Goal: Task Accomplishment & Management: Use online tool/utility

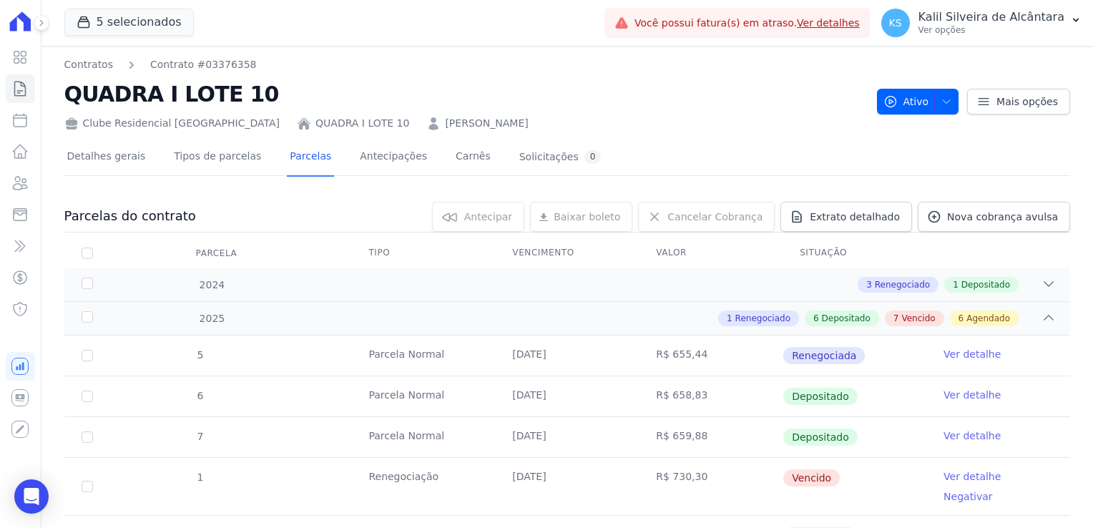
scroll to position [573, 0]
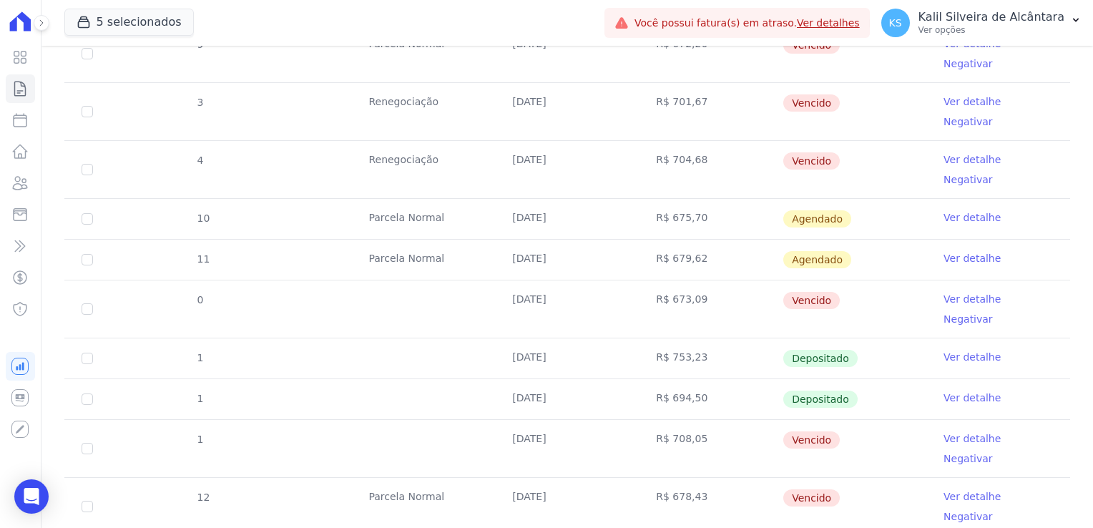
click at [462, 281] on td at bounding box center [423, 309] width 144 height 57
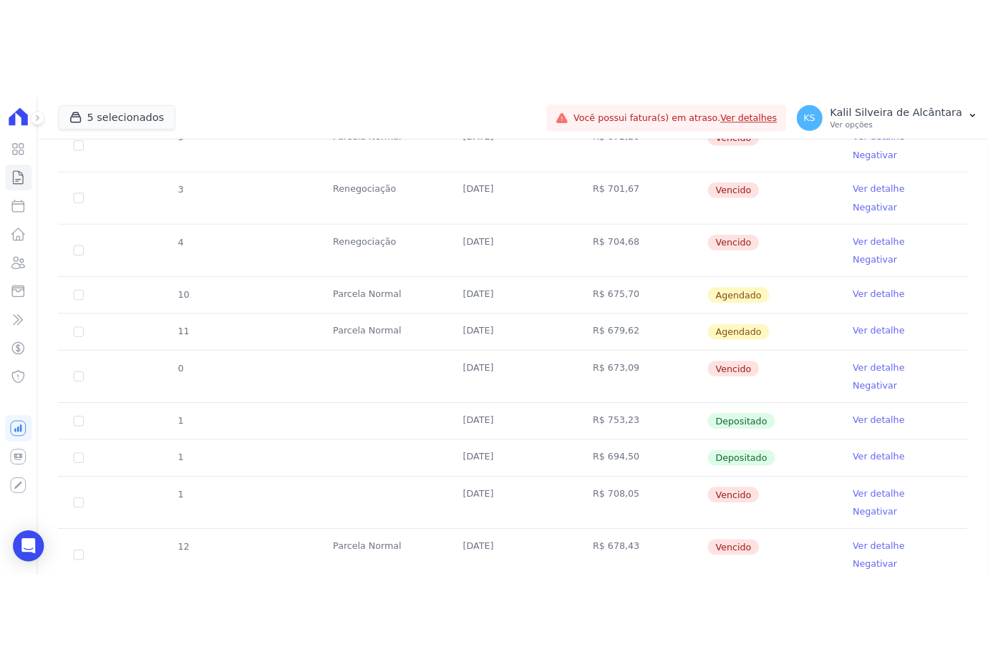
scroll to position [590, 0]
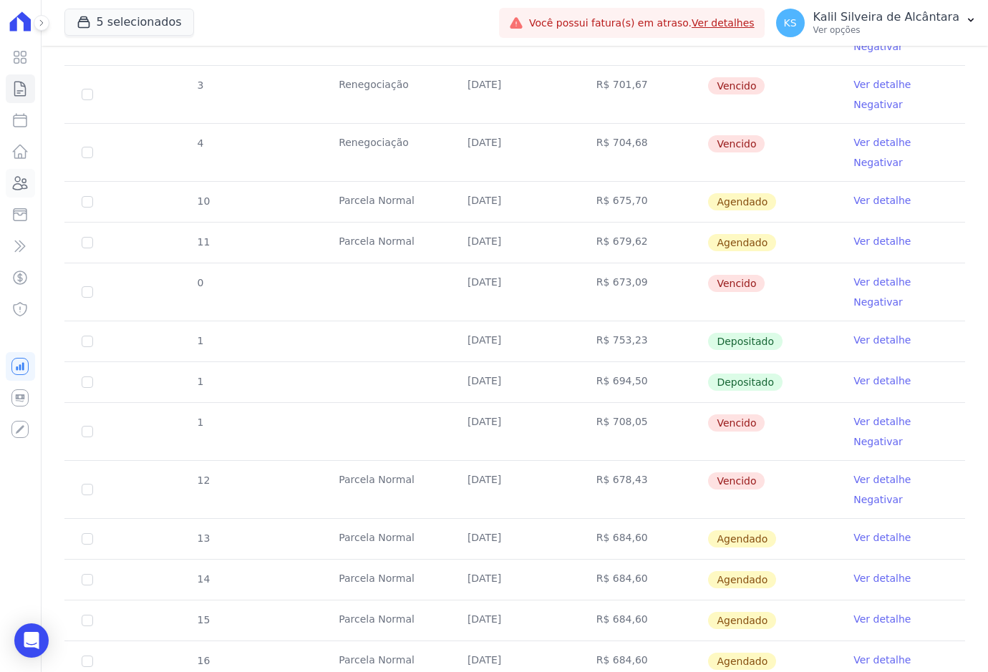
click at [14, 197] on link "Clientes" at bounding box center [20, 183] width 29 height 29
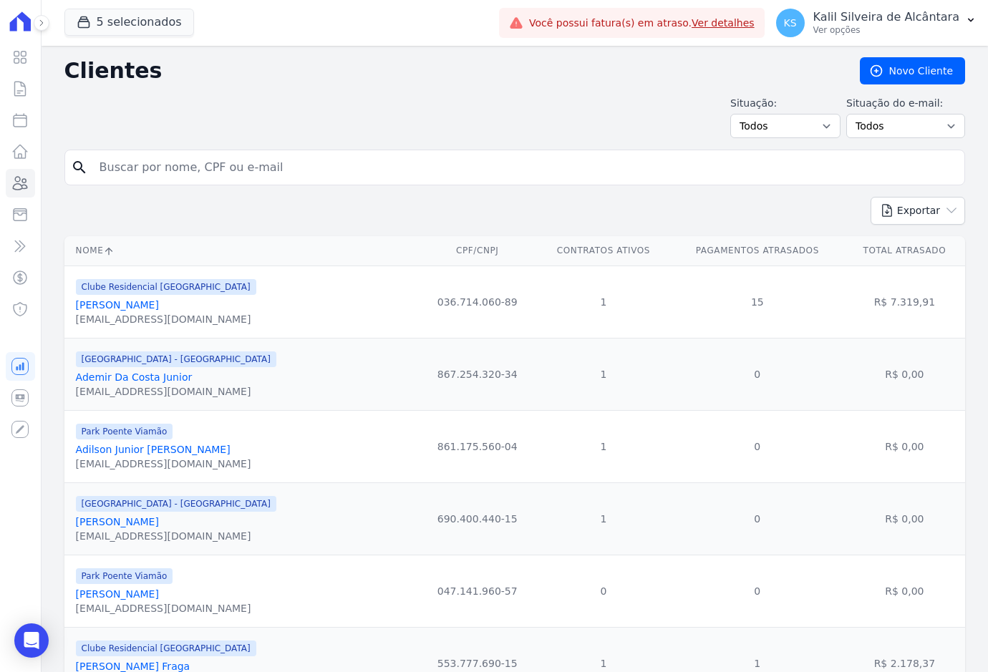
click at [150, 158] on input "search" at bounding box center [524, 167] width 867 height 29
click at [263, 175] on input "sergio" at bounding box center [524, 167] width 867 height 29
type input "sergio luiz"
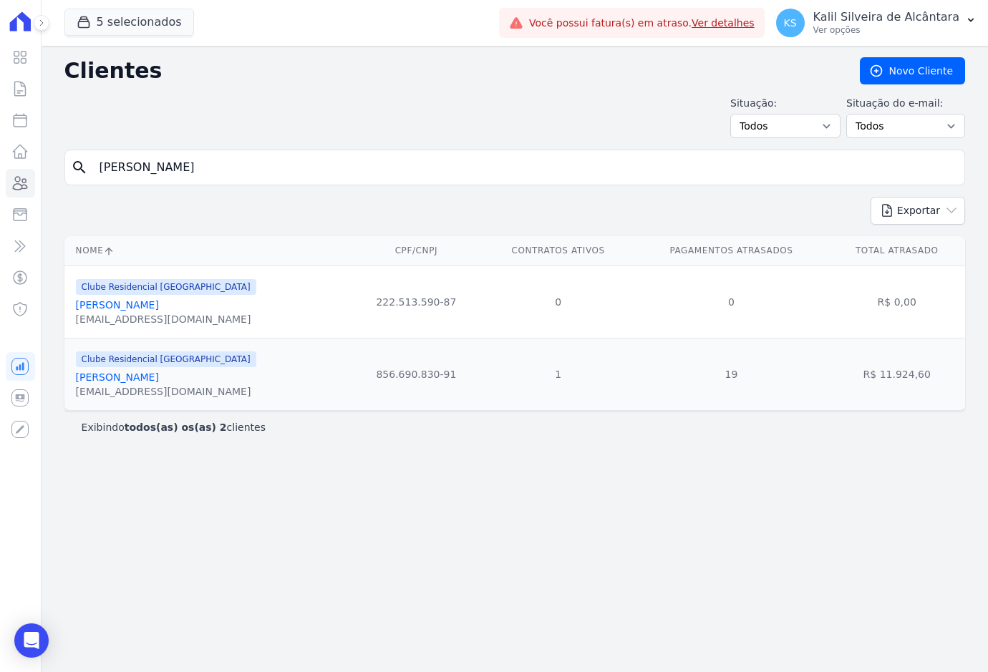
click at [140, 303] on link "Sergio Luiz Calegari" at bounding box center [117, 304] width 83 height 11
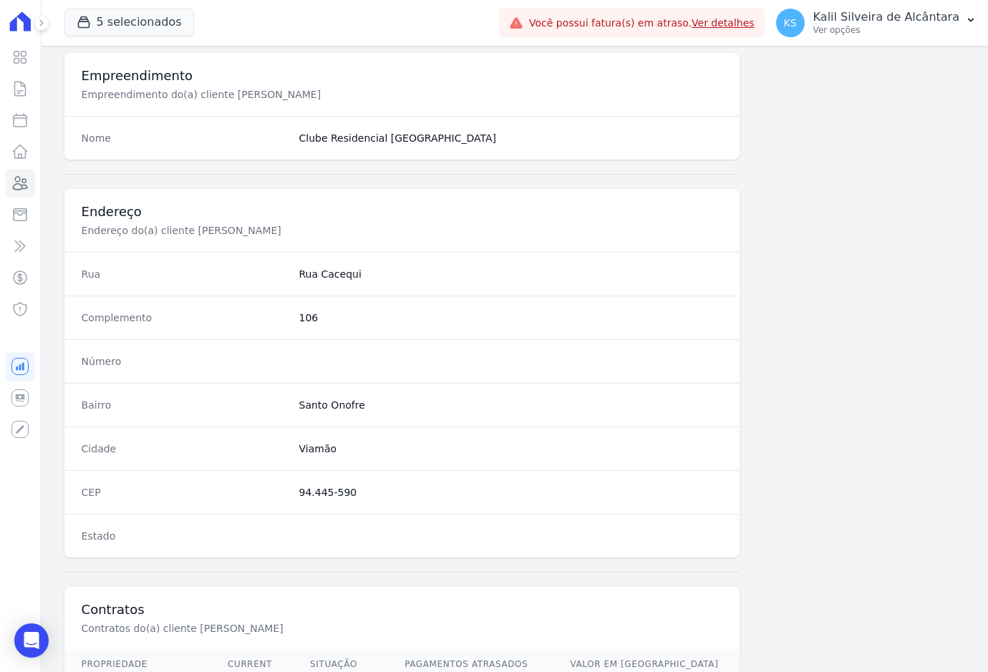
scroll to position [667, 0]
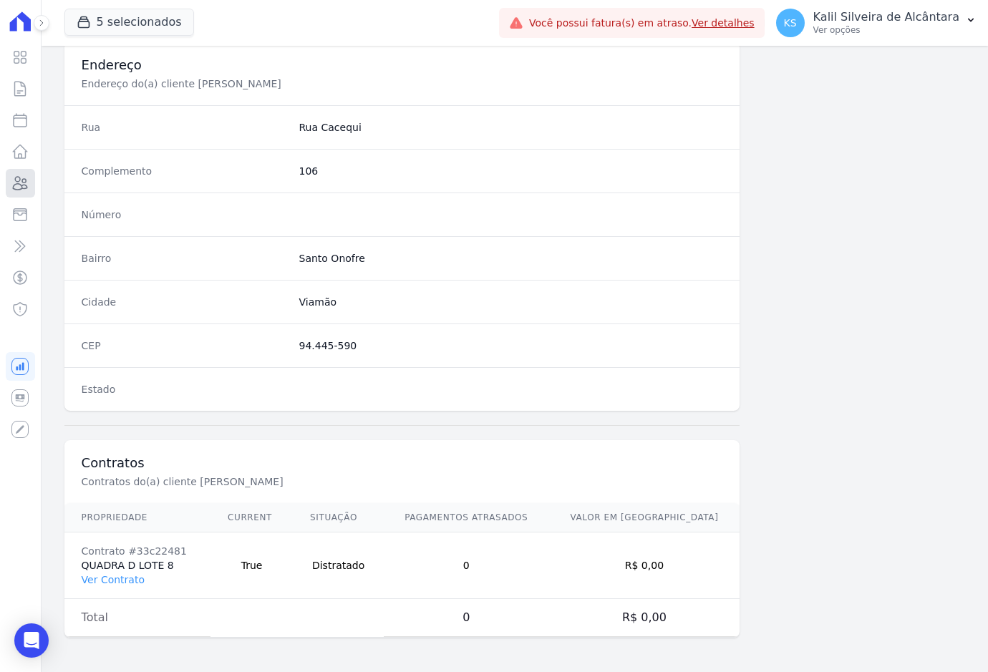
click at [16, 185] on icon at bounding box center [19, 183] width 17 height 17
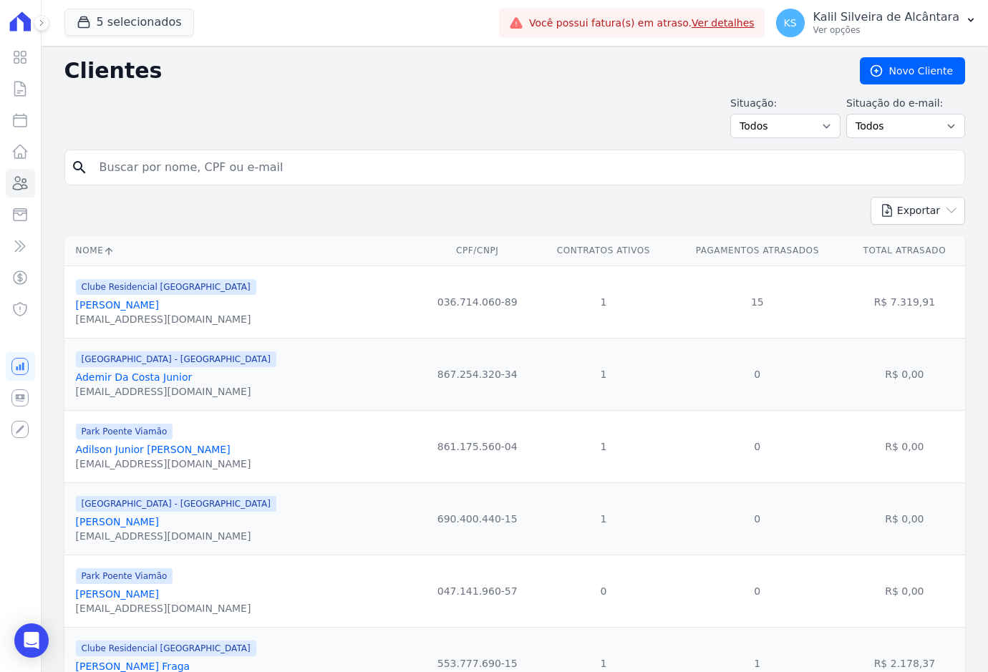
click at [192, 172] on input "search" at bounding box center [524, 167] width 867 height 29
type input "matheus silveira"
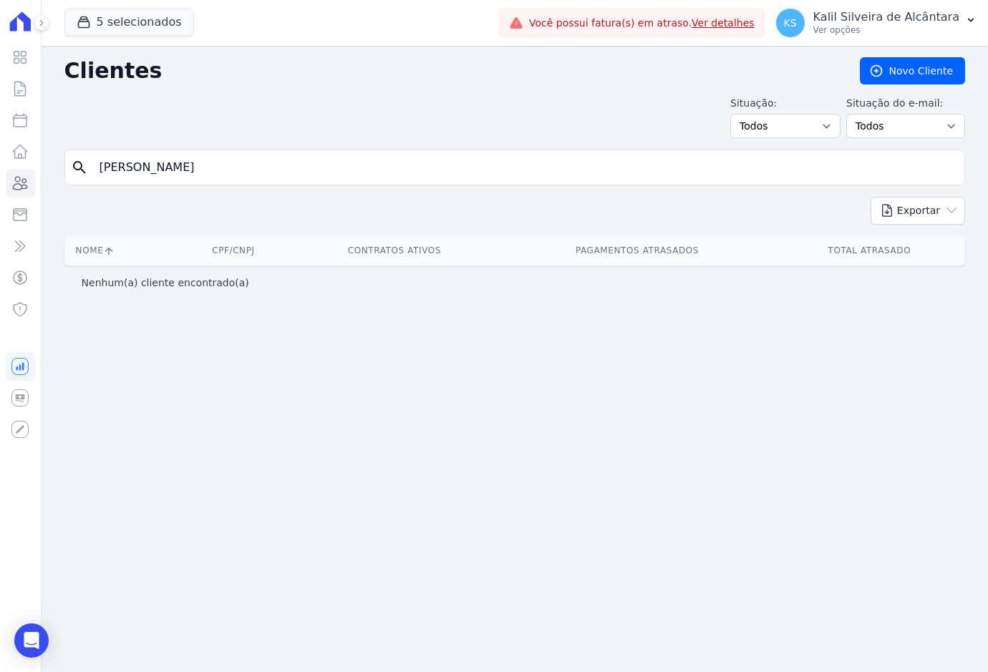
drag, startPoint x: 193, startPoint y: 175, endPoint x: -37, endPoint y: 187, distance: 230.8
click at [0, 187] on html "Visão Geral Contratos Parcelas Lotes Clientes Minha Carteira Transferências Cré…" at bounding box center [494, 336] width 988 height 672
type input "matheus"
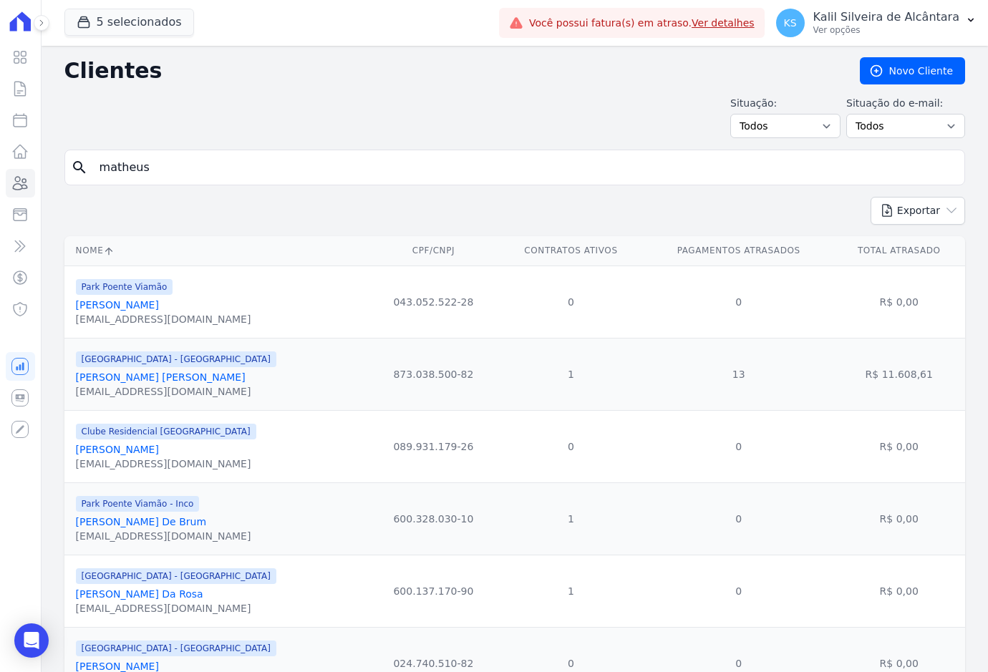
drag, startPoint x: 174, startPoint y: 165, endPoint x: 87, endPoint y: 174, distance: 87.7
click at [87, 174] on div "search matheus" at bounding box center [514, 168] width 900 height 36
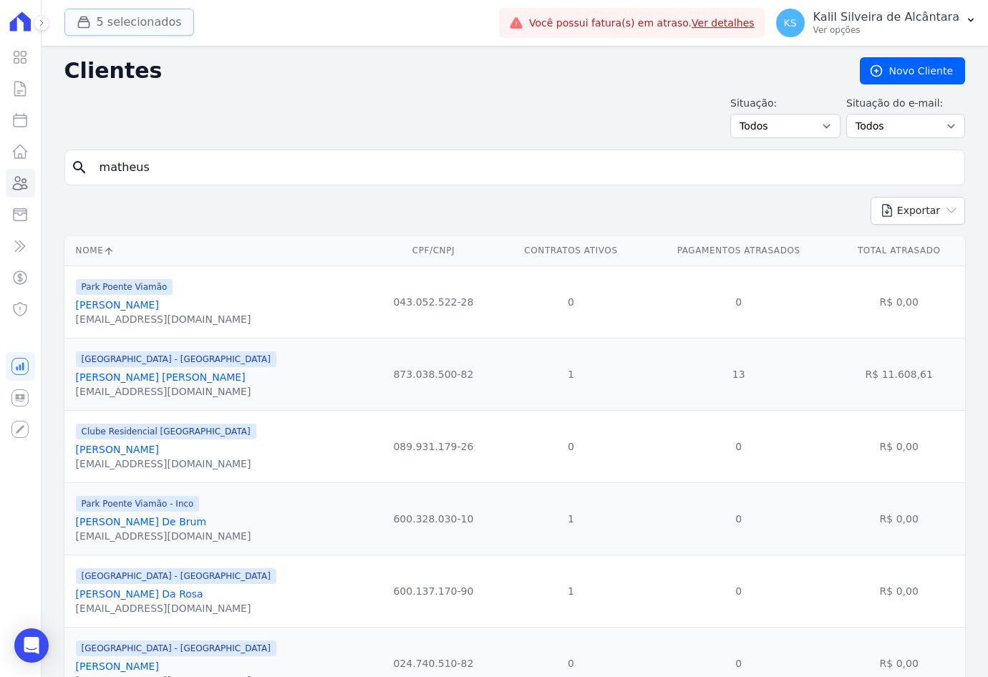
click at [89, 24] on icon "button" at bounding box center [83, 22] width 11 height 11
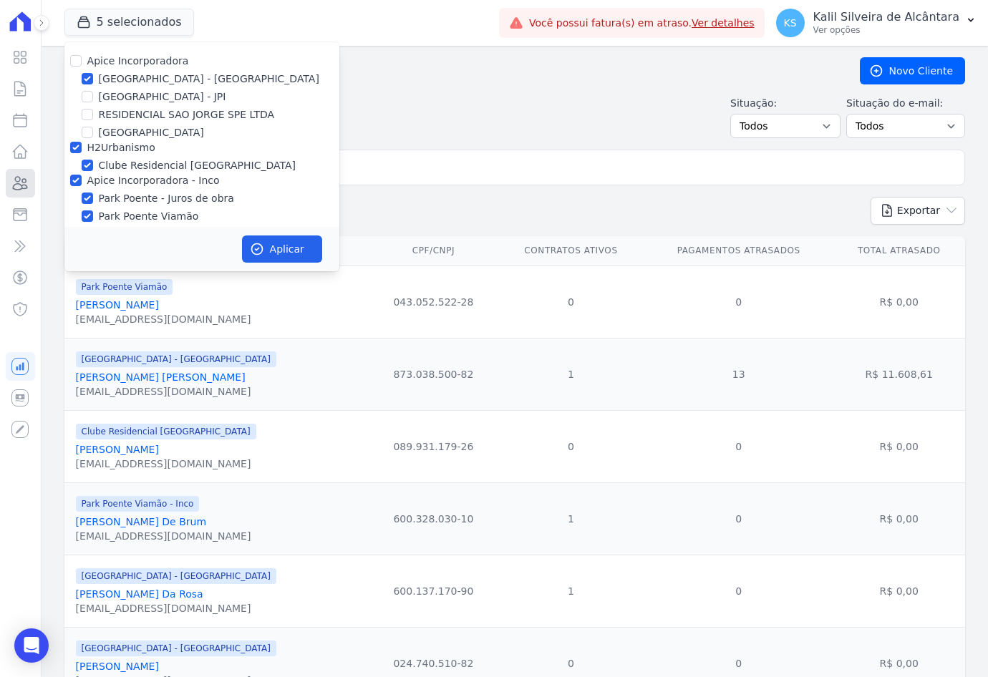
click at [14, 193] on link "Clientes" at bounding box center [20, 183] width 29 height 29
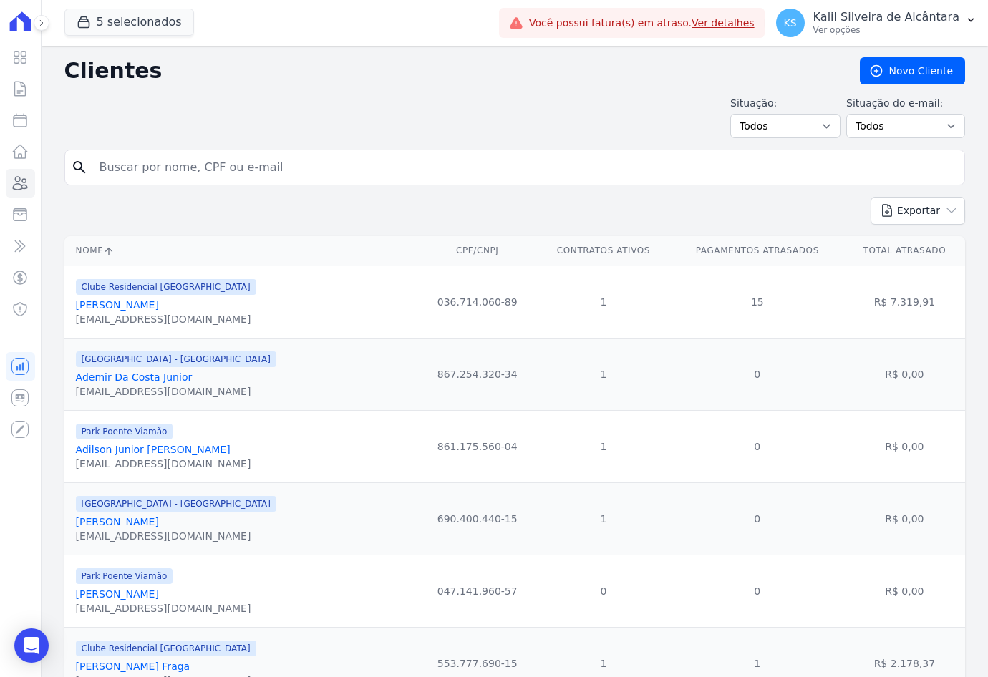
click at [215, 177] on input "search" at bounding box center [524, 167] width 867 height 29
type input "daniela gui"
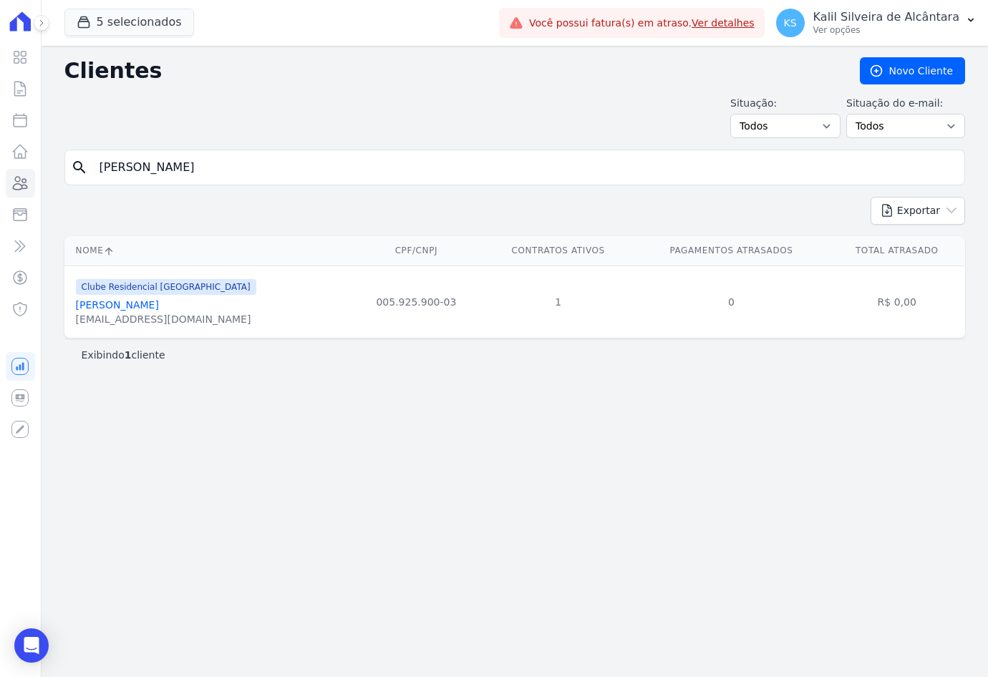
click at [159, 307] on link "Daniela Guimarães Peixoto" at bounding box center [117, 304] width 83 height 11
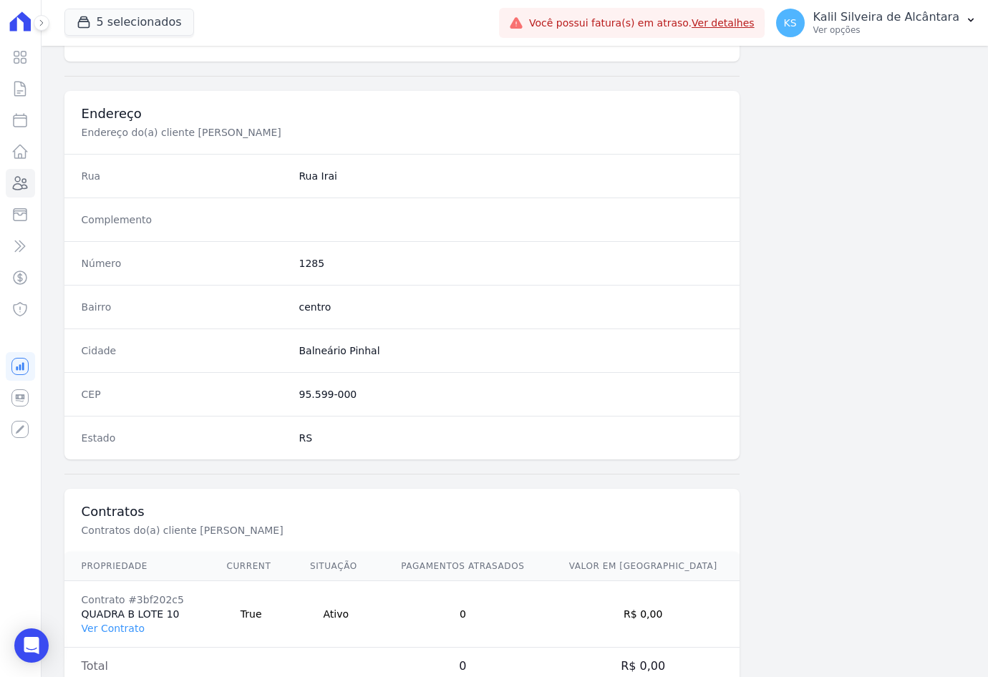
scroll to position [662, 0]
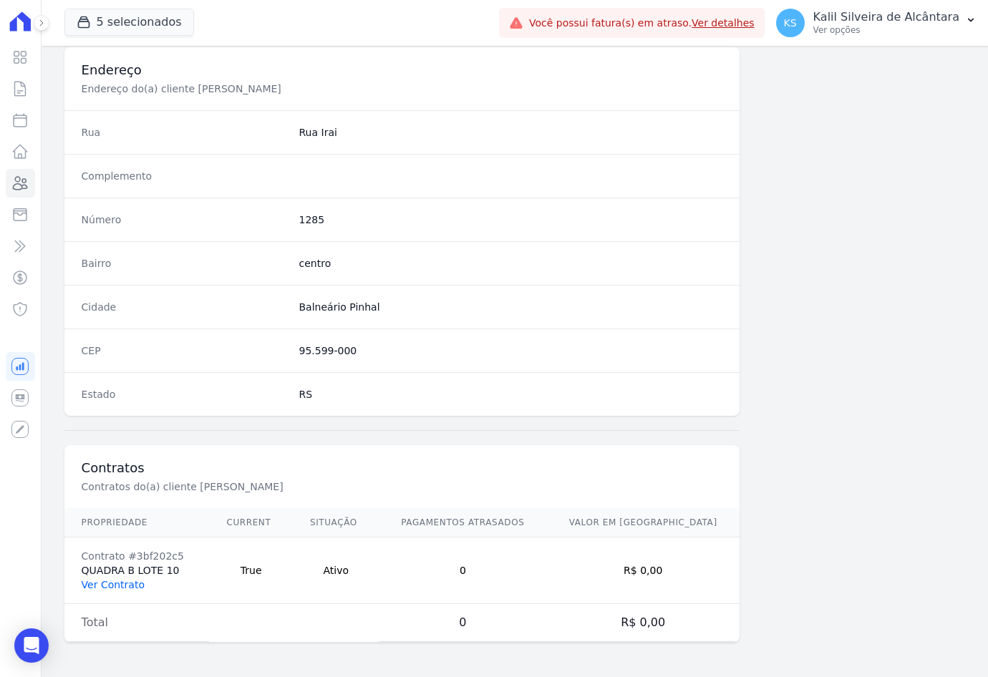
click at [120, 527] on link "Ver Contrato" at bounding box center [113, 584] width 63 height 11
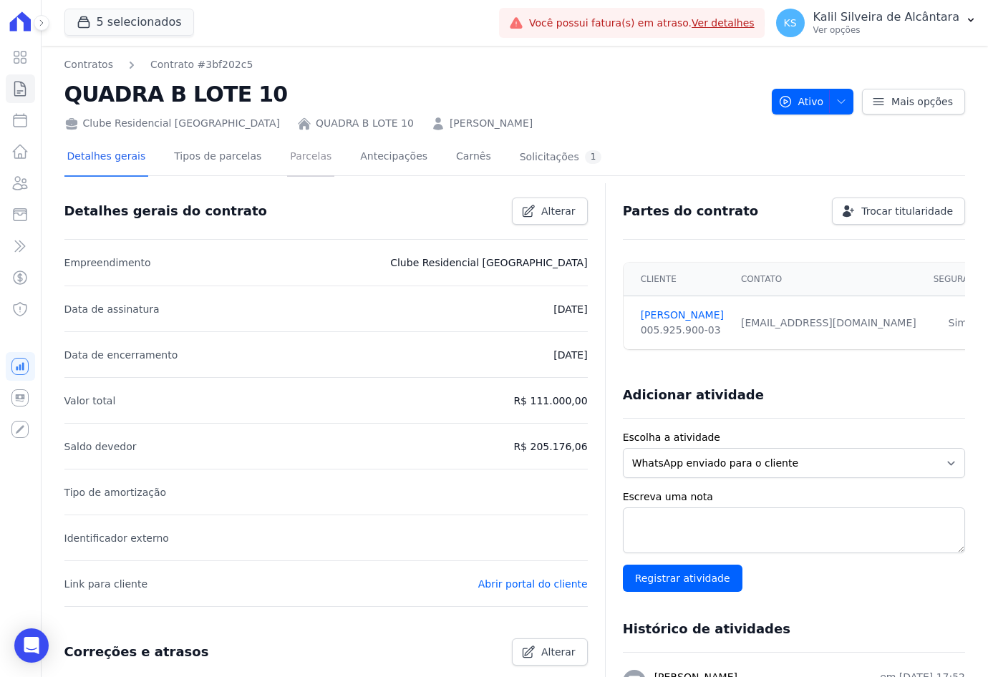
click at [287, 152] on link "Parcelas" at bounding box center [310, 158] width 47 height 38
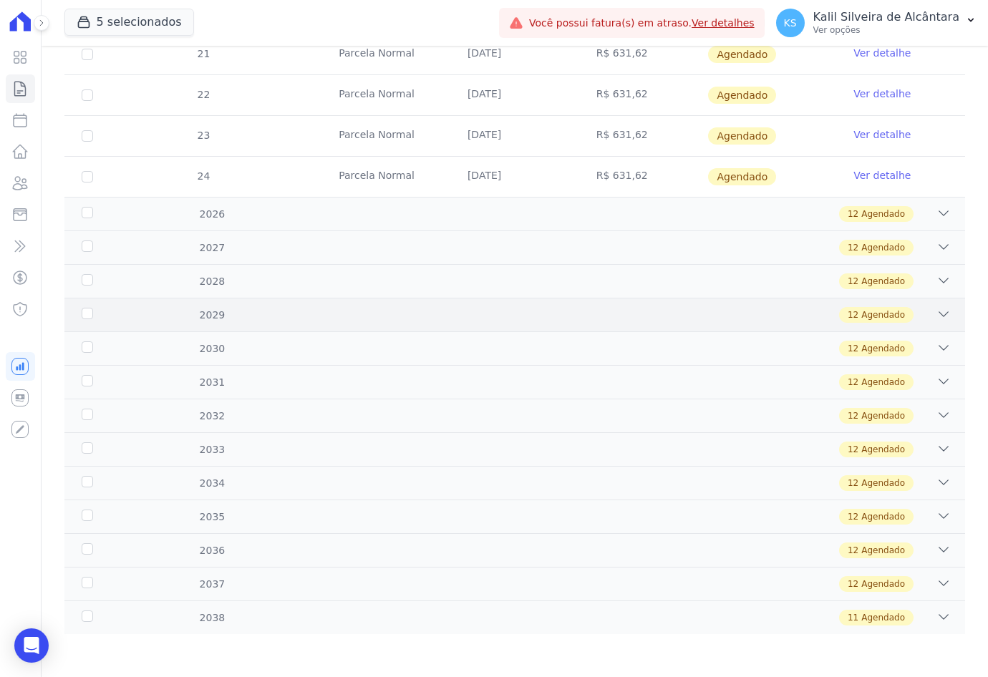
scroll to position [413, 0]
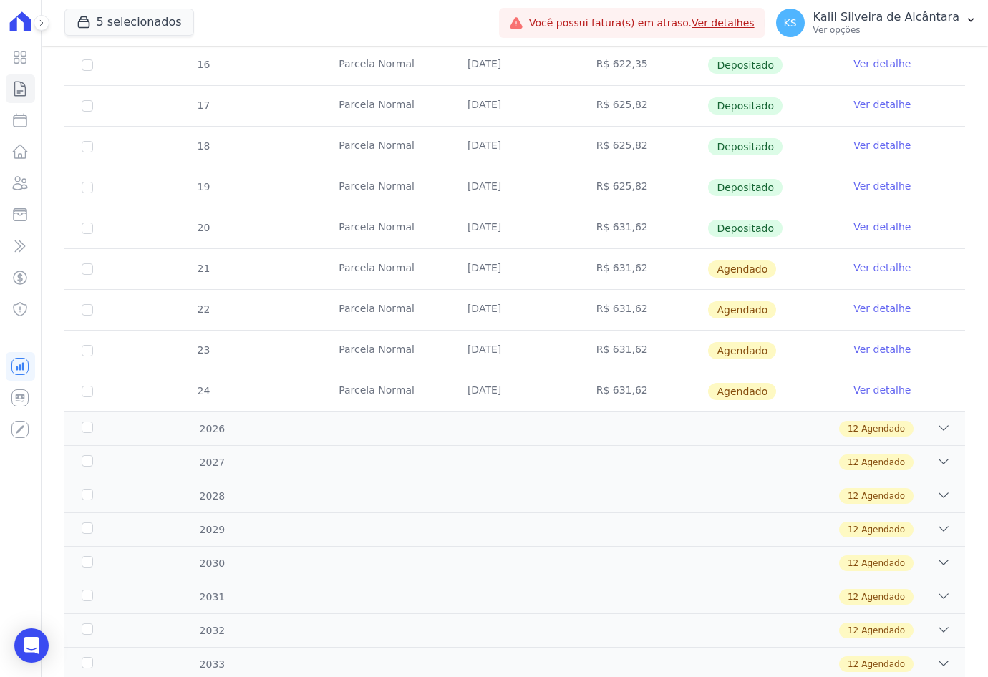
drag, startPoint x: 359, startPoint y: 20, endPoint x: 603, endPoint y: 34, distance: 243.7
click at [359, 20] on div "5 selecionados Apice Incorporadora Arty Park - Gravatai Arty Park - JPI RESIDEN…" at bounding box center [278, 22] width 429 height 47
click at [955, 19] on p "Kalil Silveira de Alcântara" at bounding box center [886, 17] width 146 height 14
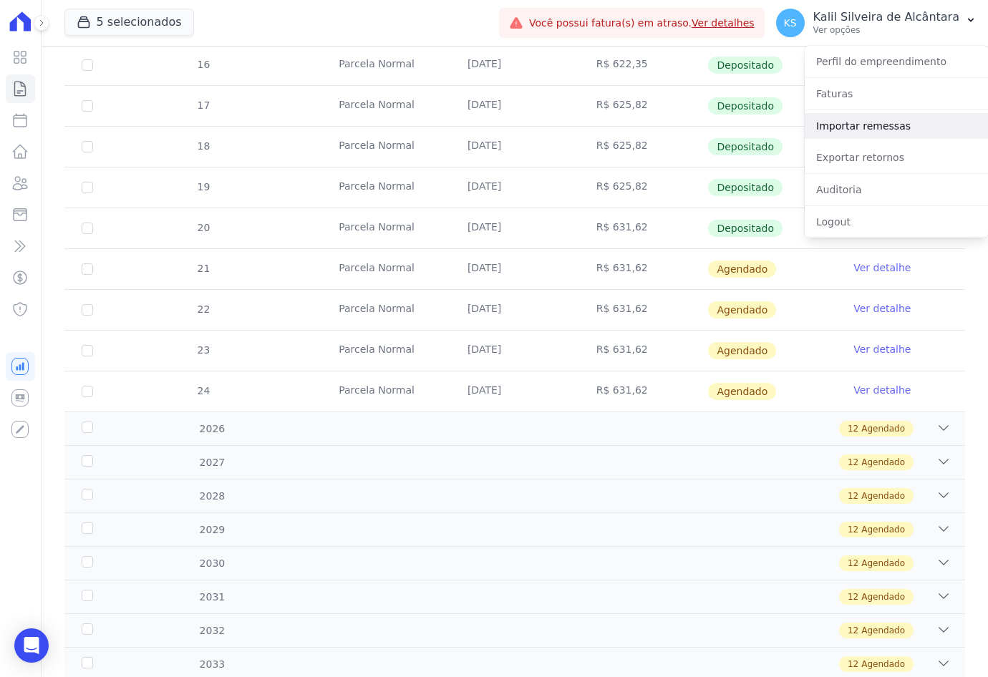
click at [863, 135] on link "Importar remessas" at bounding box center [895, 126] width 183 height 26
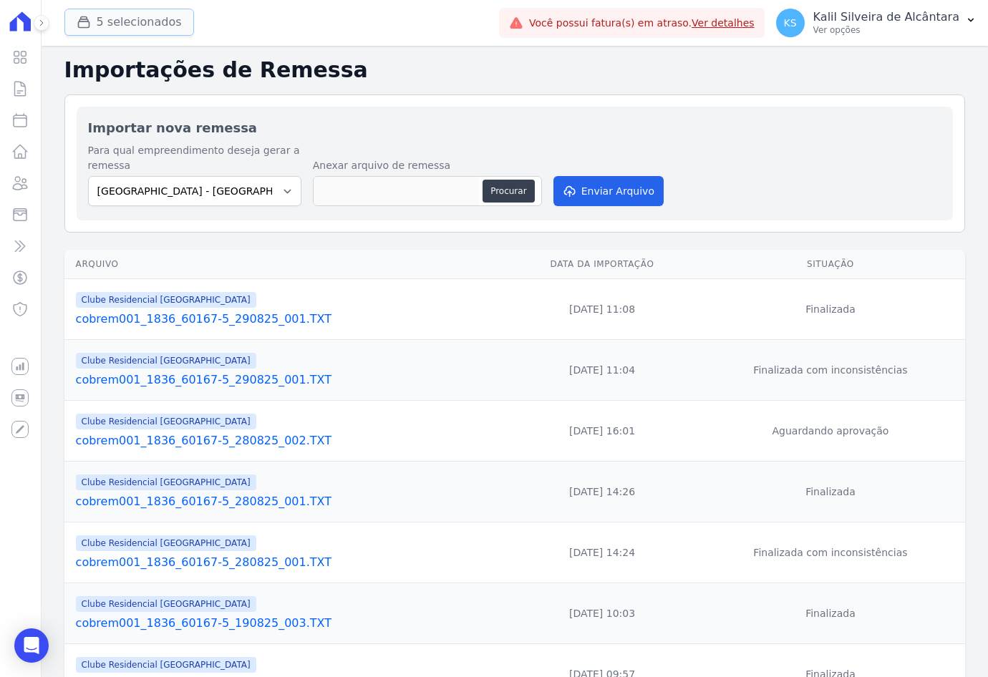
click at [134, 29] on button "5 selecionados" at bounding box center [129, 22] width 130 height 27
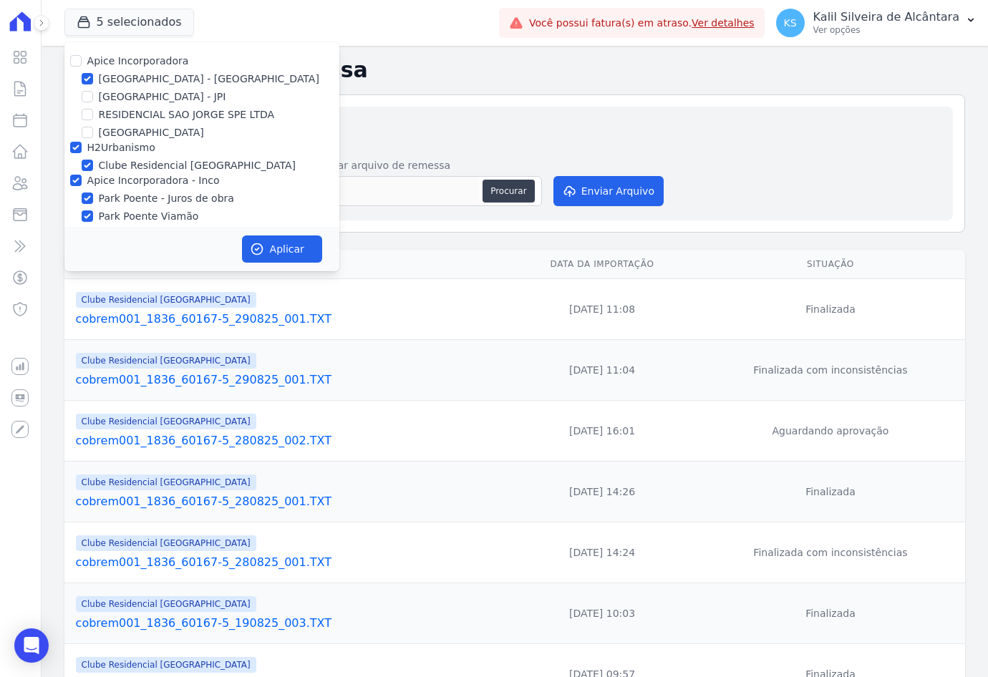
click at [556, 102] on div "Importar nova remessa Para qual empreendimento deseja gerar a remessa Arty Park…" at bounding box center [514, 163] width 900 height 138
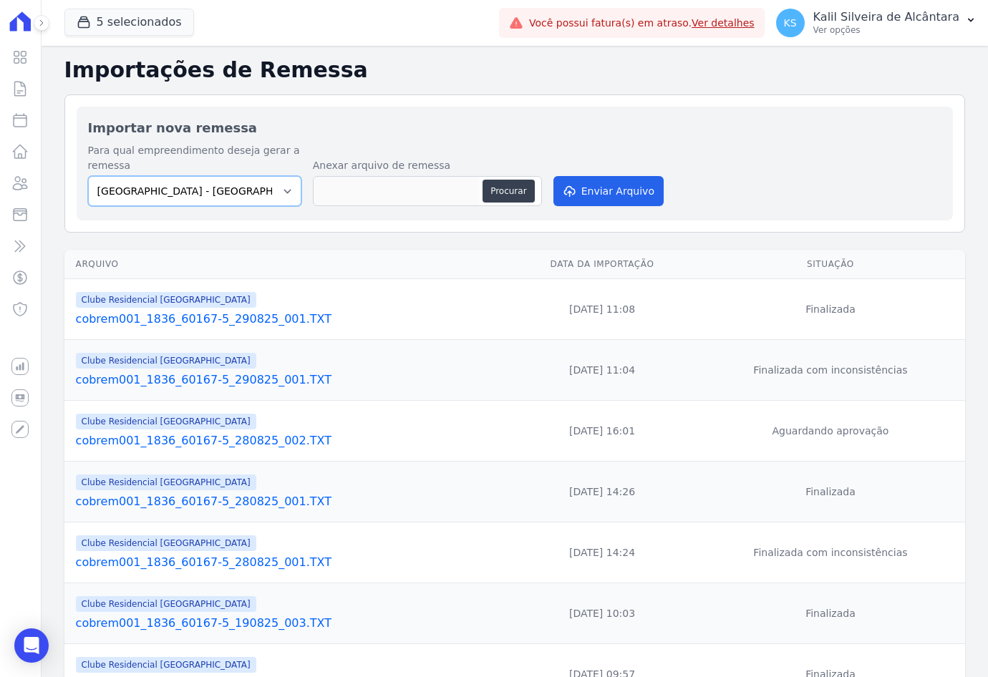
click at [245, 193] on select "Arty Park - Gravatai Arty Park - JPI Clube Residencial Saint Louis Park Poente …" at bounding box center [194, 191] width 213 height 30
select select "9faf743c-9acd-4b6b-9881-b5fc9395b26d"
click at [88, 176] on select "Arty Park - Gravatai Arty Park - JPI Clube Residencial Saint Louis Park Poente …" at bounding box center [194, 191] width 213 height 30
click at [495, 194] on button "Procurar" at bounding box center [508, 191] width 52 height 23
type input "cobrem756_3100_13986-6_020925_001.TXT"
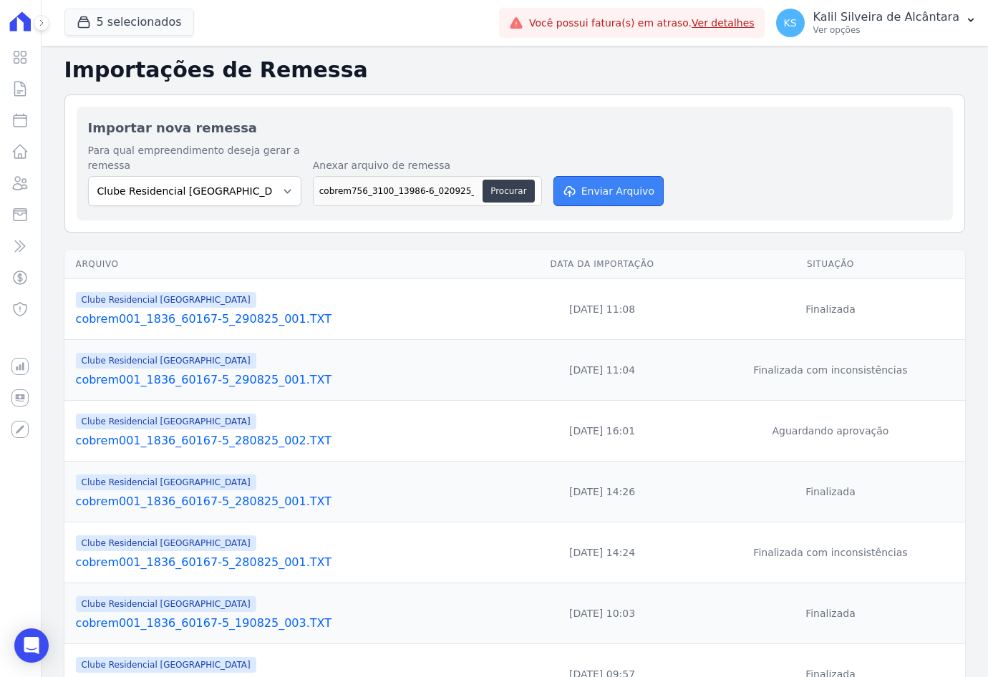
click at [610, 183] on button "Enviar Arquivo" at bounding box center [608, 191] width 110 height 30
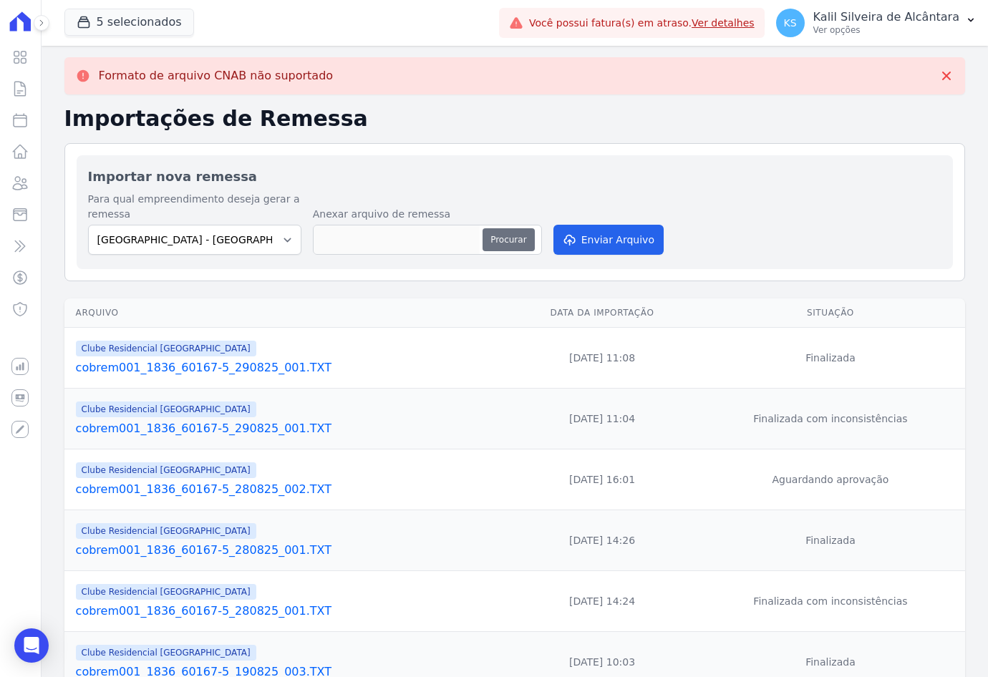
click at [500, 238] on button "Procurar" at bounding box center [508, 239] width 52 height 23
type input "cobrem001_1836_60167-5_020925_001.TXT"
click at [234, 238] on select "Arty Park - Gravatai Arty Park - JPI Clube Residencial Saint Louis Park Poente …" at bounding box center [194, 240] width 213 height 30
select select "9faf743c-9acd-4b6b-9881-b5fc9395b26d"
click at [88, 225] on select "Arty Park - Gravatai Arty Park - JPI Clube Residencial Saint Louis Park Poente …" at bounding box center [194, 240] width 213 height 30
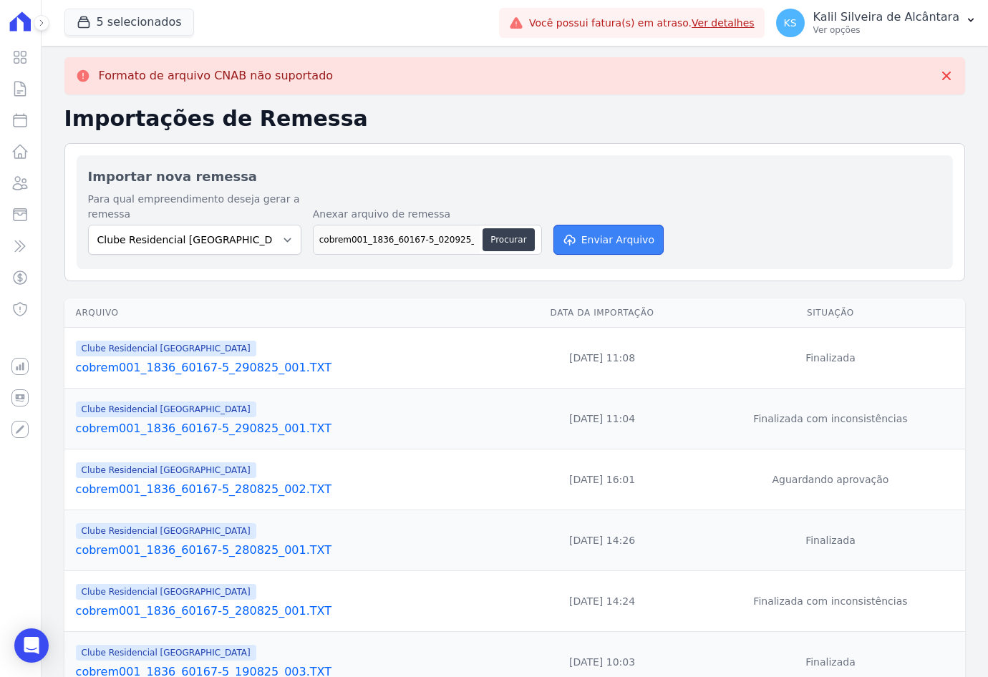
click at [611, 239] on button "Enviar Arquivo" at bounding box center [608, 240] width 110 height 30
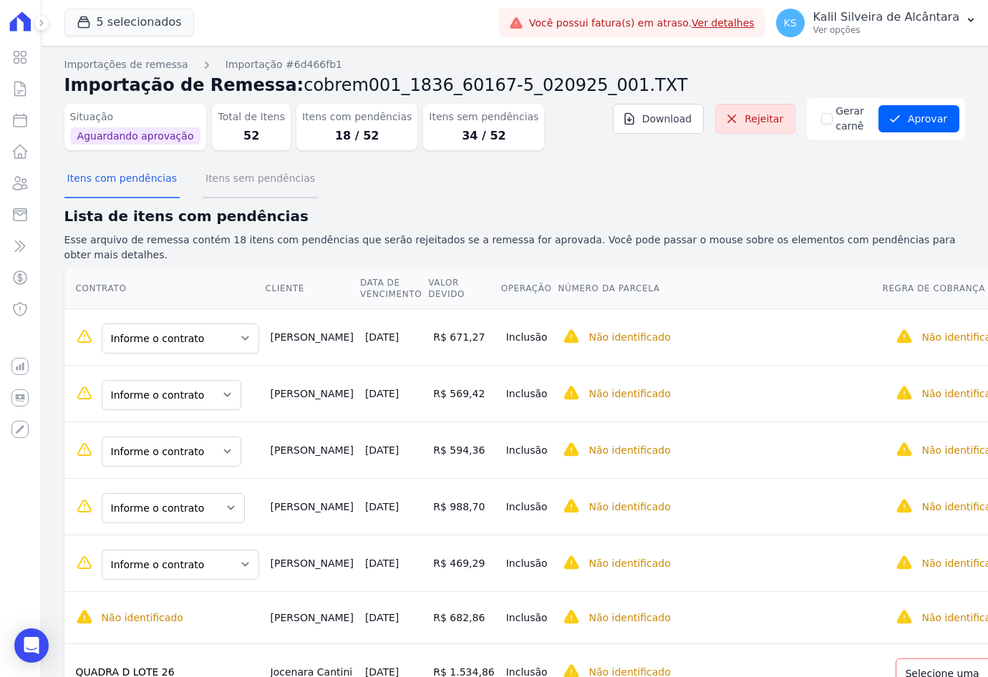
click at [225, 198] on button "Itens sem pendências" at bounding box center [260, 179] width 115 height 37
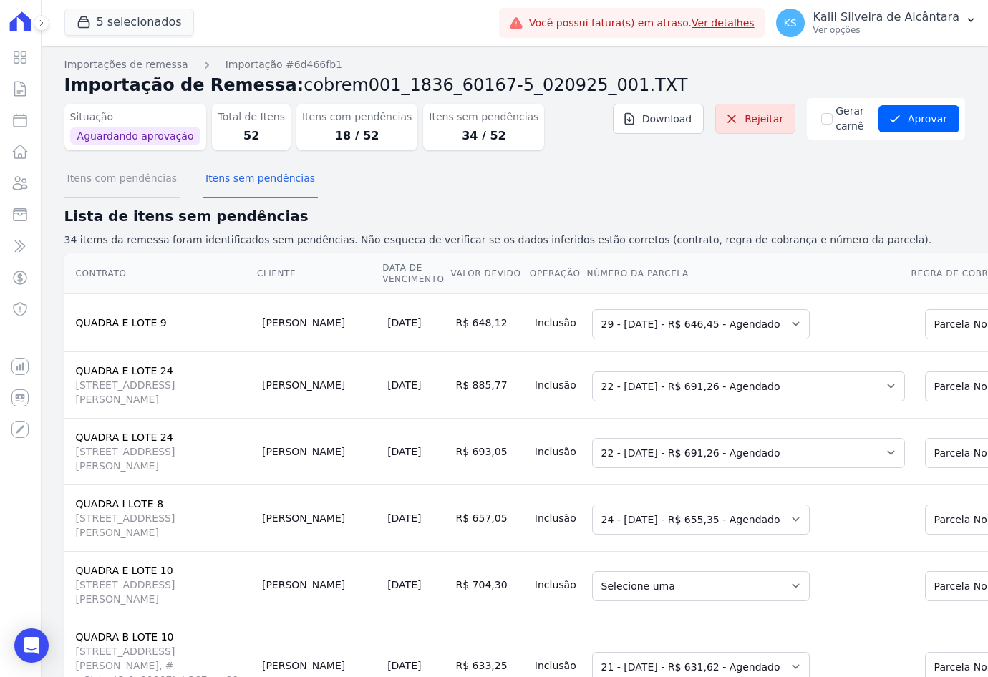
click at [107, 186] on button "Itens com pendências" at bounding box center [121, 179] width 115 height 37
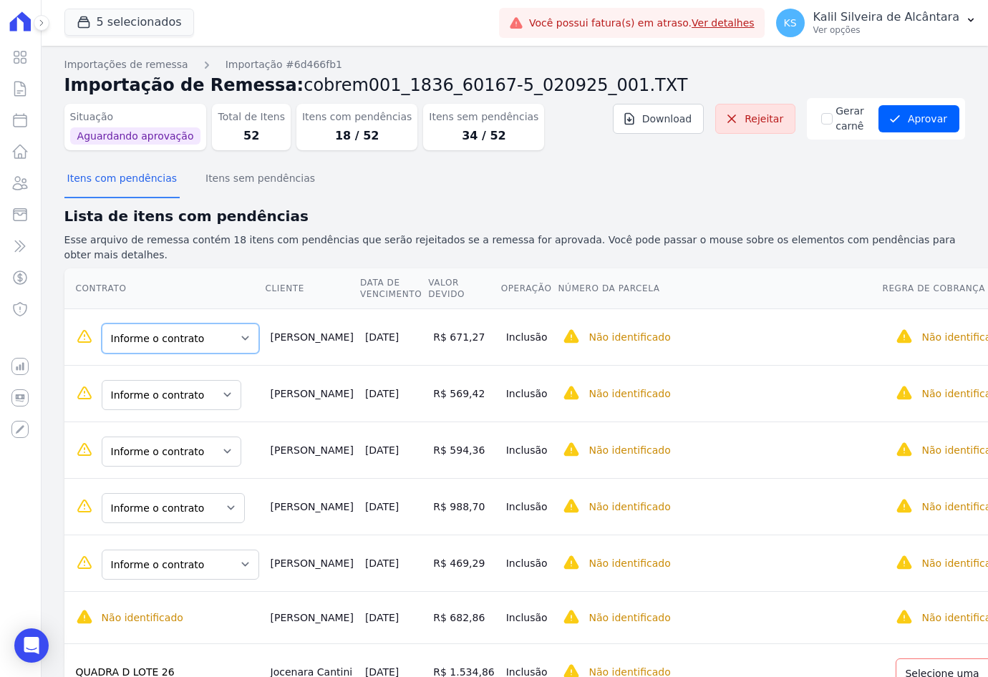
click at [208, 332] on select "Informe o contrato QUADRA L LOTE 1 QUADRA L LOTE 2 QUADRA H - LOTE 28" at bounding box center [180, 338] width 157 height 30
drag, startPoint x: 313, startPoint y: 326, endPoint x: 198, endPoint y: 331, distance: 116.1
click at [198, 331] on tr "Informe o contrato QUADRA L LOTE 1 QUADRA L LOTE 2 QUADRA H - LOTE 28 [PERSON_N…" at bounding box center [643, 336] width 1159 height 57
click at [430, 326] on td "R$ 671,27" at bounding box center [463, 336] width 72 height 57
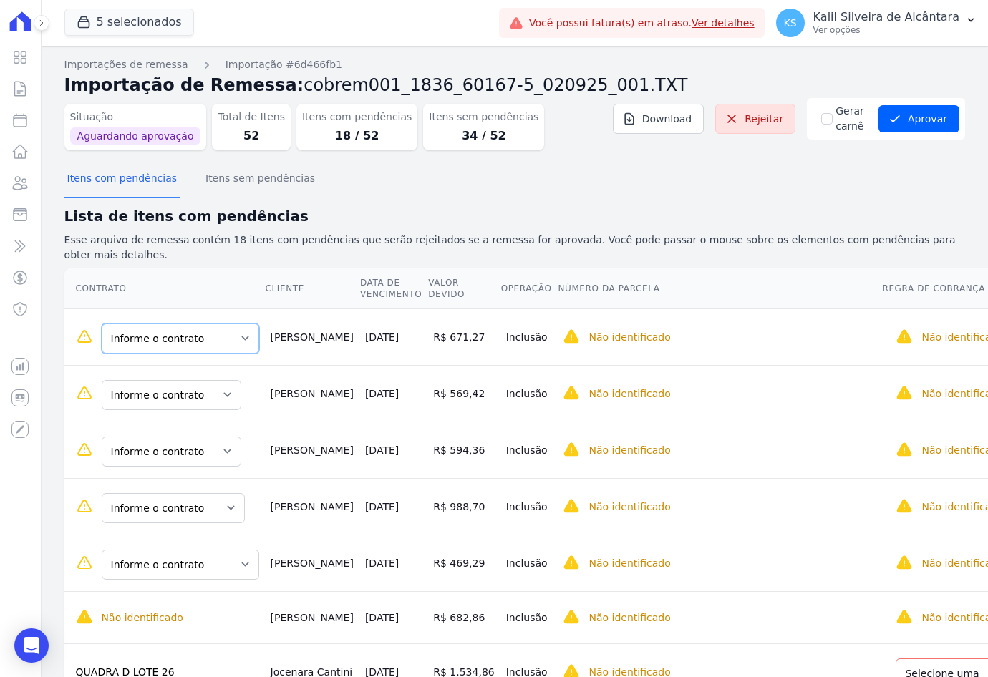
click at [167, 323] on select "Informe o contrato QUADRA L LOTE 1 QUADRA L LOTE 2 QUADRA H - LOTE 28" at bounding box center [180, 338] width 157 height 30
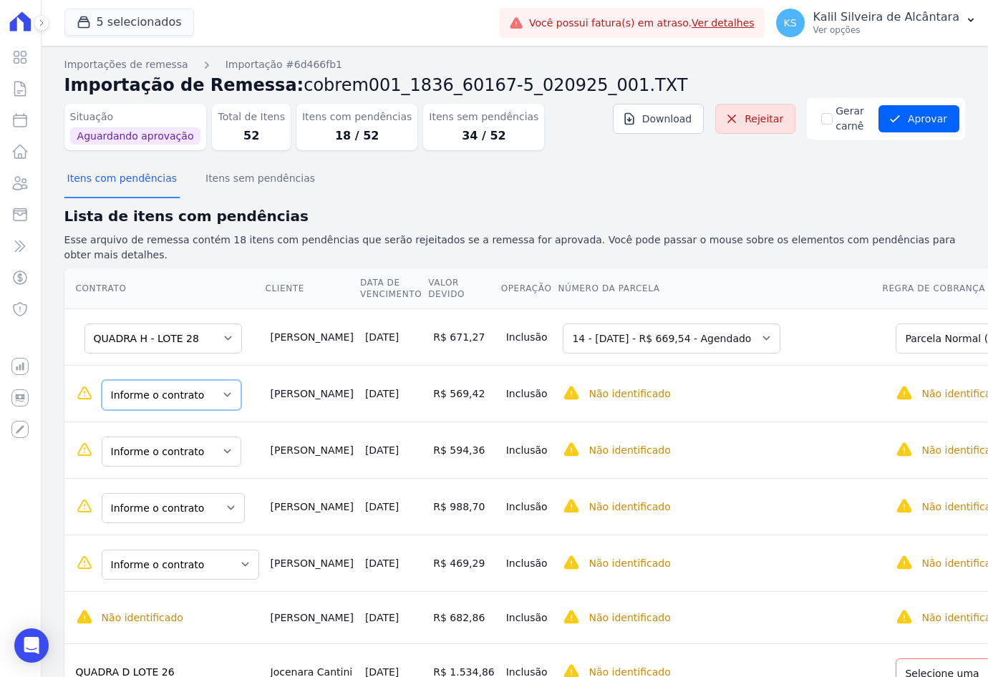
click at [178, 381] on select "Informe o contrato QUADRA J LOTE 5 QUADRA J LOTE 6" at bounding box center [172, 395] width 140 height 30
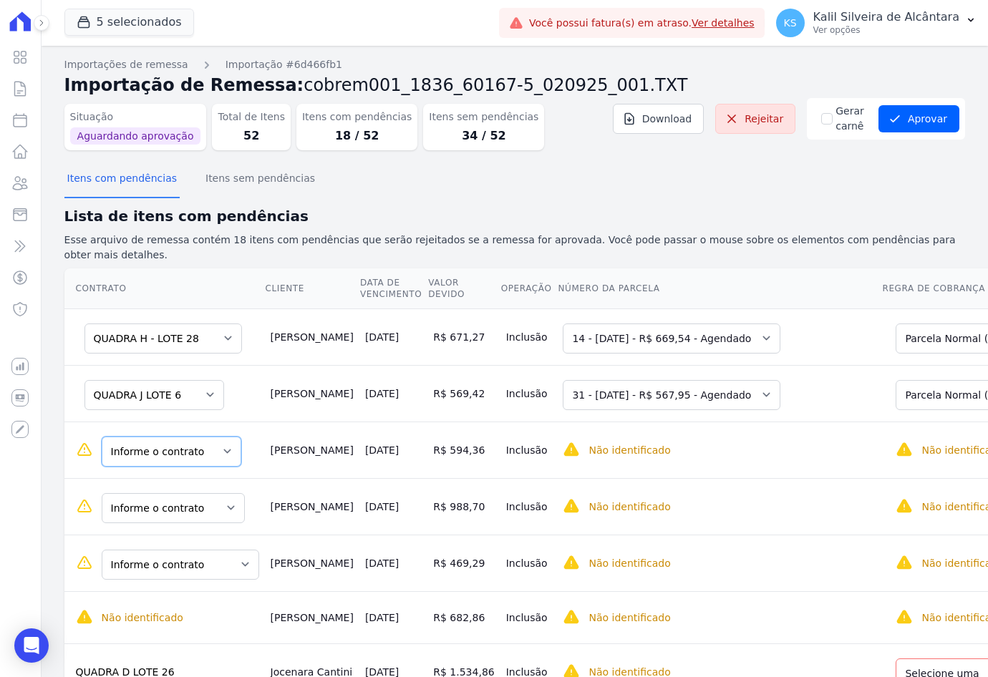
click at [208, 439] on select "Informe o contrato QUADRA J LOTE 5 QUADRA J LOTE 6" at bounding box center [172, 452] width 140 height 30
click at [172, 449] on select "Informe o contrato QUADRA J LOTE 5 QUADRA J LOTE 6" at bounding box center [154, 452] width 140 height 30
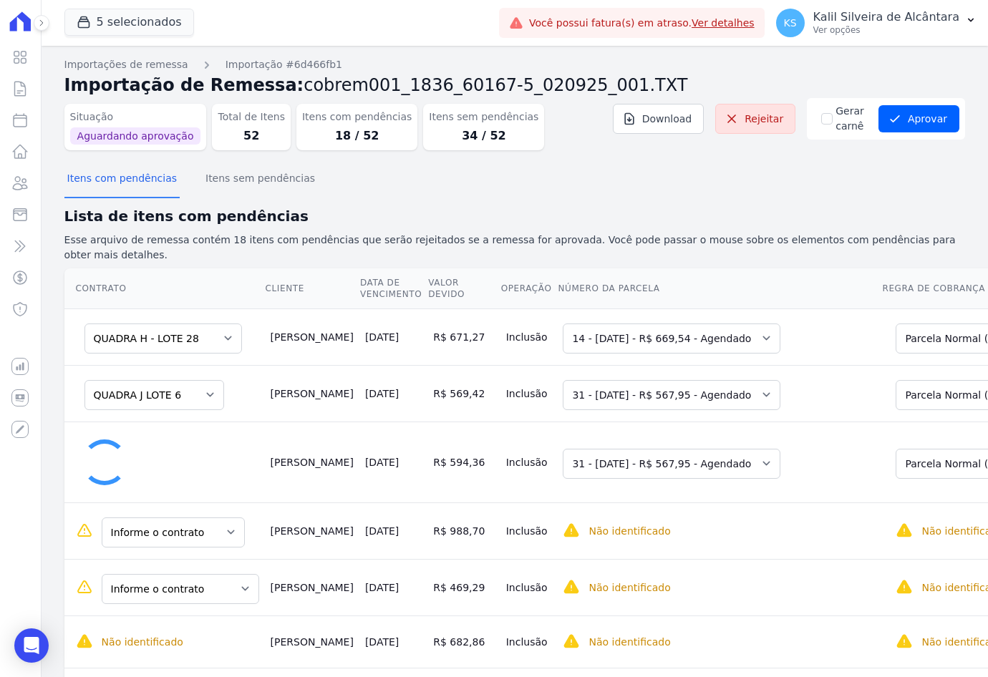
select select "0"
select select "none"
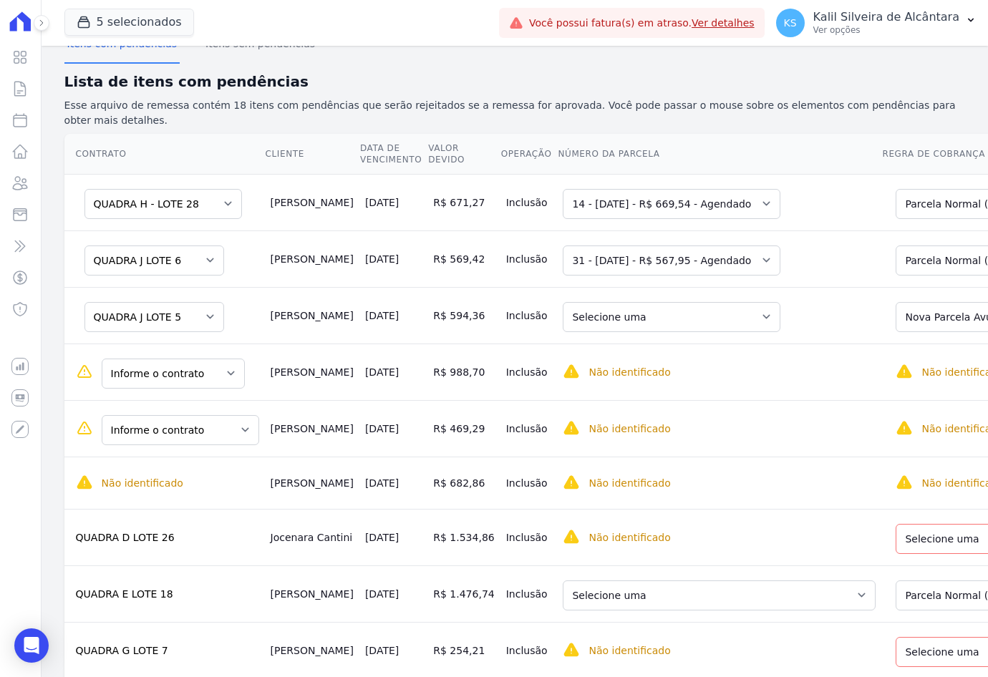
scroll to position [143, 0]
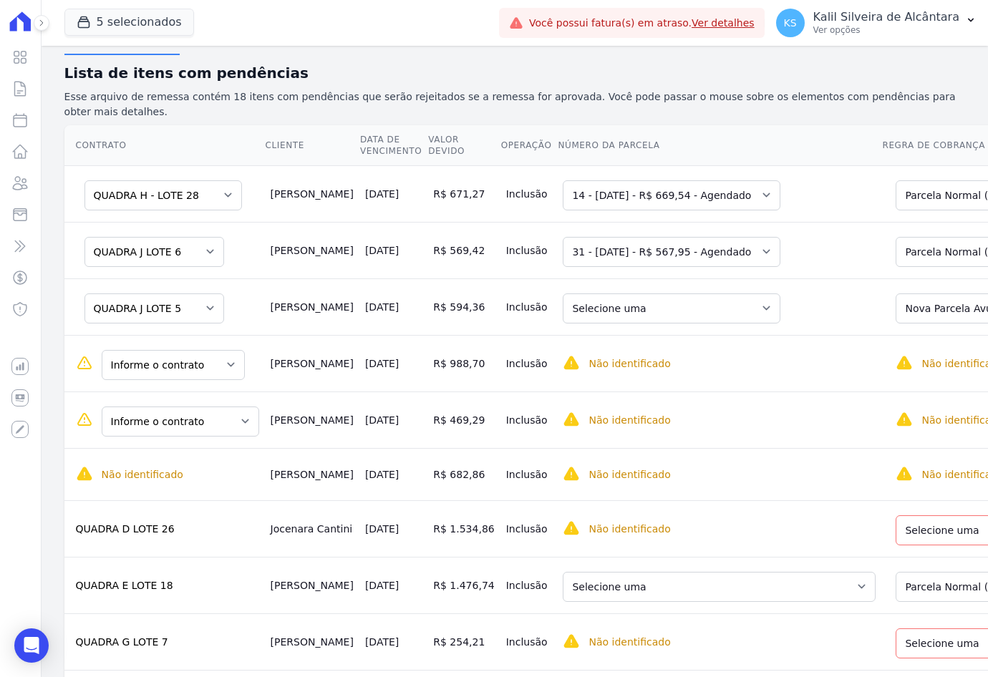
drag, startPoint x: 263, startPoint y: 347, endPoint x: 275, endPoint y: 344, distance: 11.8
click at [275, 344] on td "[PERSON_NAME]" at bounding box center [312, 363] width 94 height 57
drag, startPoint x: 275, startPoint y: 344, endPoint x: 311, endPoint y: 369, distance: 43.7
click at [311, 369] on td "[PERSON_NAME]" at bounding box center [312, 363] width 94 height 57
click at [204, 357] on select "Informe o contrato QUADRA A LOTE 2 QUADRA A LOTE 1" at bounding box center [173, 365] width 143 height 30
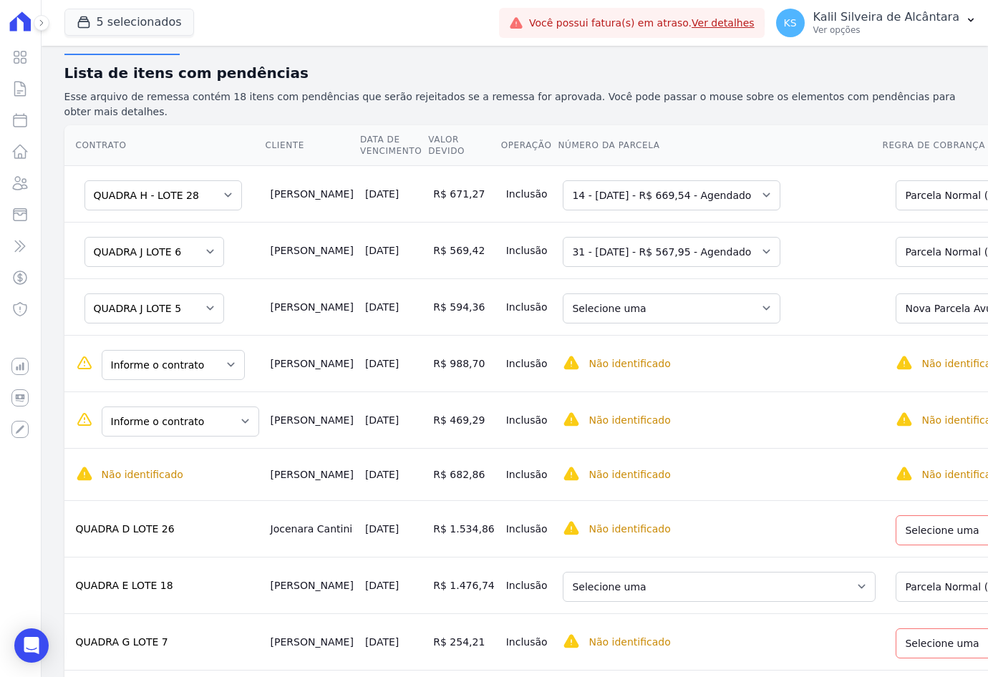
click at [278, 308] on td "[PERSON_NAME]" at bounding box center [312, 306] width 94 height 57
click at [219, 357] on select "Informe o contrato QUADRA A LOTE 2 QUADRA A LOTE 1" at bounding box center [173, 365] width 143 height 30
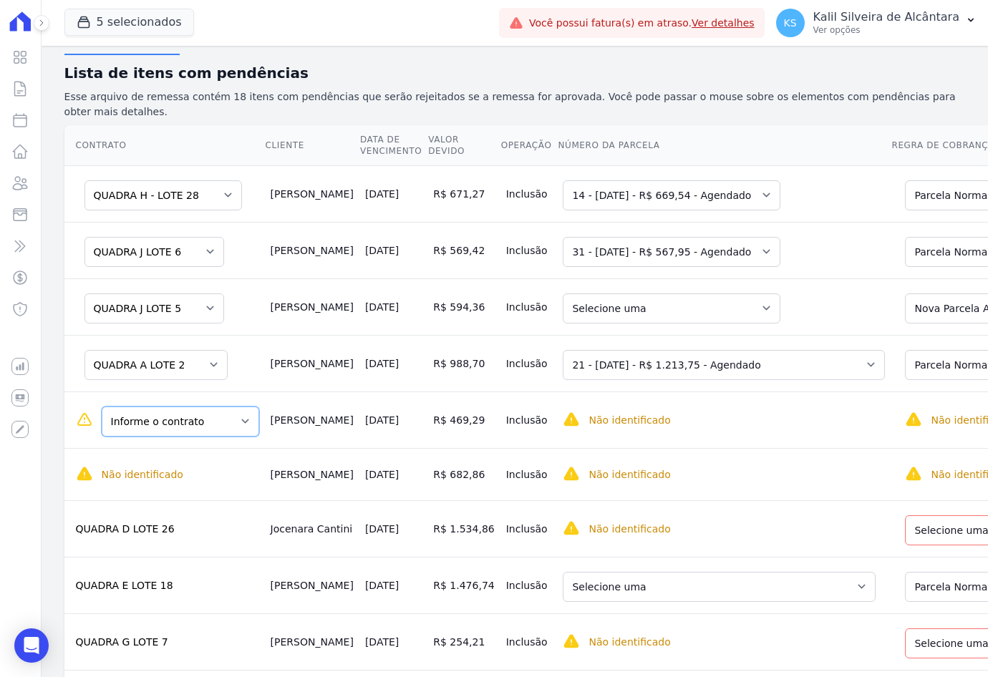
click at [190, 406] on select "Informe o contrato QUADRA K LOTE 11 QUADRA C LOTE 1 QUADRA H - LOTE 24" at bounding box center [180, 421] width 157 height 30
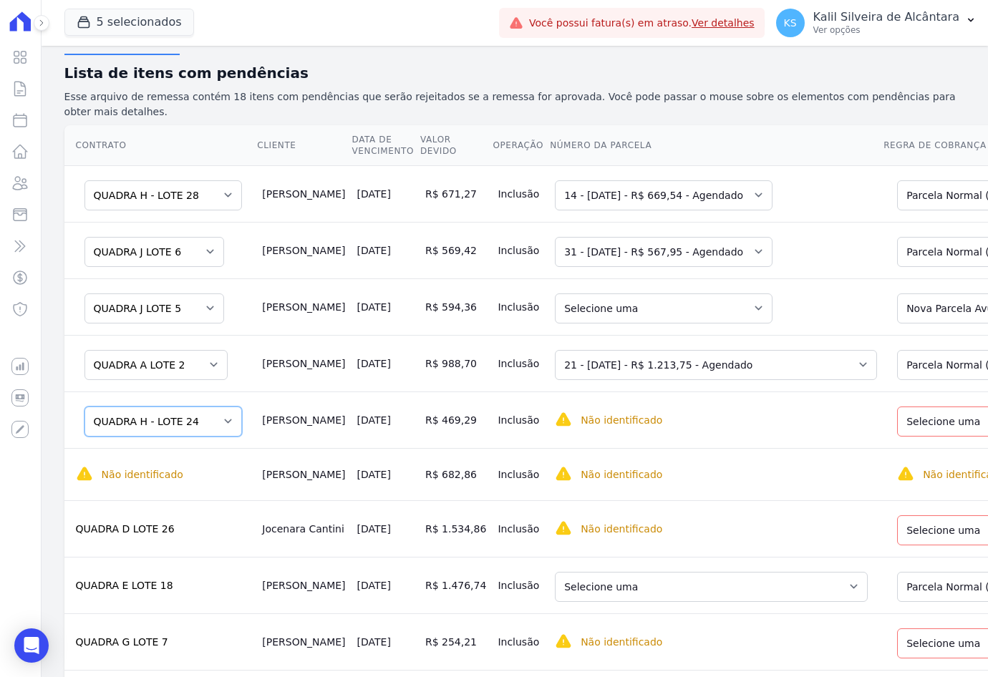
click at [163, 422] on select "Informe o contrato QUADRA K LOTE 11 QUADRA C LOTE 1 QUADRA H - LOTE 24" at bounding box center [162, 421] width 157 height 30
drag, startPoint x: 162, startPoint y: 419, endPoint x: 192, endPoint y: 421, distance: 29.4
click at [162, 419] on select "Informe o contrato QUADRA K LOTE 11 QUADRA C LOTE 1 QUADRA H - LOTE 24" at bounding box center [162, 421] width 157 height 30
click at [168, 406] on select "Informe o contrato QUADRA K LOTE 11 QUADRA C LOTE 1 QUADRA H - LOTE 24" at bounding box center [162, 421] width 157 height 30
click at [186, 407] on select "Informe o contrato QUADRA K LOTE 11 QUADRA C LOTE 1 QUADRA H - LOTE 24" at bounding box center [162, 421] width 157 height 30
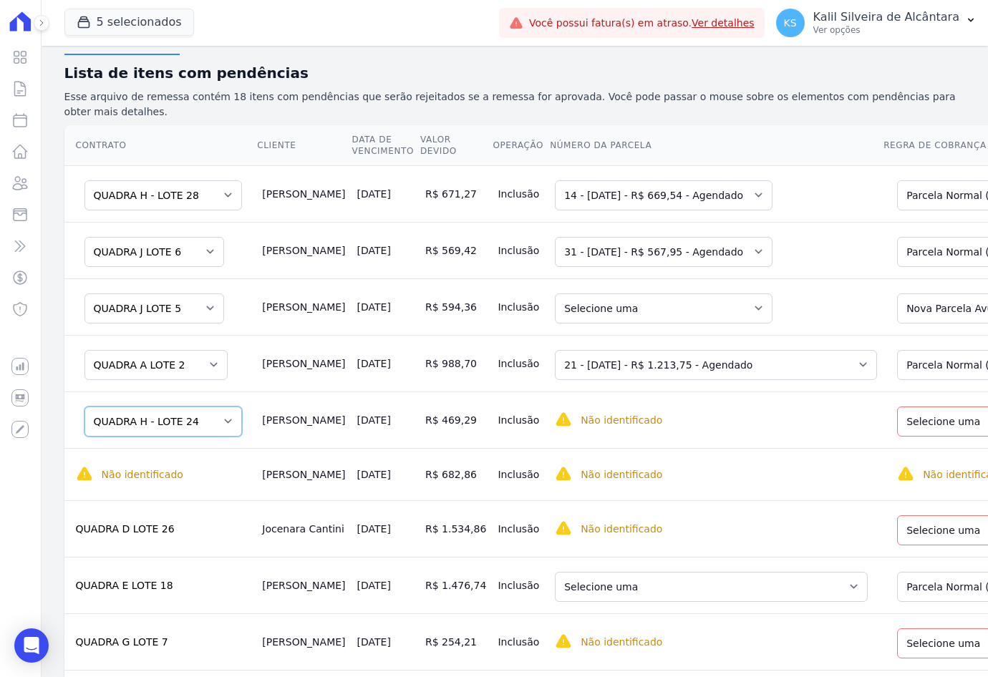
click at [194, 424] on select "Informe o contrato QUADRA K LOTE 11 QUADRA C LOTE 1 QUADRA H - LOTE 24" at bounding box center [162, 421] width 157 height 30
click at [109, 391] on td "Informe o contrato QUADRA K LOTE 11 QUADRA C LOTE 1 QUADRA H - LOTE 24" at bounding box center [160, 419] width 193 height 57
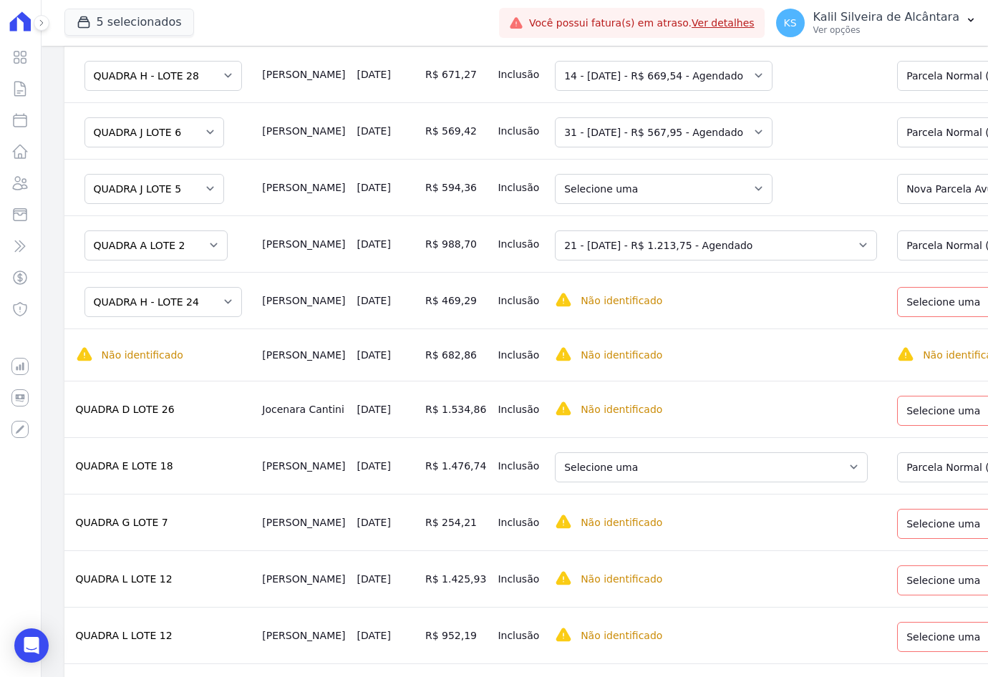
scroll to position [286, 0]
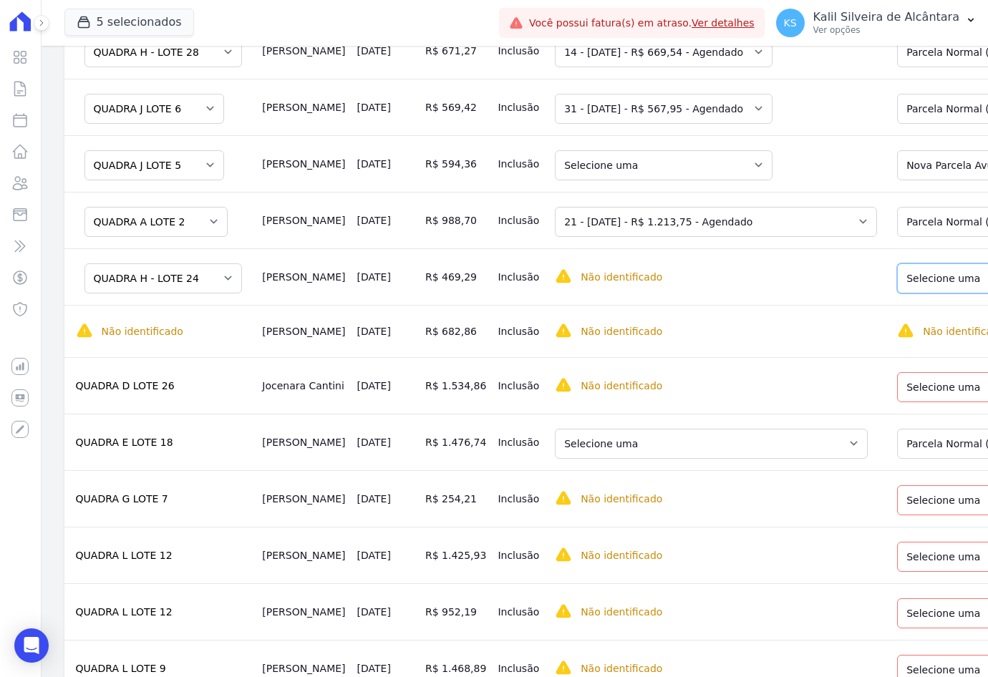
click at [897, 271] on select "Selecione uma Nova Parcela [GEOGRAPHIC_DATA] Avulsa Existente Parcela Normal (2…" at bounding box center [1002, 278] width 210 height 30
click at [555, 270] on select "Selecione uma 14 - [DATE] - R$ 669,54 - Agendado 15 - [DATE] - R$ 669,54 - Agen…" at bounding box center [664, 278] width 218 height 30
click at [897, 386] on select "Selecione uma Nova Parcela Avulsa Parcela Avulsa Existente Parcela Normal (23 X…" at bounding box center [998, 387] width 203 height 30
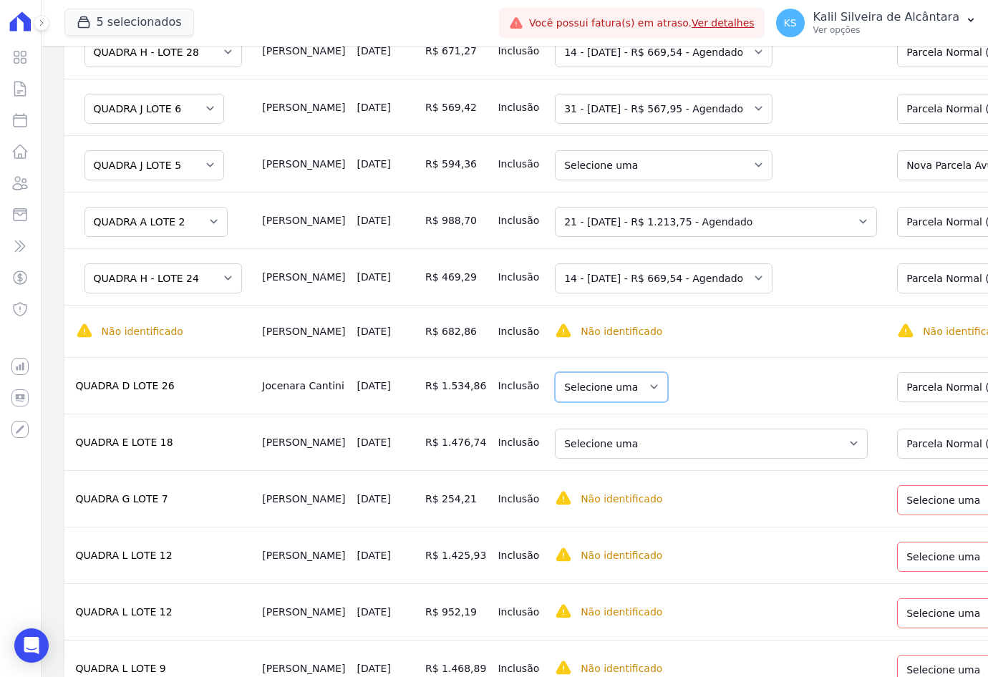
click at [560, 382] on select "Selecione uma" at bounding box center [611, 387] width 113 height 30
click at [650, 357] on td "Selecione uma" at bounding box center [715, 385] width 333 height 57
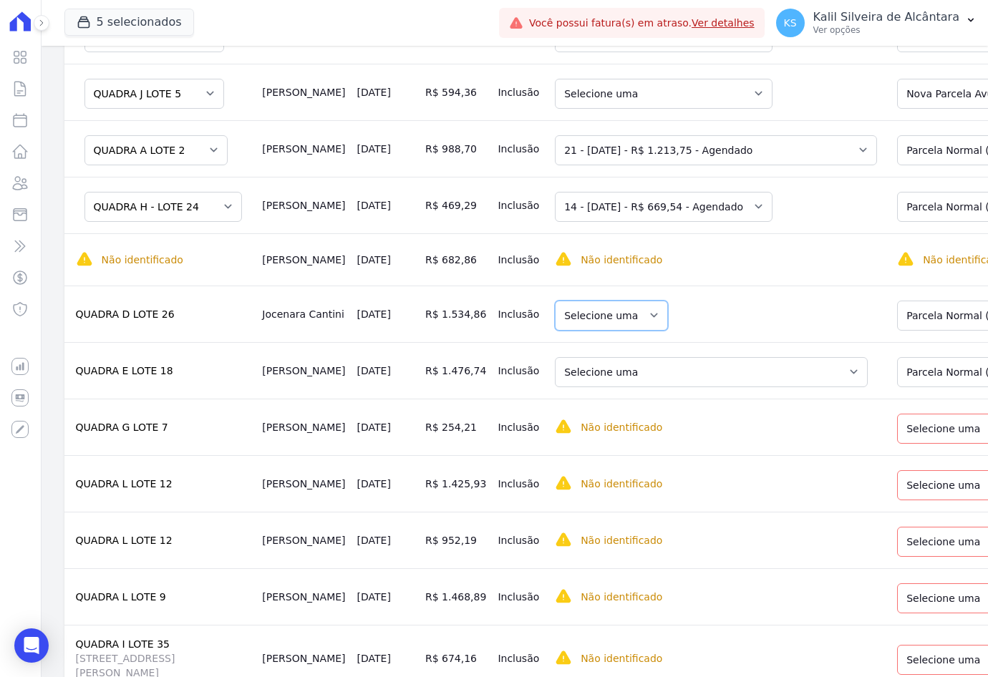
click at [555, 301] on select "Selecione uma" at bounding box center [611, 316] width 113 height 30
click at [555, 305] on select "Selecione uma" at bounding box center [611, 316] width 113 height 30
click at [555, 308] on select "Selecione uma" at bounding box center [611, 316] width 113 height 30
click at [897, 301] on select "Selecione uma Nova Parcela Avulsa Parcela Avulsa Existente Parcela Normal (23 X…" at bounding box center [998, 316] width 203 height 30
click at [555, 307] on select "Selecione uma" at bounding box center [611, 316] width 113 height 30
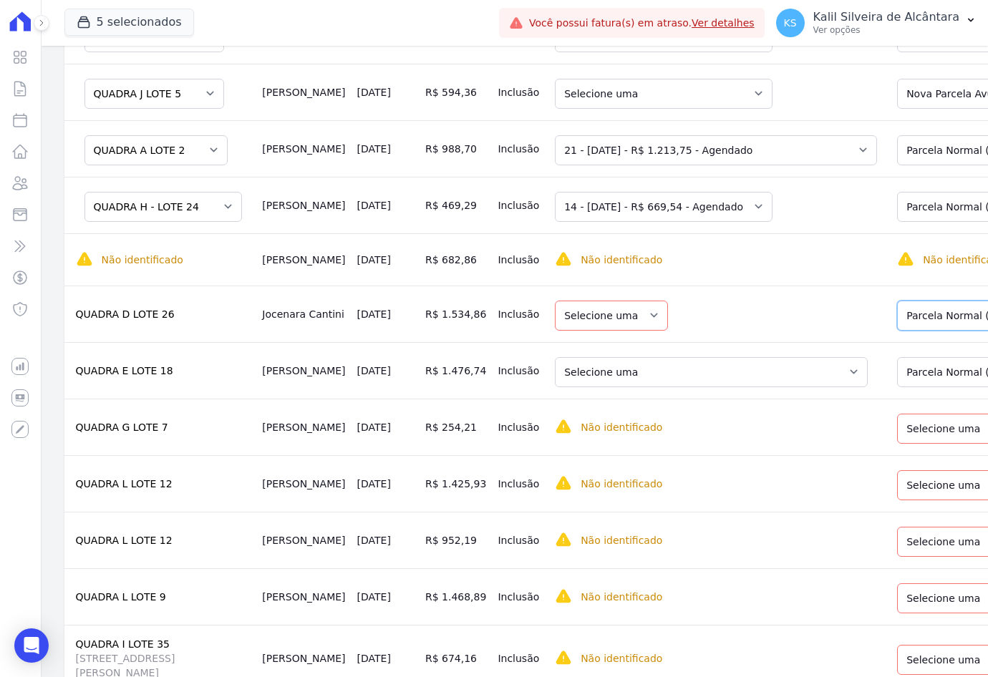
click at [897, 310] on select "Selecione uma Nova Parcela Avulsa Parcela Avulsa Existente Parcela Normal (23 X…" at bounding box center [998, 316] width 203 height 30
click at [897, 301] on select "Selecione uma Nova Parcela Avulsa Parcela Avulsa Existente Parcela Normal (23 X…" at bounding box center [998, 316] width 203 height 30
click at [555, 323] on select "Selecione uma" at bounding box center [611, 316] width 113 height 30
click at [652, 302] on td "Selecione uma" at bounding box center [715, 314] width 333 height 57
click at [570, 310] on select "Selecione uma" at bounding box center [611, 316] width 113 height 30
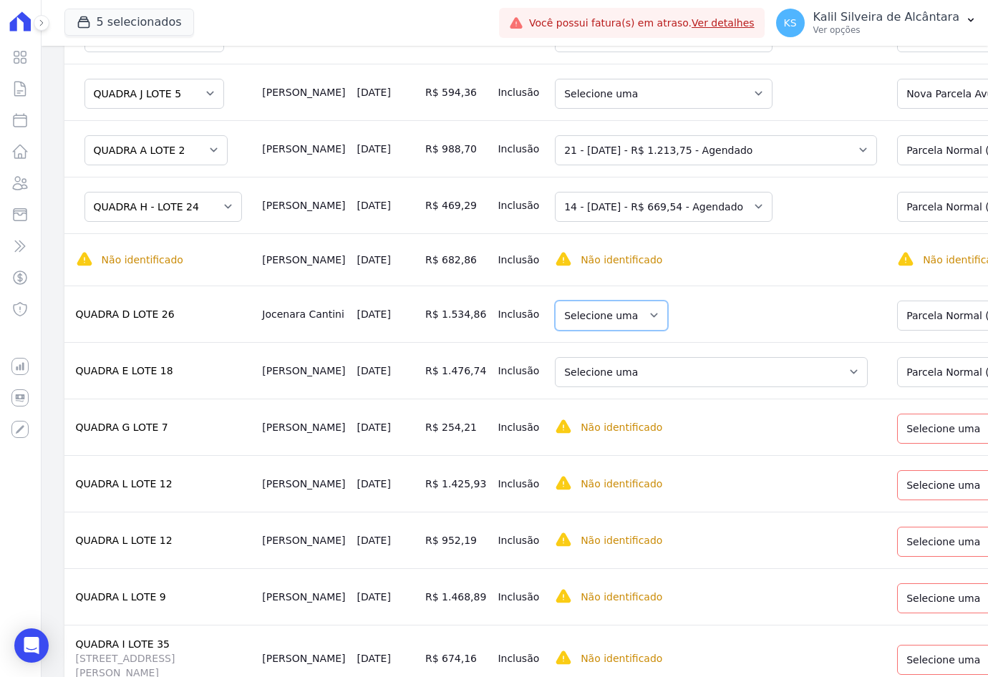
click at [570, 310] on select "Selecione uma" at bounding box center [611, 316] width 113 height 30
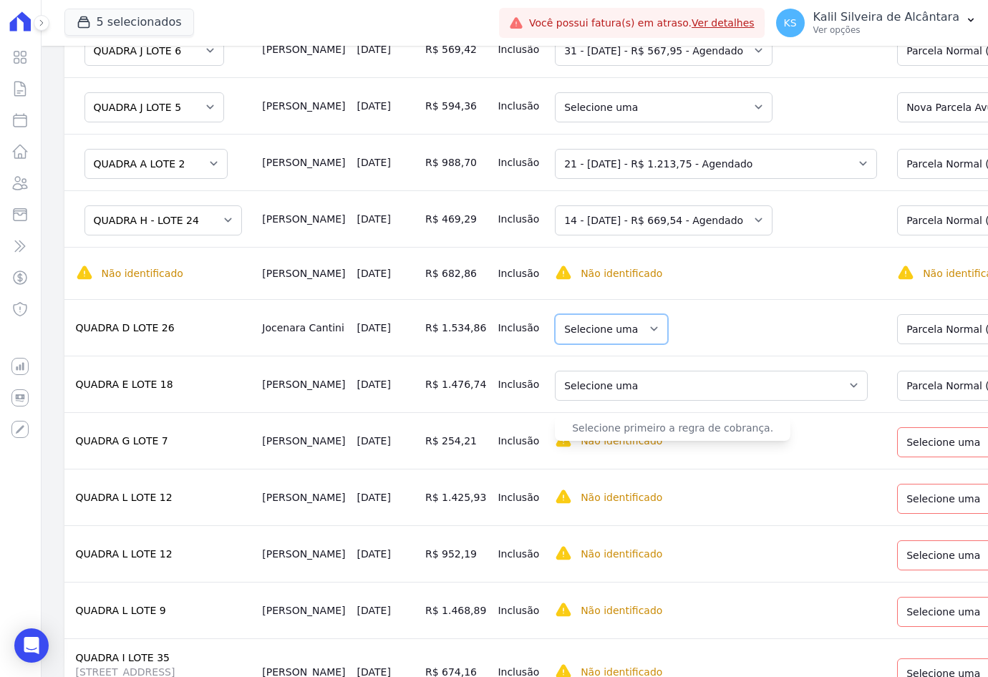
scroll to position [369, 0]
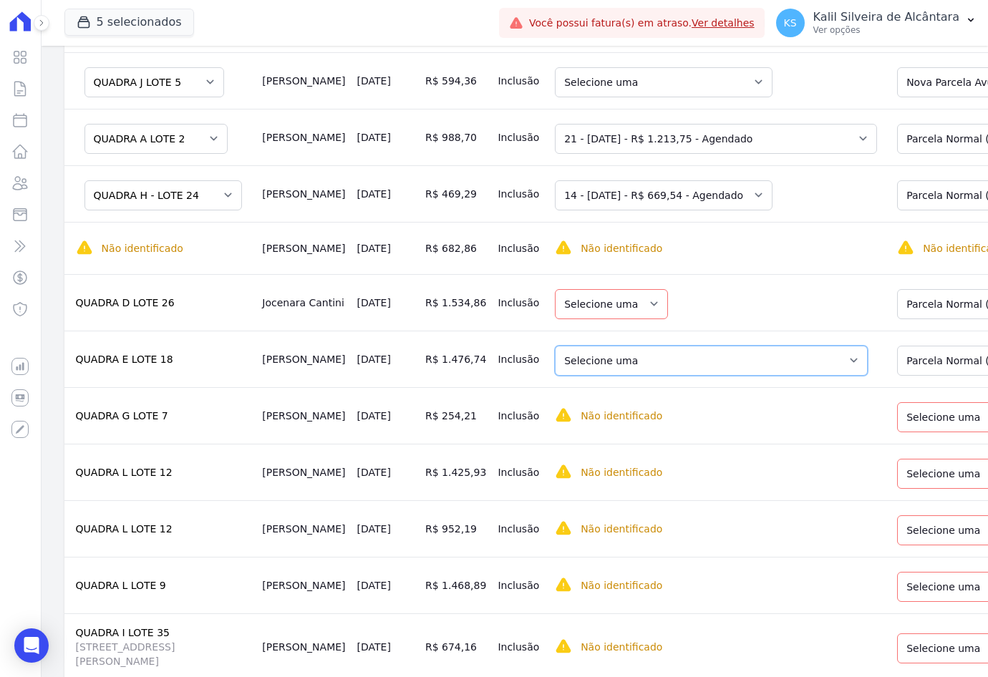
click at [604, 352] on select "Selecione uma 10 - [DATE] - R$ 631,97 - Vencido (Cobrança Expirada) 11 - [DATE]…" at bounding box center [711, 361] width 313 height 30
click at [644, 300] on td "Selecione uma" at bounding box center [715, 302] width 333 height 57
drag, startPoint x: 263, startPoint y: 345, endPoint x: 245, endPoint y: 349, distance: 17.5
click at [256, 349] on td "[PERSON_NAME]" at bounding box center [303, 359] width 94 height 57
drag, startPoint x: 245, startPoint y: 349, endPoint x: 255, endPoint y: 351, distance: 10.4
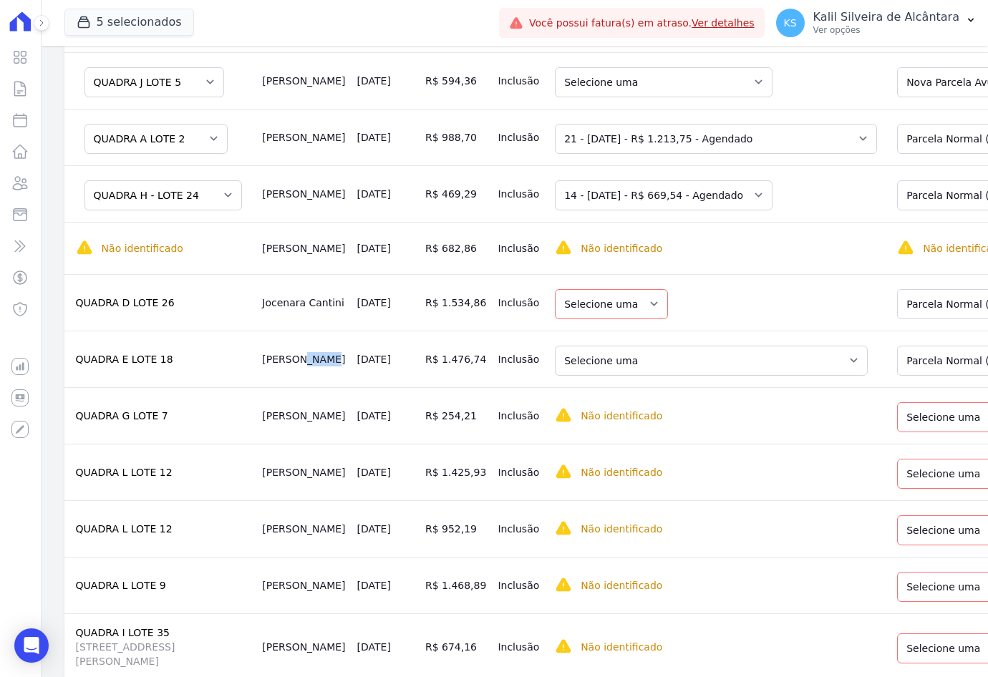
click at [256, 351] on td "[PERSON_NAME]" at bounding box center [303, 359] width 94 height 57
click at [258, 351] on td "[PERSON_NAME]" at bounding box center [303, 359] width 94 height 57
copy td "Elisete"
click at [674, 361] on select "Selecione uma 10 - [DATE] - R$ 631,97 - Vencido (Cobrança Expirada) 11 - [DATE]…" at bounding box center [711, 361] width 313 height 30
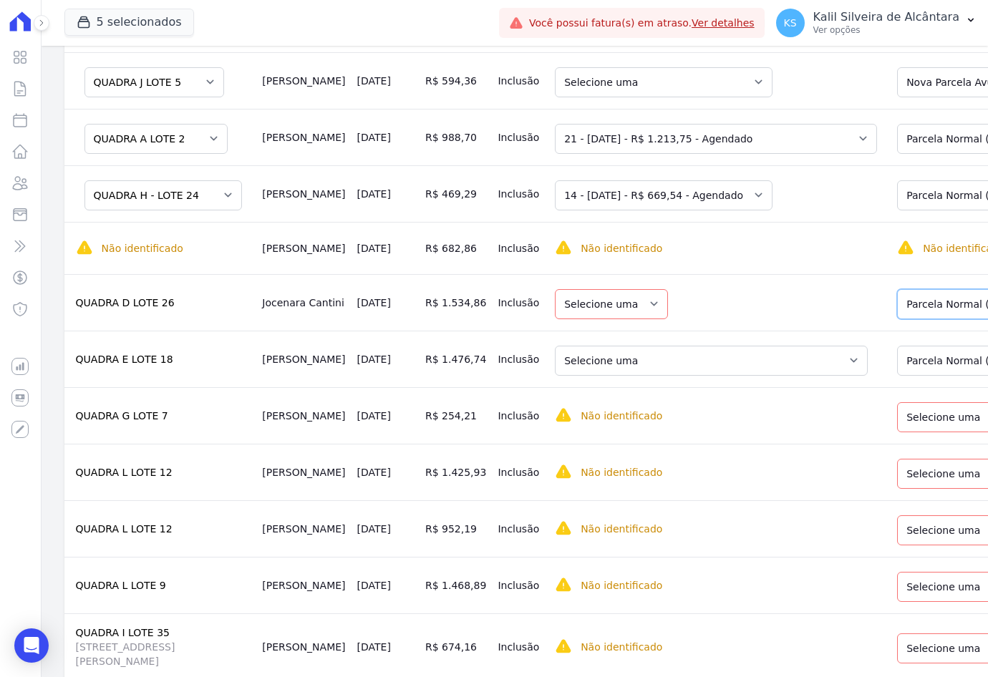
click at [919, 302] on select "Selecione uma Nova Parcela Avulsa Parcela Avulsa Existente Parcela Normal (23 X…" at bounding box center [998, 304] width 203 height 30
click at [567, 302] on select "Selecione uma" at bounding box center [611, 304] width 113 height 30
click at [606, 293] on td "Selecione uma" at bounding box center [715, 302] width 333 height 57
click at [897, 359] on select "Selecione uma Nova Parcela Avulsa Parcela Avulsa Existente Parcela Normal (20 X…" at bounding box center [1003, 361] width 213 height 30
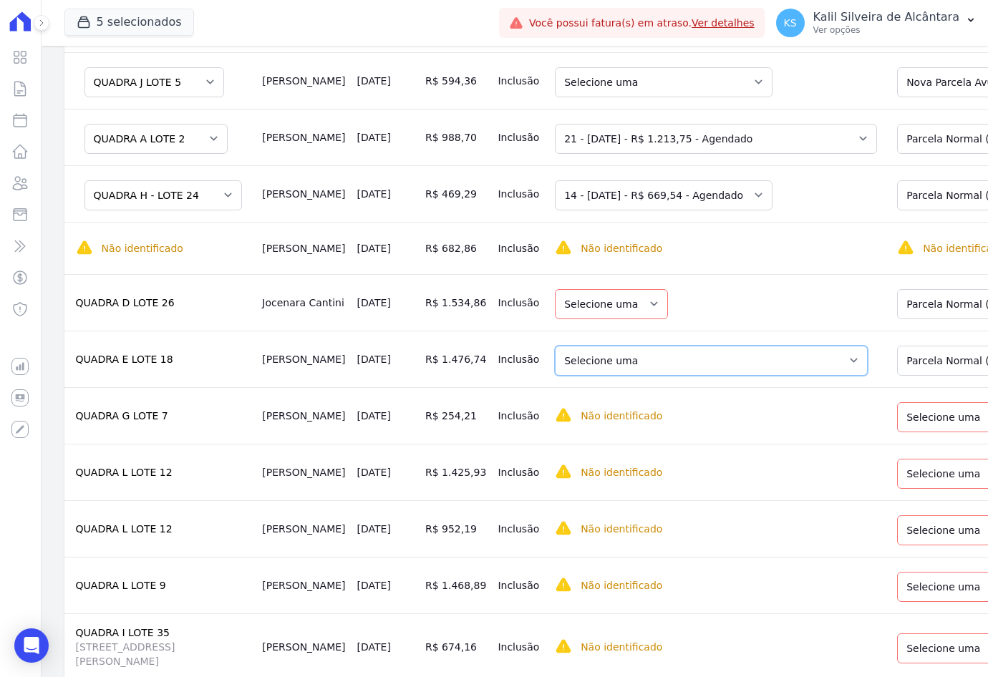
click at [676, 364] on select "Selecione uma 10 - [DATE] - R$ 631,97 - Vencido (Cobrança Expirada) 11 - [DATE]…" at bounding box center [711, 361] width 313 height 30
click at [628, 364] on select "Selecione uma 10 - [DATE] - R$ 631,97 - Vencido (Cobrança Expirada) 11 - [DATE]…" at bounding box center [711, 361] width 313 height 30
click at [912, 349] on select "Selecione uma Nova Parcela Avulsa Parcela Avulsa Existente Parcela Normal (20 X…" at bounding box center [1003, 361] width 213 height 30
click at [558, 358] on select "Selecione uma 1 - ?" at bounding box center [611, 361] width 113 height 30
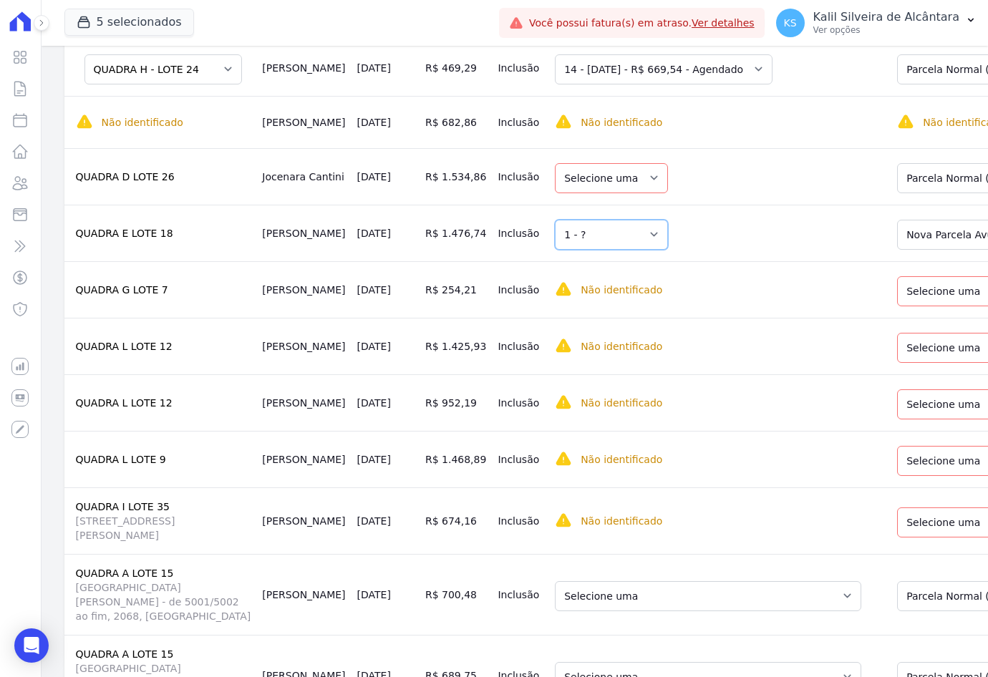
scroll to position [512, 0]
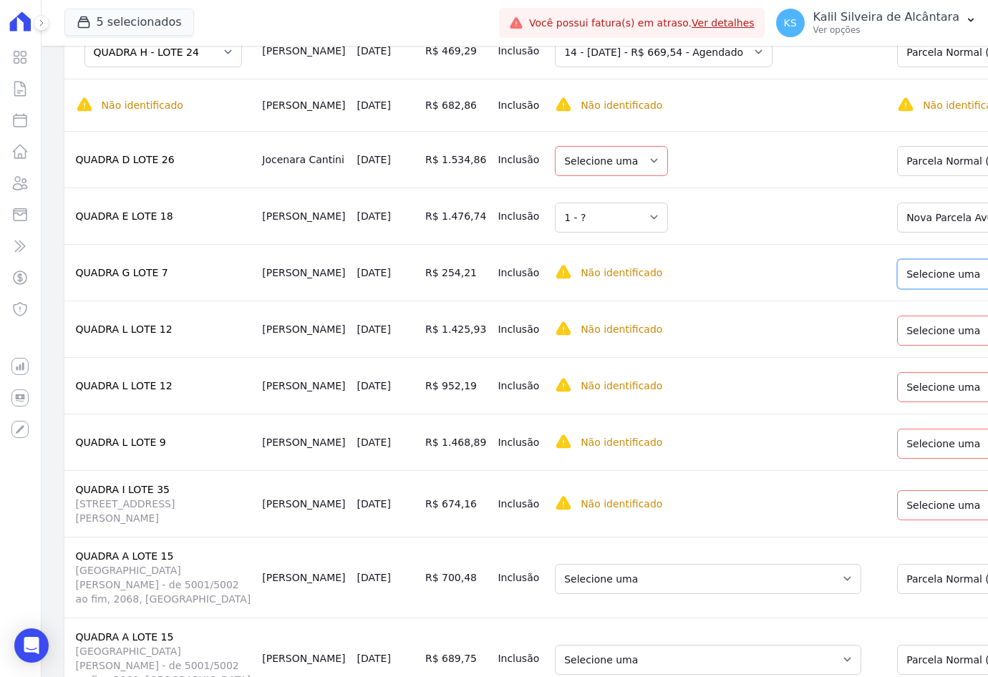
click at [954, 271] on select "Selecione uma Nova Parcela Avulsa Parcela Avulsa Existente Parcela Normal (35 X…" at bounding box center [998, 274] width 203 height 30
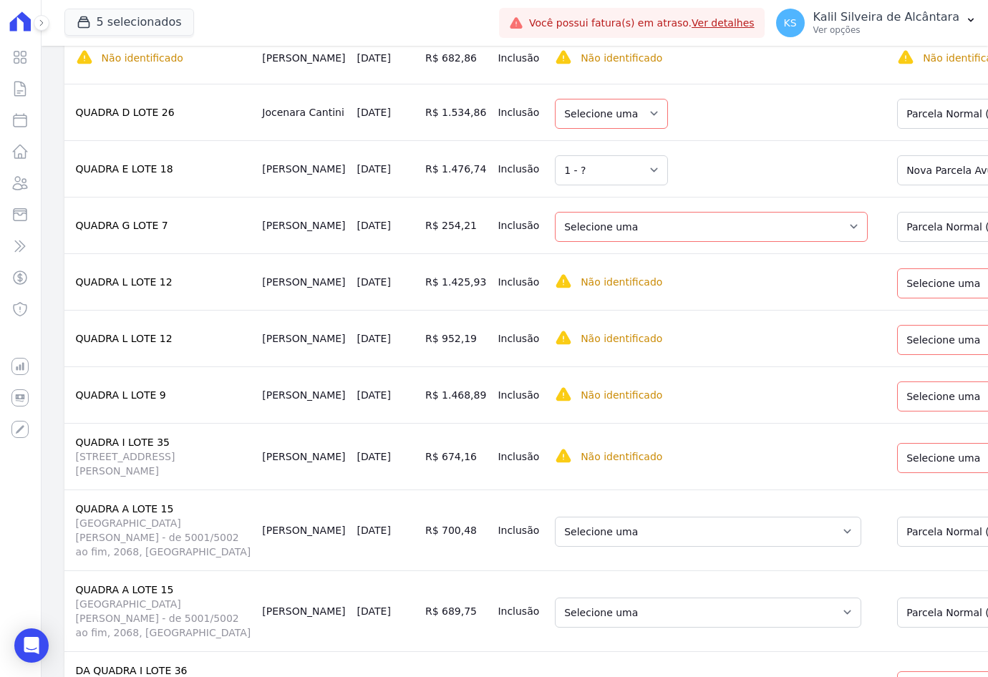
scroll to position [584, 0]
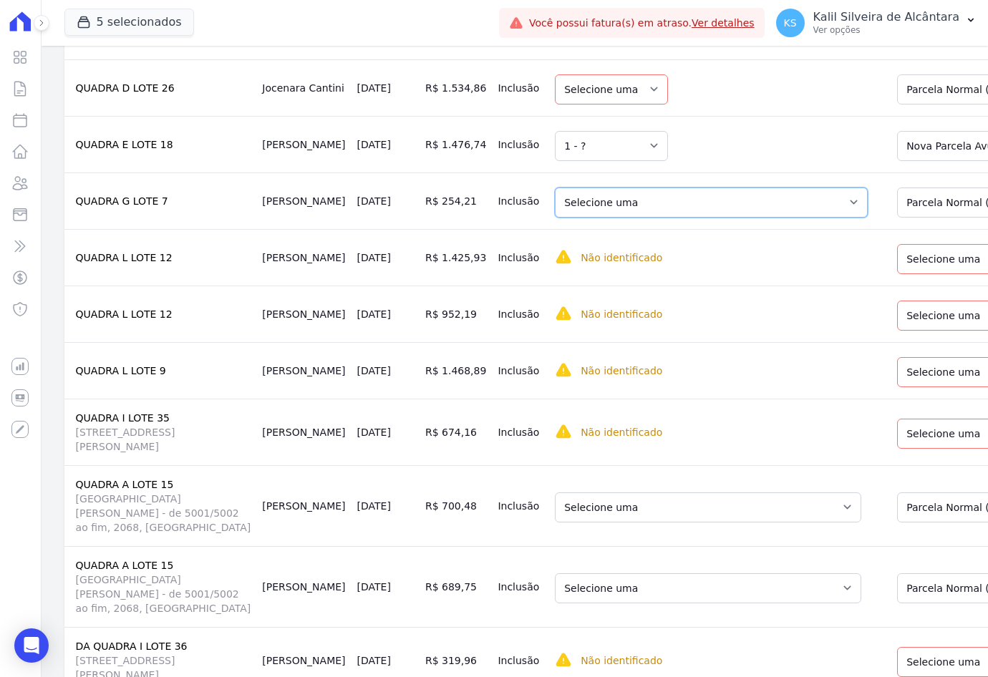
click at [693, 202] on select "Selecione uma 13 - [DATE] - R$ 548,14 - Vencido (Cobrança Expirada) 20 - [DATE]…" at bounding box center [711, 202] width 313 height 30
click at [901, 203] on select "Selecione uma Nova Parcela Avulsa Parcela Avulsa Existente Parcela Normal (35 X…" at bounding box center [998, 202] width 203 height 30
click at [591, 187] on select "Selecione uma" at bounding box center [611, 202] width 113 height 30
click at [555, 200] on select "Selecione uma" at bounding box center [611, 202] width 113 height 30
click at [895, 177] on td "Selecione uma Nova Parcela Avulsa Parcela Avulsa Existente Parcela Normal (35 X…" at bounding box center [1001, 200] width 239 height 57
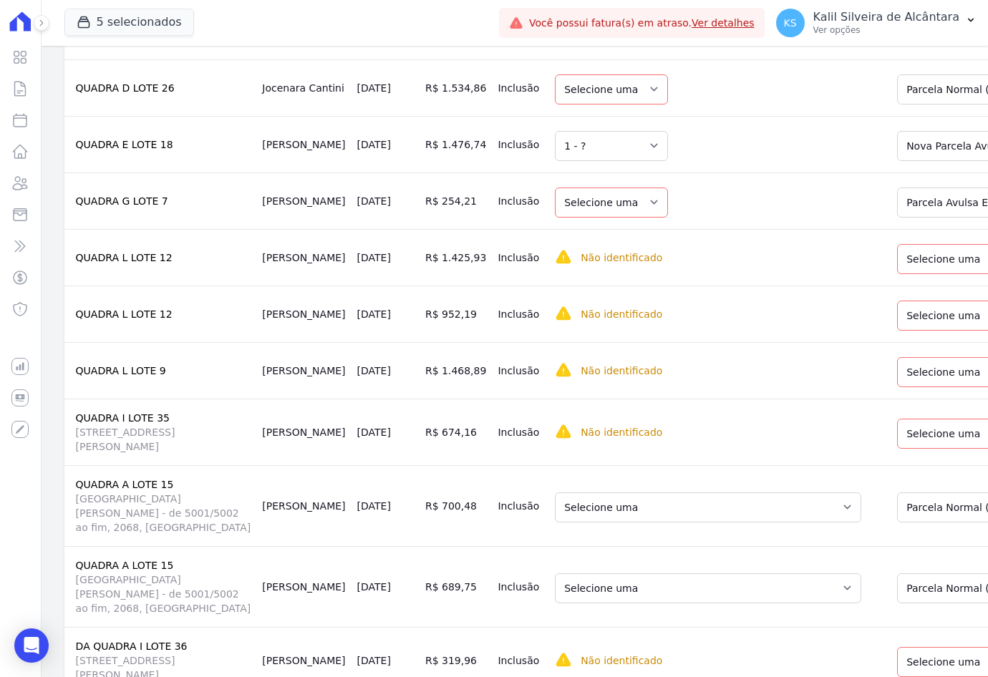
click at [904, 214] on td "Selecione uma Nova Parcela Avulsa Parcela Avulsa Existente Parcela Normal (35 X…" at bounding box center [1001, 200] width 239 height 57
click at [897, 188] on select "Selecione uma Nova Parcela Avulsa Parcela Avulsa Existente Parcela Normal (35 X…" at bounding box center [998, 202] width 203 height 30
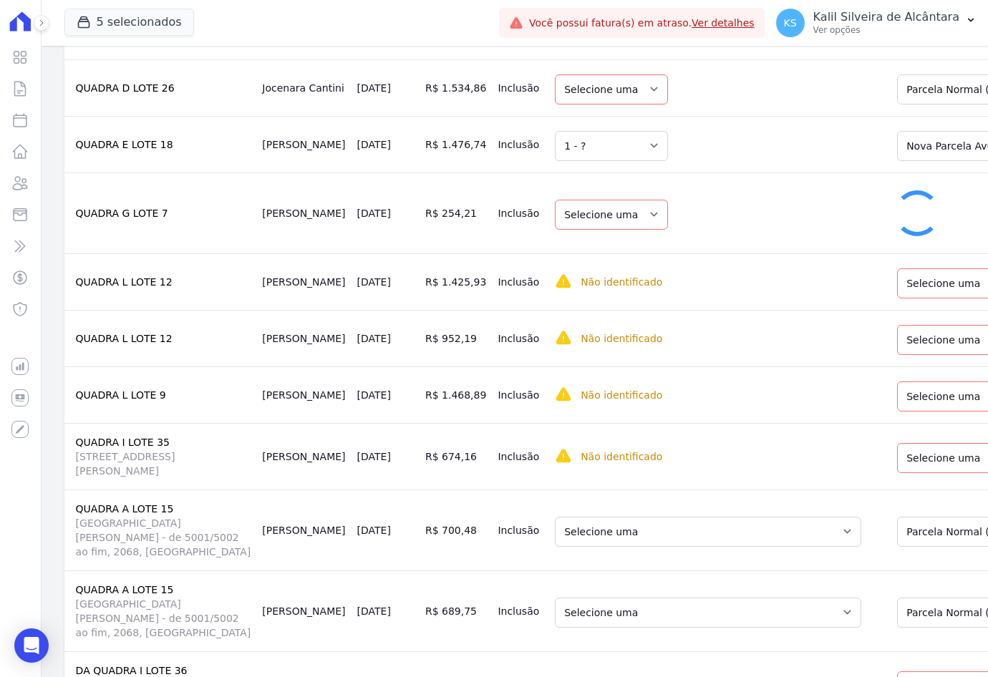
select select "1"
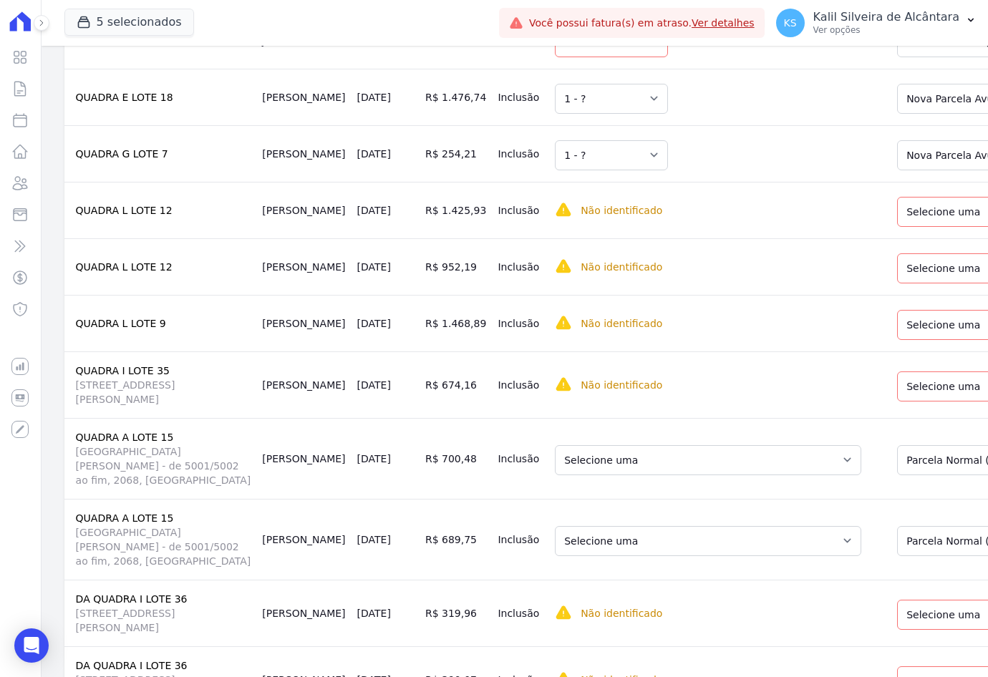
scroll to position [656, 0]
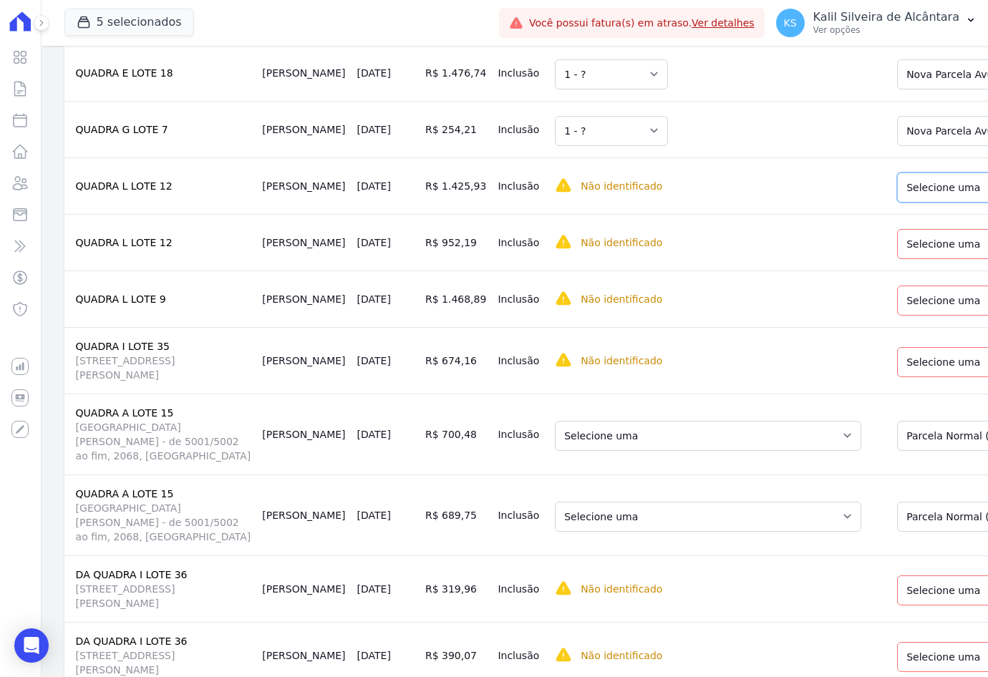
click at [897, 182] on select "Selecione uma Nova Parcela Avulsa Parcela Avulsa Existente Parcela Normal (18 X…" at bounding box center [998, 187] width 203 height 30
click at [555, 180] on select "Selecione uma" at bounding box center [611, 187] width 113 height 30
drag, startPoint x: 527, startPoint y: 180, endPoint x: 577, endPoint y: 181, distance: 50.1
click at [555, 180] on select "Selecione uma" at bounding box center [611, 187] width 113 height 30
click at [599, 185] on td "Selecione uma" at bounding box center [715, 185] width 333 height 57
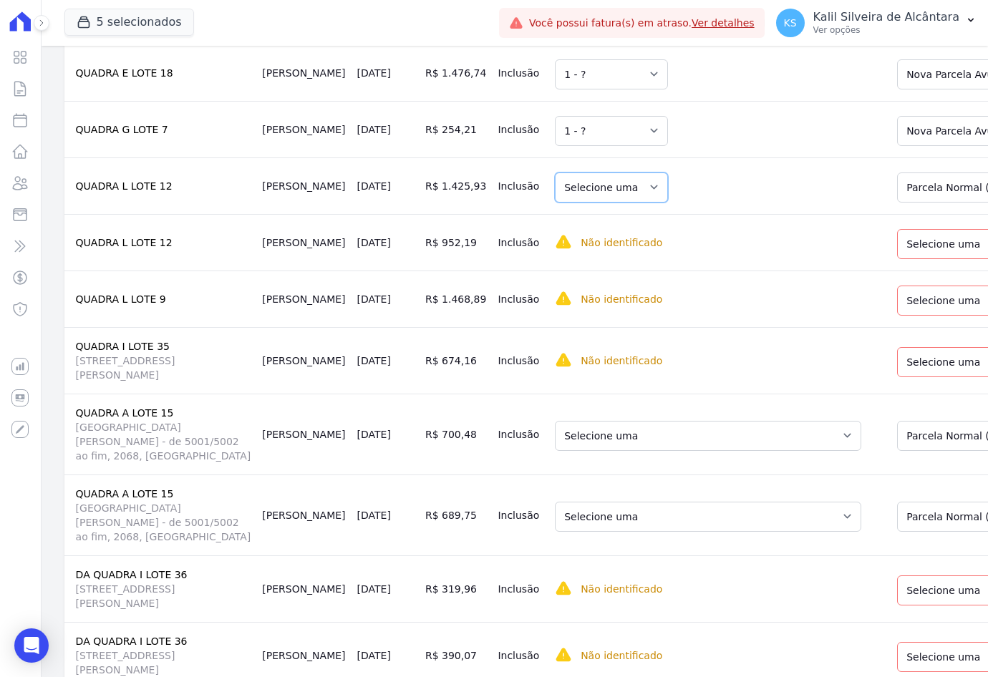
click at [557, 183] on select "Selecione uma" at bounding box center [611, 187] width 113 height 30
click at [557, 182] on select "Selecione uma" at bounding box center [611, 187] width 113 height 30
drag, startPoint x: 557, startPoint y: 182, endPoint x: 650, endPoint y: 181, distance: 93.0
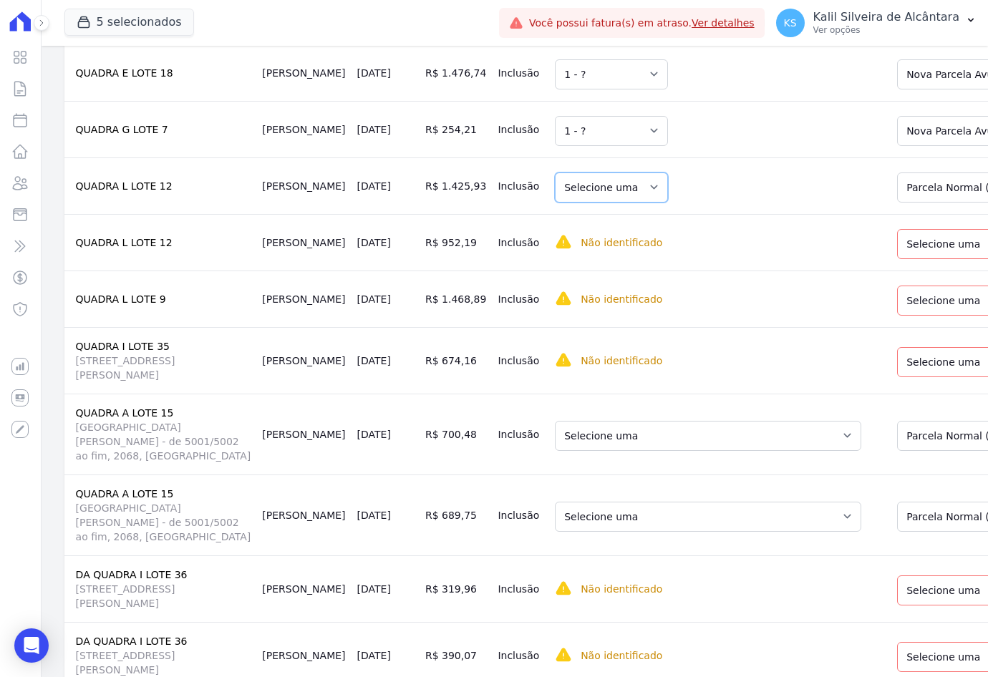
click at [623, 181] on td "Selecione uma" at bounding box center [715, 185] width 333 height 57
click at [936, 180] on select "Selecione uma Nova Parcela Avulsa Parcela Avulsa Existente Parcela Normal (18 X…" at bounding box center [998, 187] width 203 height 30
click at [897, 172] on select "Selecione uma Nova Parcela Avulsa Parcela Avulsa Existente Parcela Normal (18 X…" at bounding box center [998, 187] width 203 height 30
drag, startPoint x: 557, startPoint y: 179, endPoint x: 575, endPoint y: 193, distance: 22.9
click at [556, 179] on select "Selecione uma" at bounding box center [611, 187] width 113 height 30
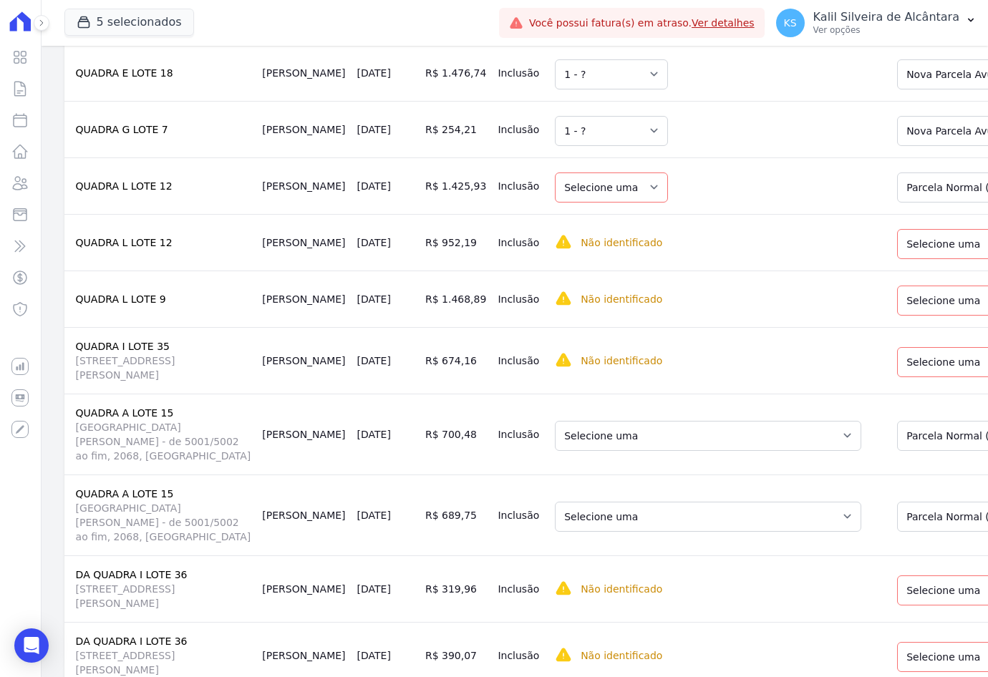
click at [549, 202] on td "Selecione uma" at bounding box center [715, 185] width 333 height 57
drag, startPoint x: 548, startPoint y: 195, endPoint x: 557, endPoint y: 191, distance: 9.3
click at [555, 193] on select "Selecione uma" at bounding box center [611, 187] width 113 height 30
drag, startPoint x: 557, startPoint y: 191, endPoint x: 634, endPoint y: 187, distance: 77.4
click at [557, 191] on select "Selecione uma" at bounding box center [611, 187] width 113 height 30
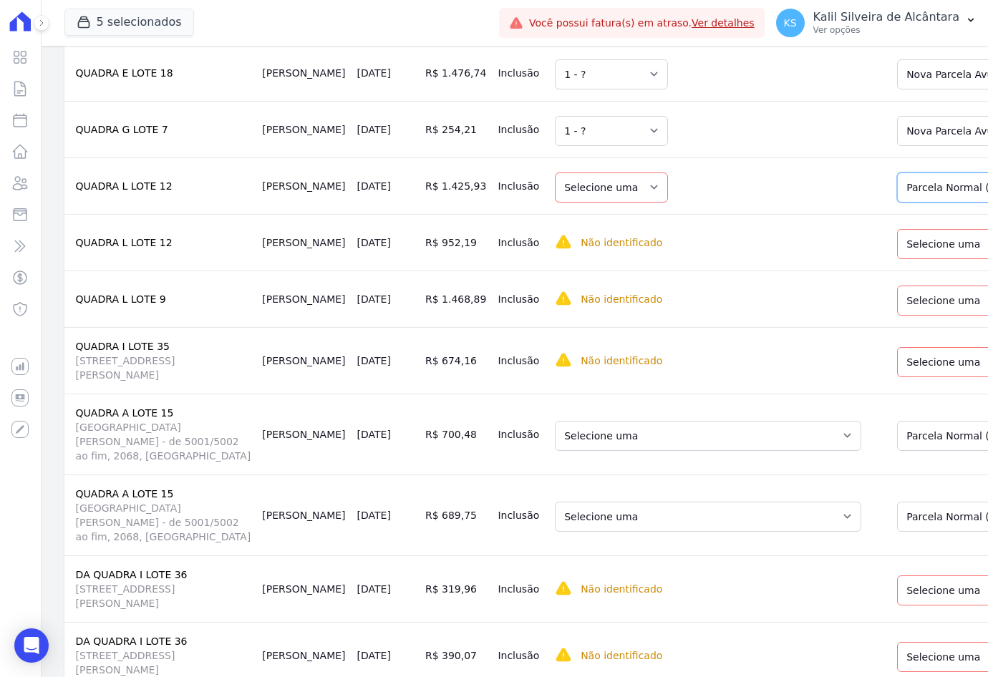
click at [925, 180] on select "Selecione uma Nova Parcela Avulsa Parcela Avulsa Existente Parcela Normal (18 X…" at bounding box center [998, 187] width 203 height 30
click at [713, 263] on td "Não identificado Selecione primeiro a regra de cobrança." at bounding box center [715, 242] width 333 height 57
click at [897, 247] on select "Selecione uma Nova Parcela Avulsa Parcela Avulsa Existente Parcela Normal (18 X…" at bounding box center [998, 244] width 203 height 30
click at [559, 245] on select "Selecione uma" at bounding box center [611, 244] width 113 height 30
click at [897, 254] on select "Selecione uma Nova Parcela Avulsa Parcela Avulsa Existente Parcela Normal (18 X…" at bounding box center [998, 244] width 203 height 30
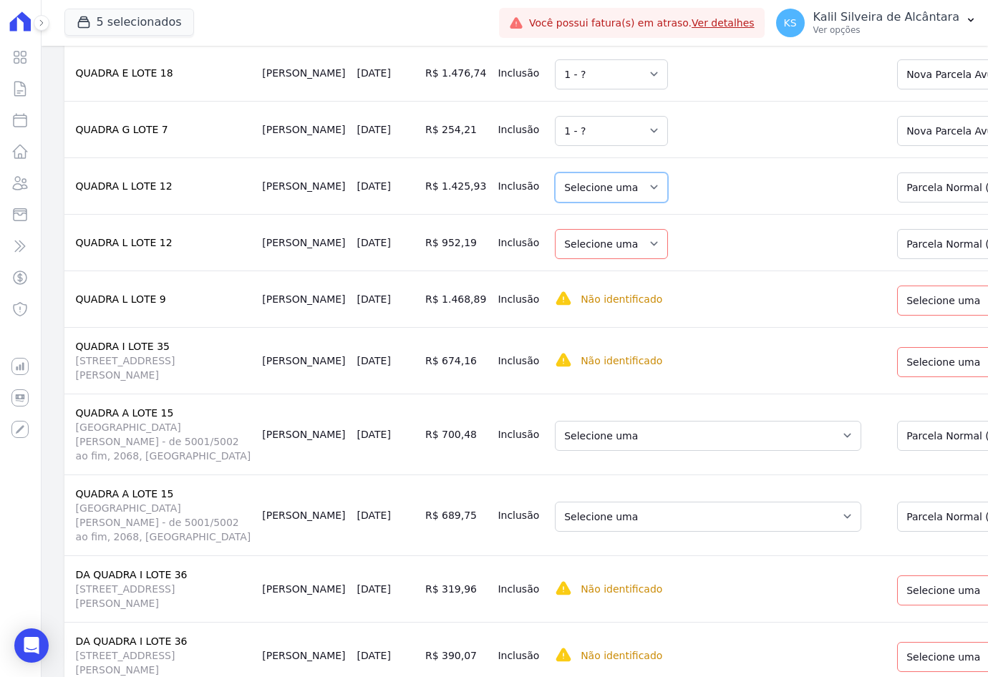
click at [555, 195] on select "Selecione uma" at bounding box center [611, 187] width 113 height 30
click at [582, 229] on select "Selecione uma" at bounding box center [611, 244] width 113 height 30
click at [897, 248] on select "Selecione uma Nova Parcela Avulsa Parcela Avulsa Existente Parcela Normal (18 X…" at bounding box center [998, 244] width 203 height 30
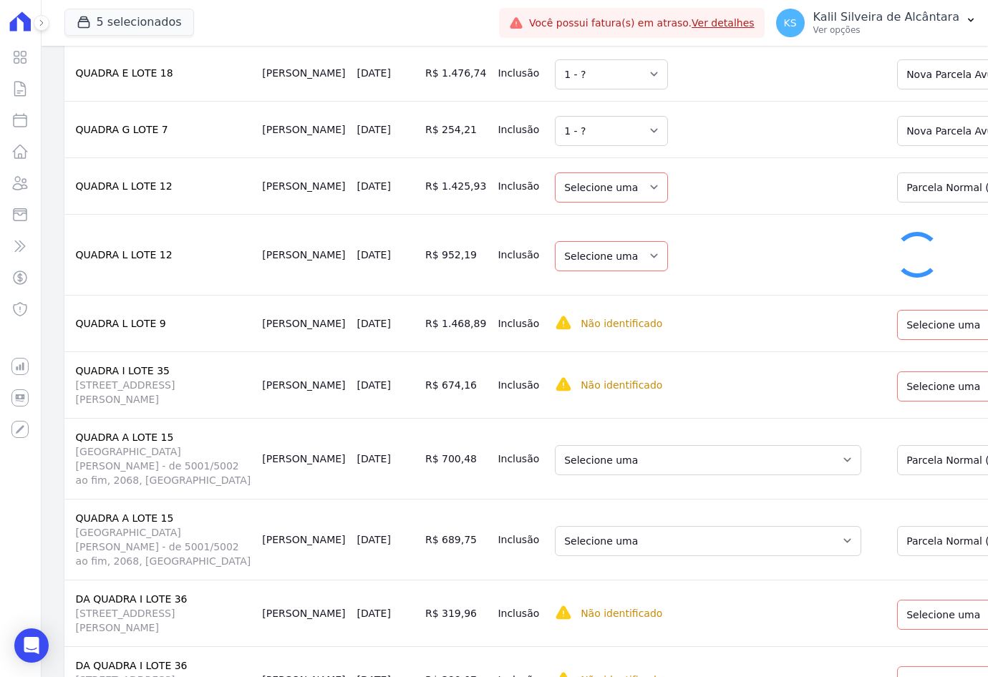
select select "1"
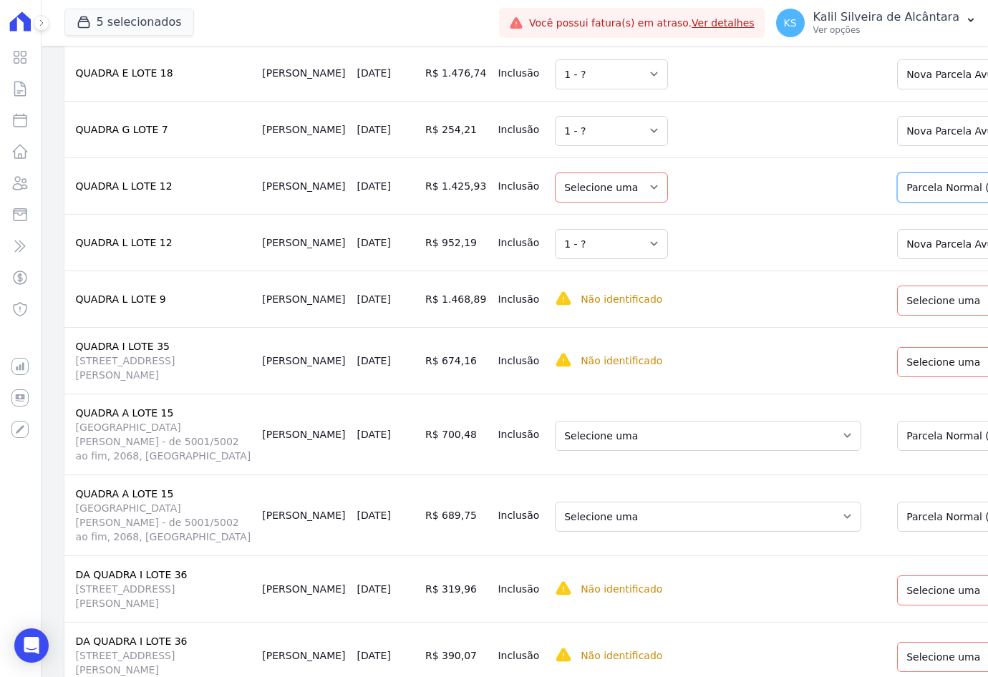
drag, startPoint x: 882, startPoint y: 190, endPoint x: 887, endPoint y: 200, distance: 10.6
click at [897, 190] on select "Selecione uma Nova Parcela Avulsa Parcela Avulsa Existente Parcela Normal (18 X…" at bounding box center [998, 187] width 203 height 30
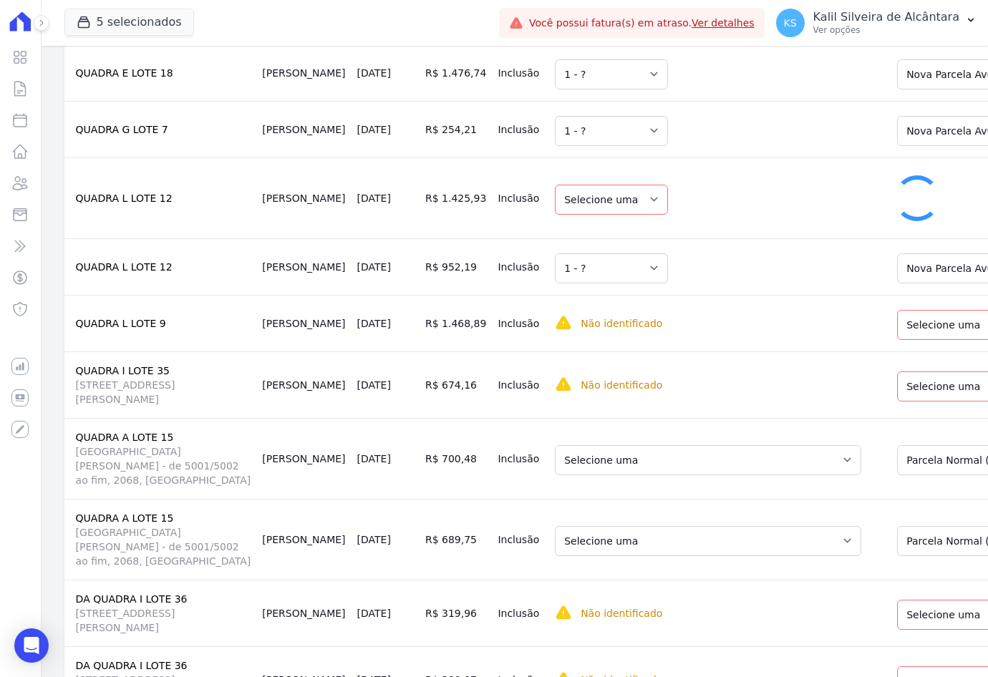
select select "1"
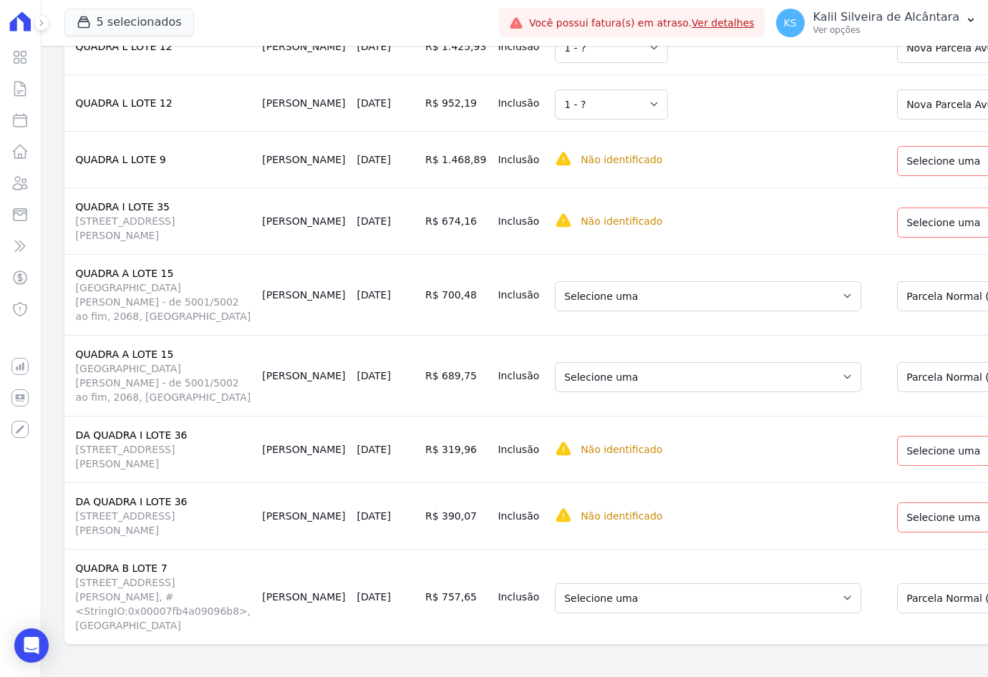
scroll to position [799, 0]
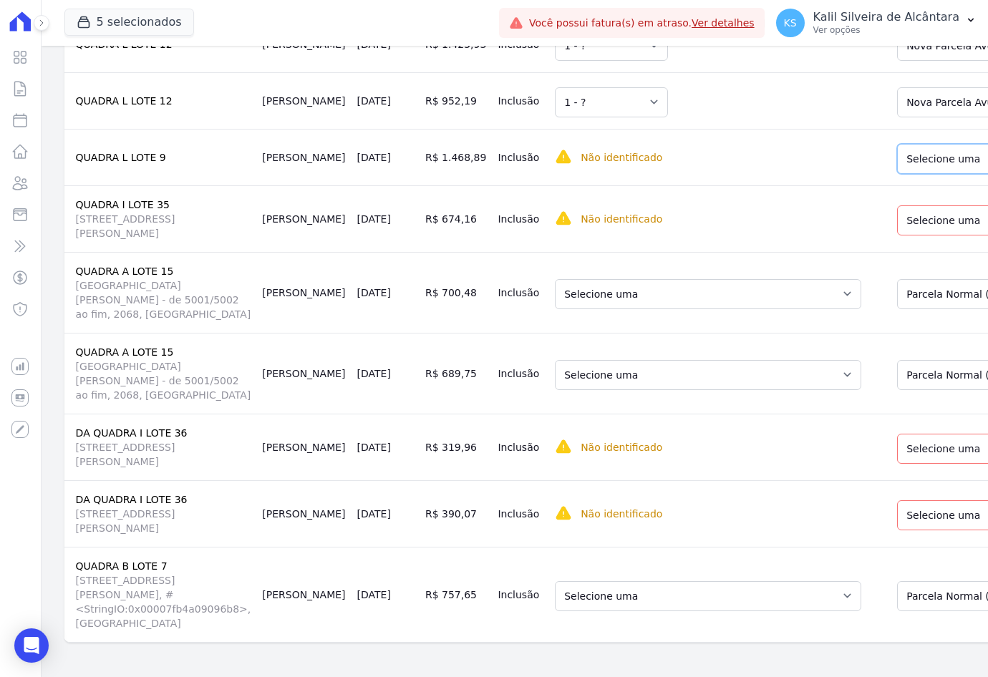
click at [897, 144] on select "Selecione uma Nova Parcela Avulsa Parcela Avulsa Existente Parcela Normal (23 X…" at bounding box center [998, 159] width 203 height 30
drag, startPoint x: 884, startPoint y: 164, endPoint x: 884, endPoint y: 172, distance: 7.9
click at [897, 164] on select "Selecione uma Nova Parcela Avulsa Parcela Avulsa Existente Parcela Normal (23 X…" at bounding box center [998, 159] width 203 height 30
click at [559, 169] on select "Selecione uma 10 - [DATE] - R$ 608,86 - Vencido (Cobrança Expirada) 11 - [DATE]…" at bounding box center [711, 159] width 313 height 30
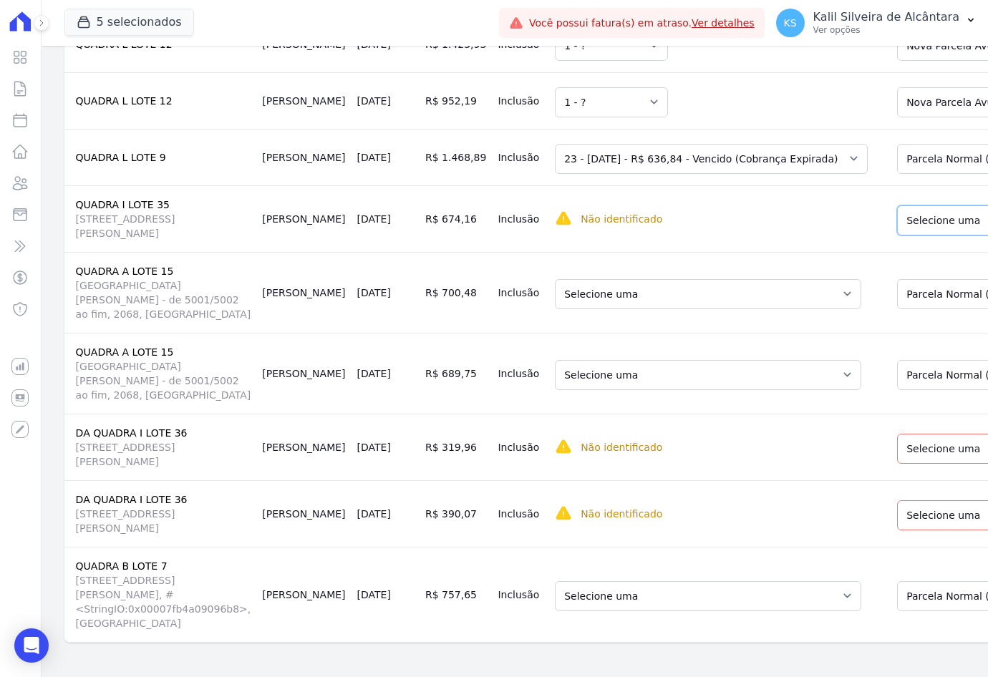
click at [897, 228] on select "Selecione uma Nova Parcela Avulsa Parcela Avulsa Existente Pré Chaves (22 X R$ …" at bounding box center [997, 220] width 200 height 30
drag, startPoint x: 873, startPoint y: 210, endPoint x: 873, endPoint y: 218, distance: 7.9
click at [897, 211] on select "Selecione uma Nova Parcela Avulsa Parcela Avulsa Existente Pré Chaves (22 X R$ …" at bounding box center [997, 220] width 200 height 30
click at [555, 223] on select "Selecione uma" at bounding box center [611, 220] width 113 height 30
click at [764, 220] on td "Selecione uma" at bounding box center [715, 218] width 333 height 67
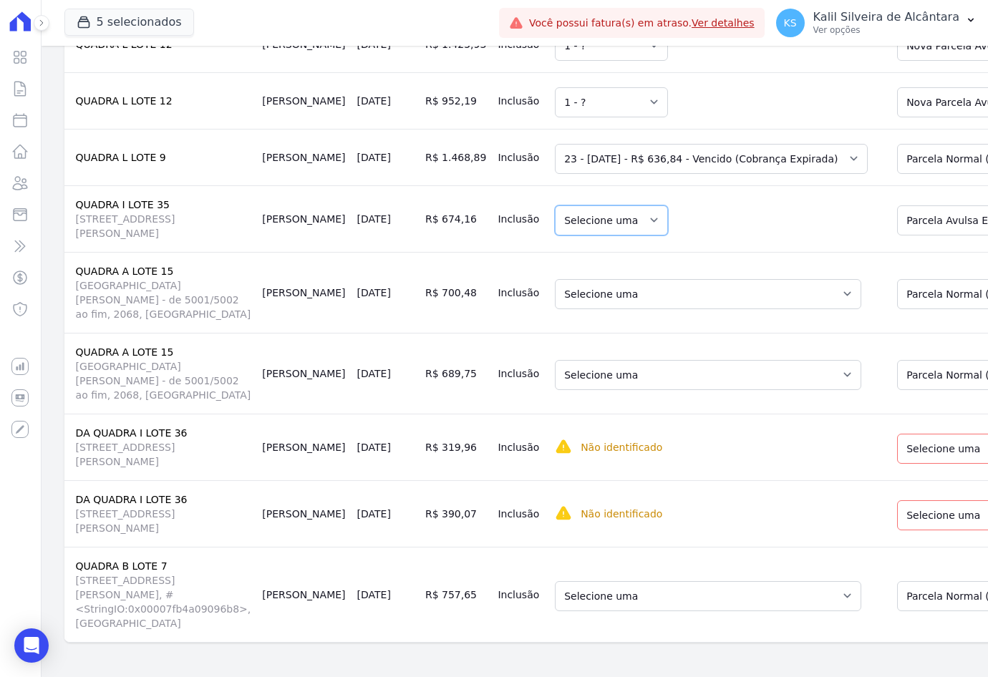
drag, startPoint x: 575, startPoint y: 223, endPoint x: 600, endPoint y: 223, distance: 25.0
click at [575, 223] on select "Selecione uma" at bounding box center [611, 220] width 113 height 30
click at [794, 223] on td "Selecione uma" at bounding box center [715, 218] width 333 height 67
click at [587, 221] on select "Selecione uma" at bounding box center [611, 220] width 113 height 30
click at [917, 203] on div "Selecione uma Nova Parcela Avulsa Parcela Avulsa Existente Pré Chaves (22 X R$ …" at bounding box center [997, 219] width 200 height 33
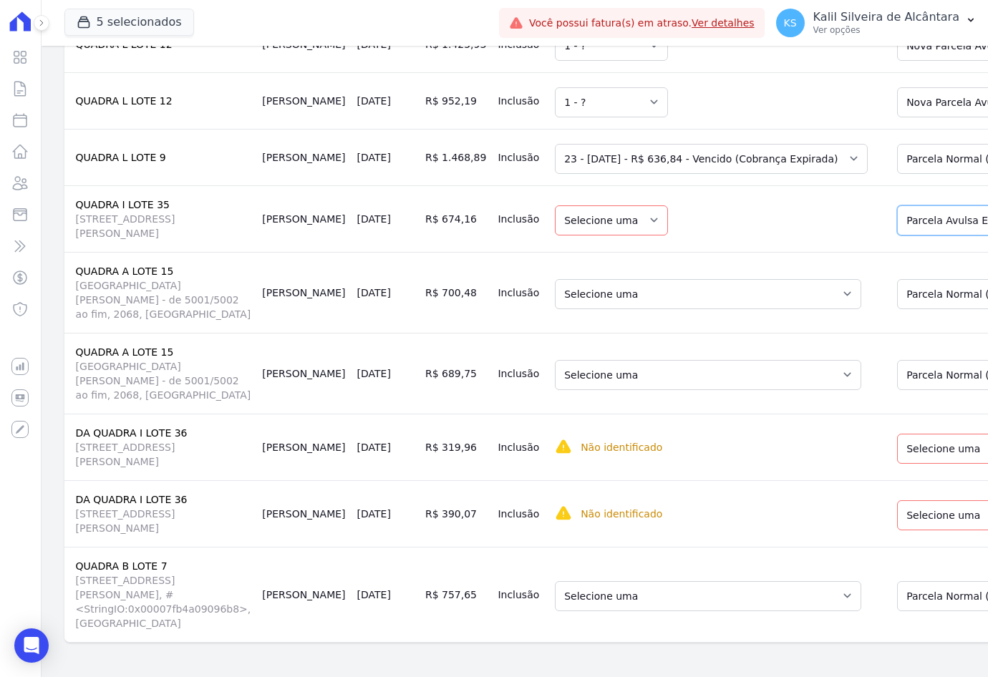
click at [922, 215] on select "Selecione uma Nova Parcela Avulsa Parcela Avulsa Existente Pré Chaves (22 X R$ …" at bounding box center [997, 220] width 200 height 30
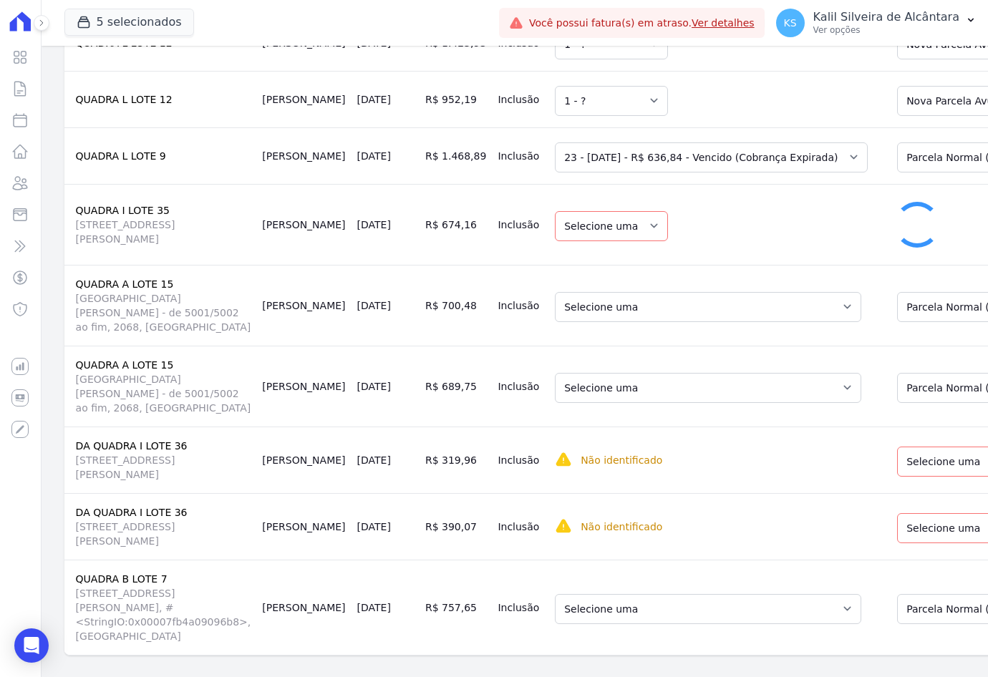
select select "1"
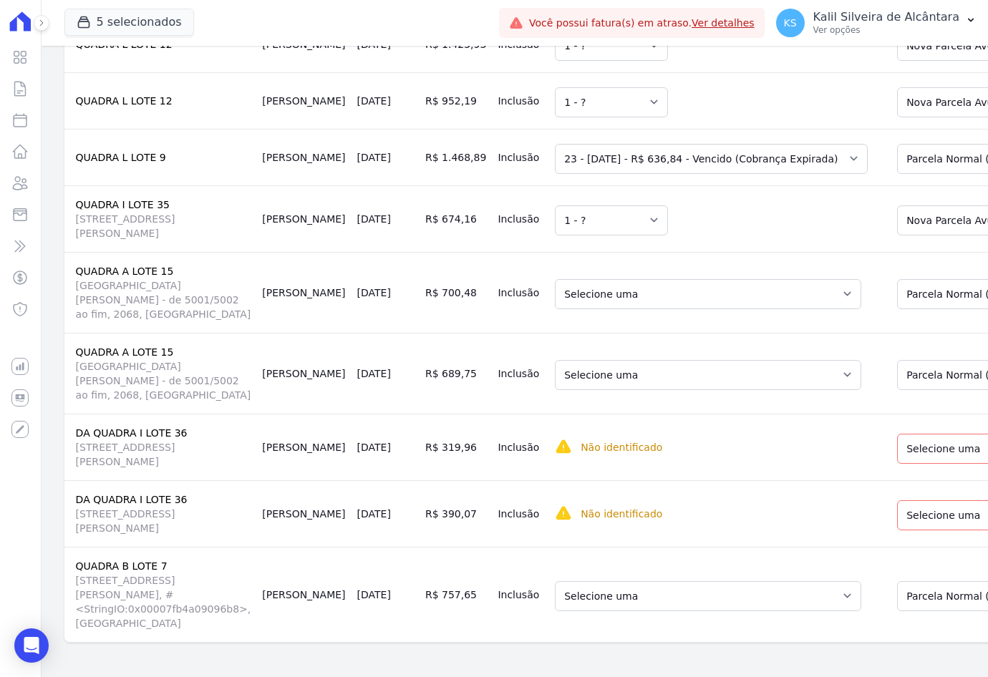
scroll to position [804, 0]
click at [690, 293] on select "Selecione uma 6 - [DATE] - R$ 679,67 - Agendado 7 - [DATE] - R$ 678,49 - Vencid…" at bounding box center [708, 294] width 306 height 30
click at [914, 286] on select "Selecione uma Nova Parcela Avulsa Parcela Avulsa Existente [GEOGRAPHIC_DATA] (6…" at bounding box center [1006, 294] width 219 height 30
click at [646, 376] on select "Selecione uma 6 - [DATE] - R$ 679,67 - Agendado 7 - [DATE] - R$ 678,49 - Vencid…" at bounding box center [708, 375] width 306 height 30
drag, startPoint x: 721, startPoint y: 309, endPoint x: 691, endPoint y: 304, distance: 30.5
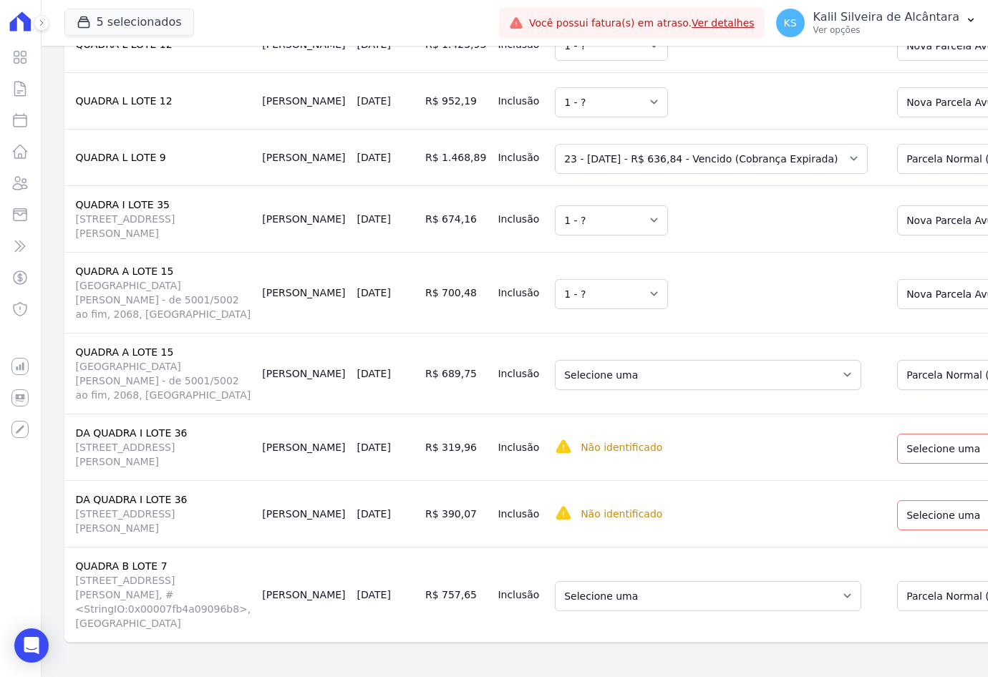
click at [721, 309] on td "Selecione uma 1 - ?" at bounding box center [715, 292] width 333 height 81
drag, startPoint x: 236, startPoint y: 276, endPoint x: 276, endPoint y: 281, distance: 40.5
click at [276, 281] on tr "QUADRA A LOTE 15 [GEOGRAPHIC_DATA][PERSON_NAME] - de 5001/5002 ao fim, 2068, Pa…" at bounding box center [643, 292] width 1159 height 81
drag, startPoint x: 276, startPoint y: 281, endPoint x: 277, endPoint y: 293, distance: 12.2
click at [277, 293] on td "[PERSON_NAME]" at bounding box center [303, 292] width 94 height 81
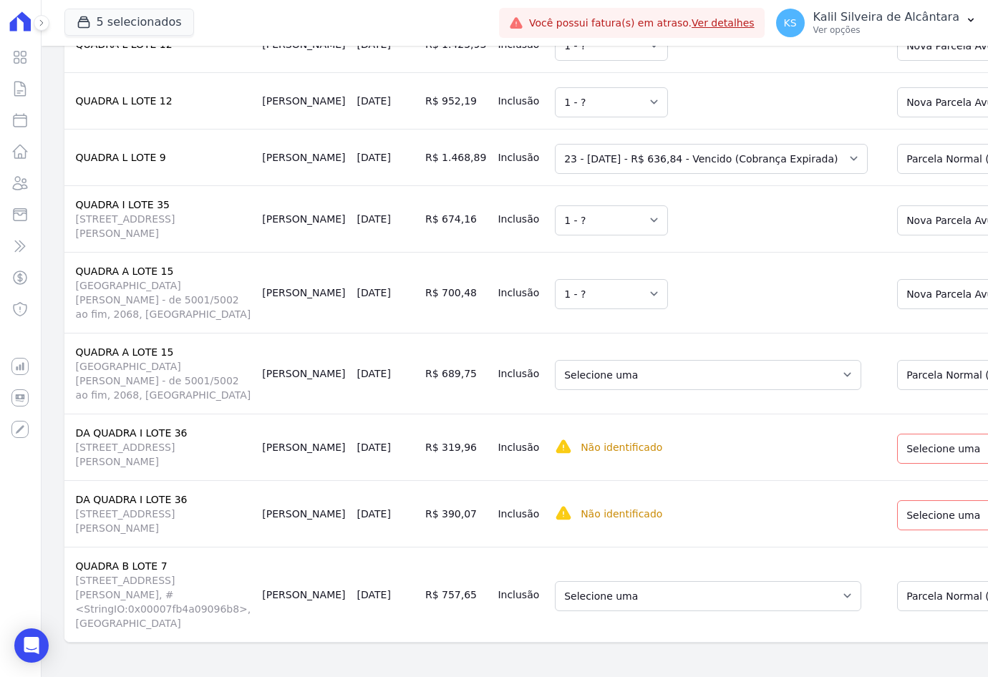
click at [886, 461] on td "Selecione uma Nova Parcela [GEOGRAPHIC_DATA] Avulsa Existente Parcela Normal (2…" at bounding box center [1001, 447] width 239 height 67
click at [897, 454] on select "Selecione uma Nova Parcela [GEOGRAPHIC_DATA] Avulsa Existente Parcela Normal (2…" at bounding box center [1006, 449] width 219 height 30
click at [897, 372] on select "Selecione uma Nova Parcela Avulsa Parcela Avulsa Existente [GEOGRAPHIC_DATA] (6…" at bounding box center [1006, 375] width 219 height 30
click at [747, 418] on td "Não identificado Selecione primeiro a regra de cobrança." at bounding box center [715, 447] width 333 height 67
click at [716, 373] on select "Selecione uma 6 - [DATE] - R$ 679,67 - Agendado 7 - [DATE] - R$ 678,49 - Vencid…" at bounding box center [708, 375] width 306 height 30
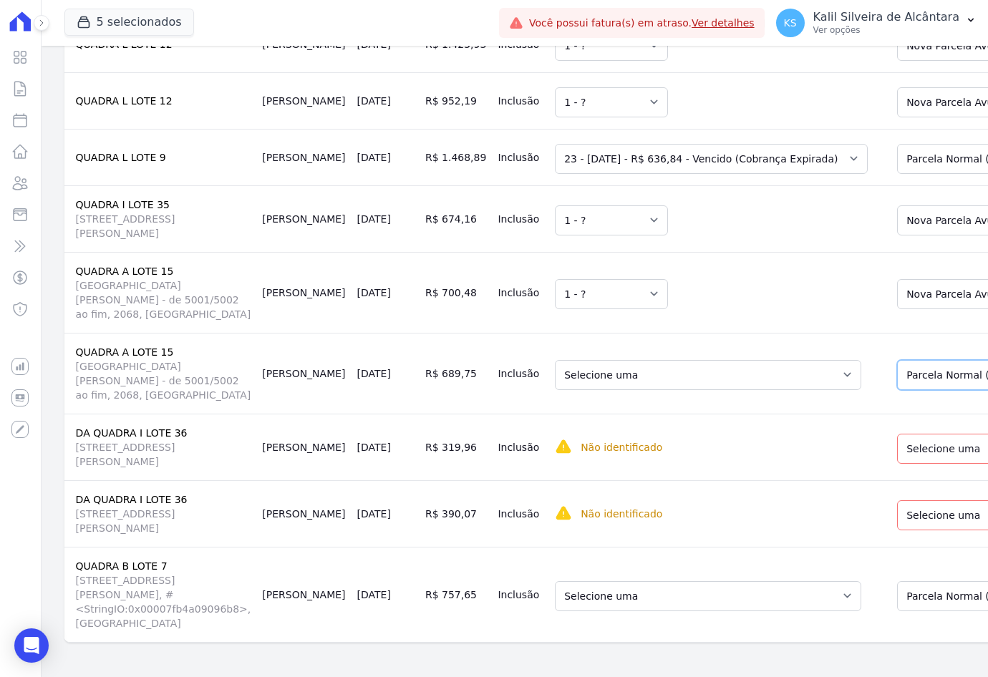
click at [897, 372] on select "Selecione uma Nova Parcela Avulsa Parcela Avulsa Existente [GEOGRAPHIC_DATA] (6…" at bounding box center [1006, 375] width 219 height 30
click at [897, 360] on select "Selecione uma Nova Parcela Avulsa Parcela Avulsa Existente [GEOGRAPHIC_DATA] (6…" at bounding box center [1006, 375] width 219 height 30
click at [686, 376] on select "Selecione uma 6 - [DATE] - R$ 679,67 - Agendado 7 - [DATE] - R$ 678,49 - Vencid…" at bounding box center [708, 375] width 306 height 30
click at [897, 372] on select "Selecione uma Nova Parcela Avulsa Parcela Avulsa Existente [GEOGRAPHIC_DATA] (6…" at bounding box center [1006, 375] width 219 height 30
select select "0"
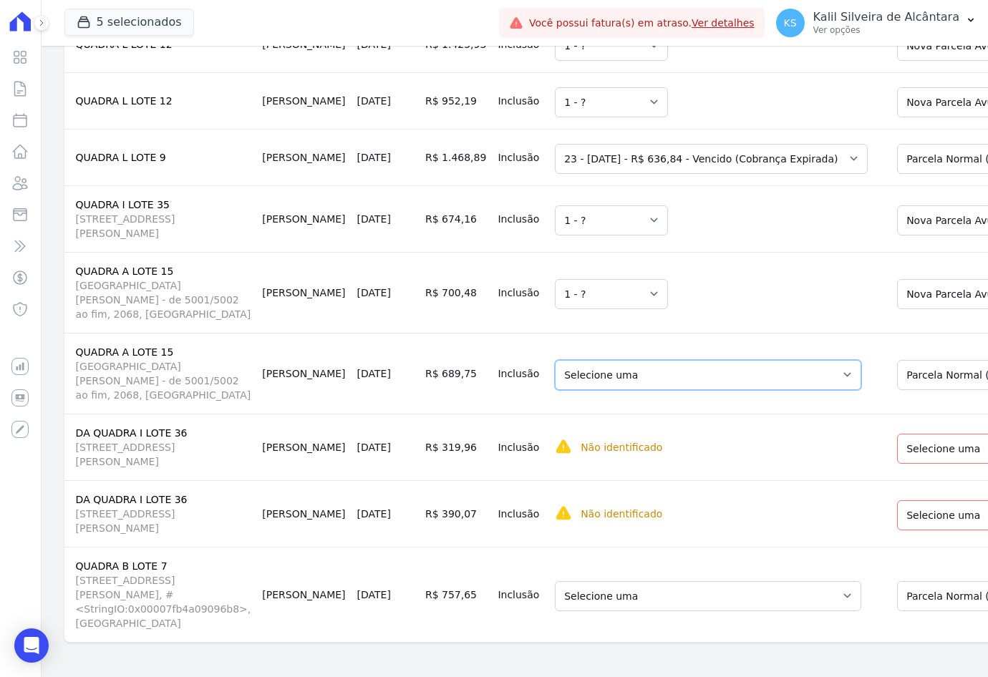
click at [625, 377] on select "Selecione uma 1 - [DATE] - R$ 585,93 - Vencido (Cobrança Expirada) 2 - [DATE] -…" at bounding box center [708, 375] width 306 height 30
click at [897, 374] on select "Selecione uma Nova Parcela Avulsa Parcela Avulsa Existente [GEOGRAPHIC_DATA] (6…" at bounding box center [1006, 375] width 219 height 30
drag, startPoint x: 245, startPoint y: 428, endPoint x: 253, endPoint y: 428, distance: 7.9
click at [256, 428] on td "[PERSON_NAME]" at bounding box center [303, 447] width 94 height 67
drag, startPoint x: 253, startPoint y: 428, endPoint x: 286, endPoint y: 437, distance: 34.0
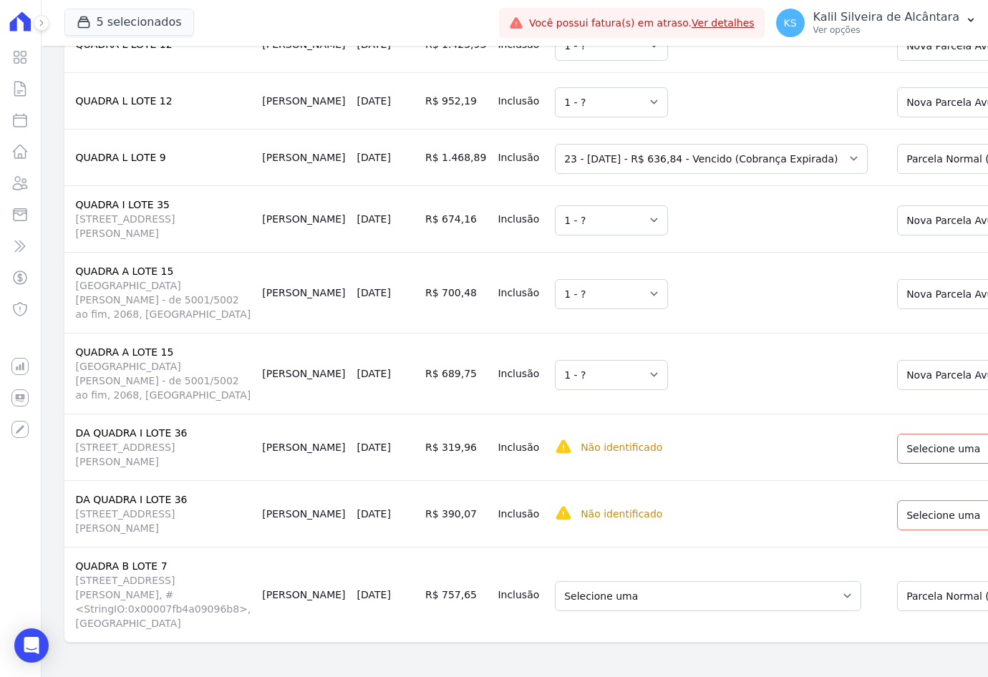
click at [286, 437] on td "[PERSON_NAME]" at bounding box center [303, 447] width 94 height 67
drag, startPoint x: 253, startPoint y: 437, endPoint x: 223, endPoint y: 439, distance: 30.1
click at [223, 439] on tr "DA QUADRA I LOTE 36 [STREET_ADDRESS][PERSON_NAME] [PERSON_NAME] [DATE] R$ 319,9…" at bounding box center [643, 447] width 1159 height 67
drag, startPoint x: 223, startPoint y: 439, endPoint x: 295, endPoint y: 458, distance: 73.9
click at [351, 462] on td "[DATE]" at bounding box center [385, 447] width 68 height 67
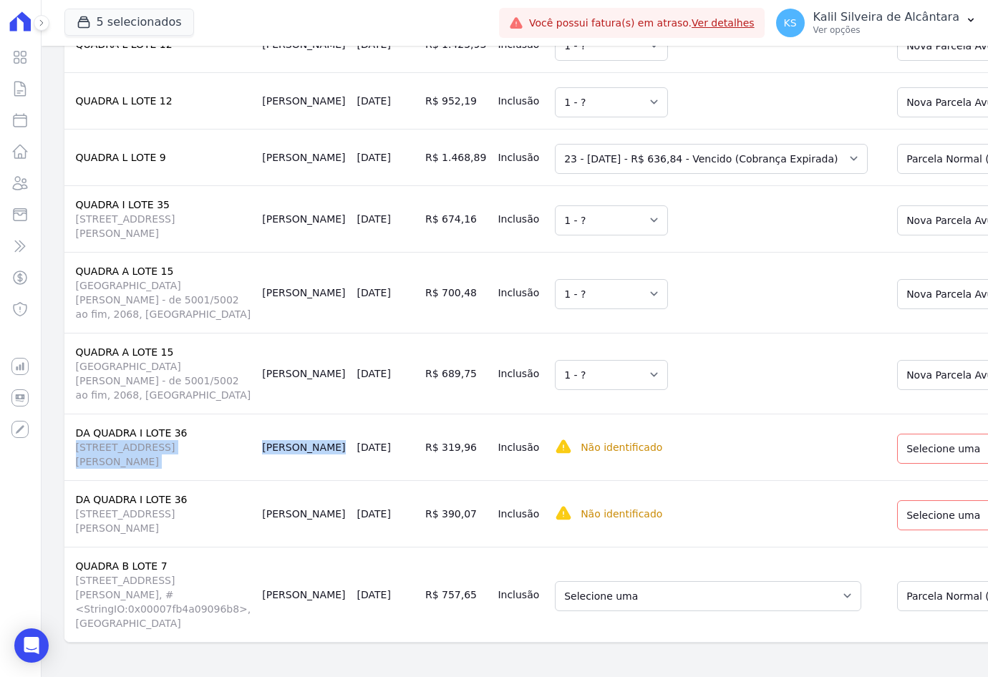
drag, startPoint x: 233, startPoint y: 427, endPoint x: 275, endPoint y: 429, distance: 42.3
click at [275, 429] on tr "DA QUADRA I LOTE 36 [STREET_ADDRESS][PERSON_NAME] [PERSON_NAME] [DATE] R$ 319,9…" at bounding box center [643, 447] width 1159 height 67
drag, startPoint x: 275, startPoint y: 429, endPoint x: 309, endPoint y: 459, distance: 46.1
click at [351, 459] on td "[DATE]" at bounding box center [385, 447] width 68 height 67
click at [918, 438] on select "Selecione uma Nova Parcela [GEOGRAPHIC_DATA] Avulsa Existente Parcela Normal (2…" at bounding box center [1006, 449] width 219 height 30
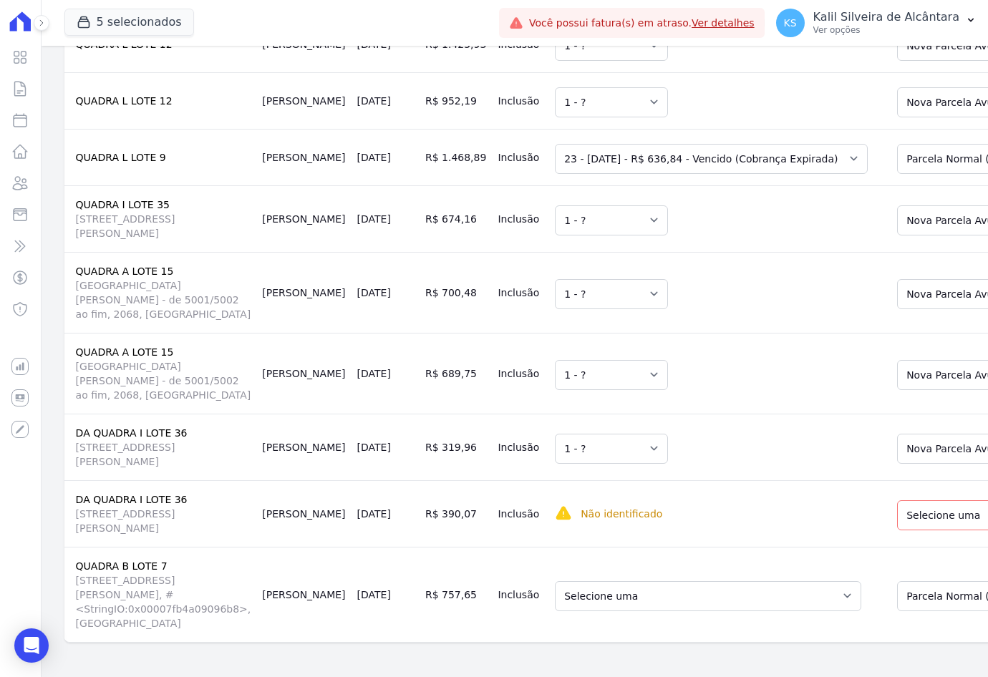
drag, startPoint x: 766, startPoint y: 430, endPoint x: 854, endPoint y: 437, distance: 89.0
click at [795, 429] on td "Selecione uma 1 - ?" at bounding box center [715, 447] width 333 height 67
click at [897, 439] on select "Selecione uma Nova Parcela [GEOGRAPHIC_DATA] Avulsa Existente Parcela Normal (2…" at bounding box center [1006, 449] width 219 height 30
click at [680, 469] on td "Selecione uma 1 - ?" at bounding box center [715, 447] width 333 height 67
click at [897, 516] on select "Selecione uma Nova Parcela [GEOGRAPHIC_DATA] Avulsa Existente Parcela Normal (2…" at bounding box center [1006, 515] width 219 height 30
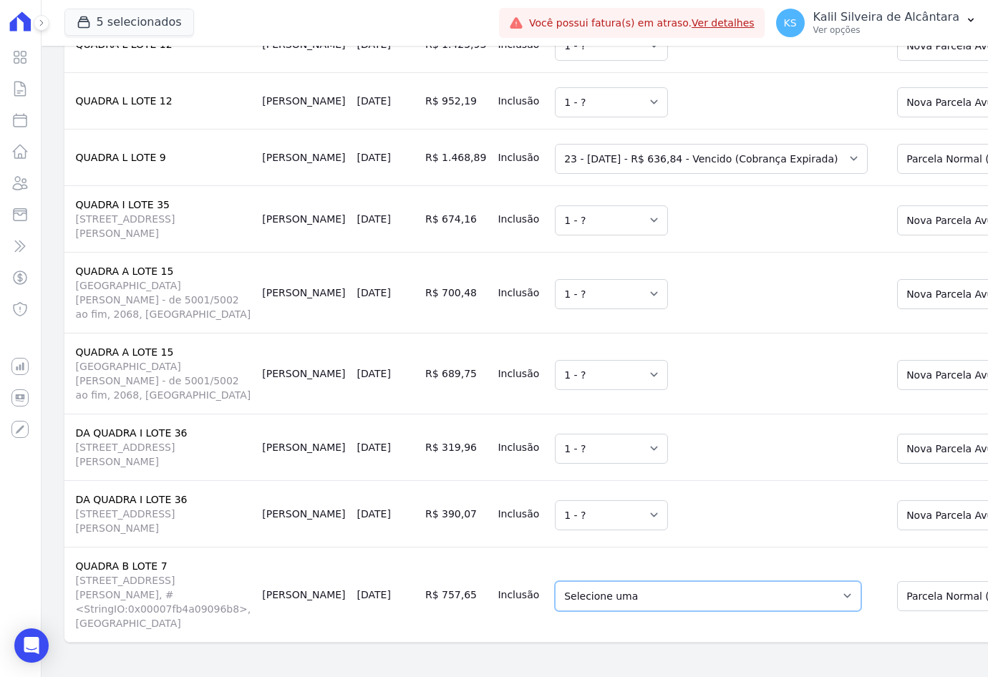
click at [584, 581] on select "Selecione uma 5 - [DATE] - R$ 730,07 - Vencido (Cobrança Expirada) 6 - [DATE] -…" at bounding box center [708, 596] width 306 height 30
click at [938, 582] on select "Selecione uma Nova Parcela [GEOGRAPHIC_DATA] Avulsa Existente Parcela Normal (4…" at bounding box center [1006, 596] width 219 height 30
click at [685, 586] on select "Selecione uma 1 - [DATE] - R$ 1.582,11 - Agendado 2 - [DATE] - R$ 1.582,11 - Ag…" at bounding box center [672, 596] width 234 height 30
click at [897, 595] on select "Selecione uma Nova Parcela [GEOGRAPHIC_DATA] Avulsa Existente Parcela Normal (4…" at bounding box center [1006, 596] width 219 height 30
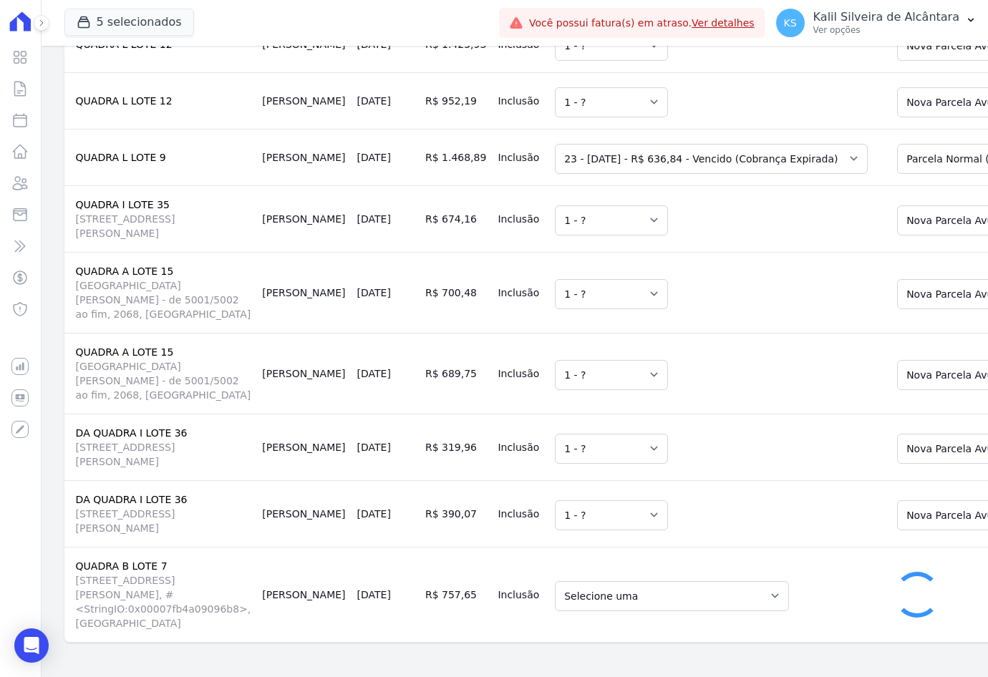
select select "0"
click at [633, 581] on select "Selecione uma 1 - [DATE] - R$ 573,15 - Agendado 2 - [DATE] - R$ 561,96 - Agenda…" at bounding box center [708, 596] width 306 height 30
click at [938, 582] on select "Selecione uma Nova Parcela [GEOGRAPHIC_DATA] Avulsa Existente Parcela Normal (4…" at bounding box center [1006, 596] width 219 height 30
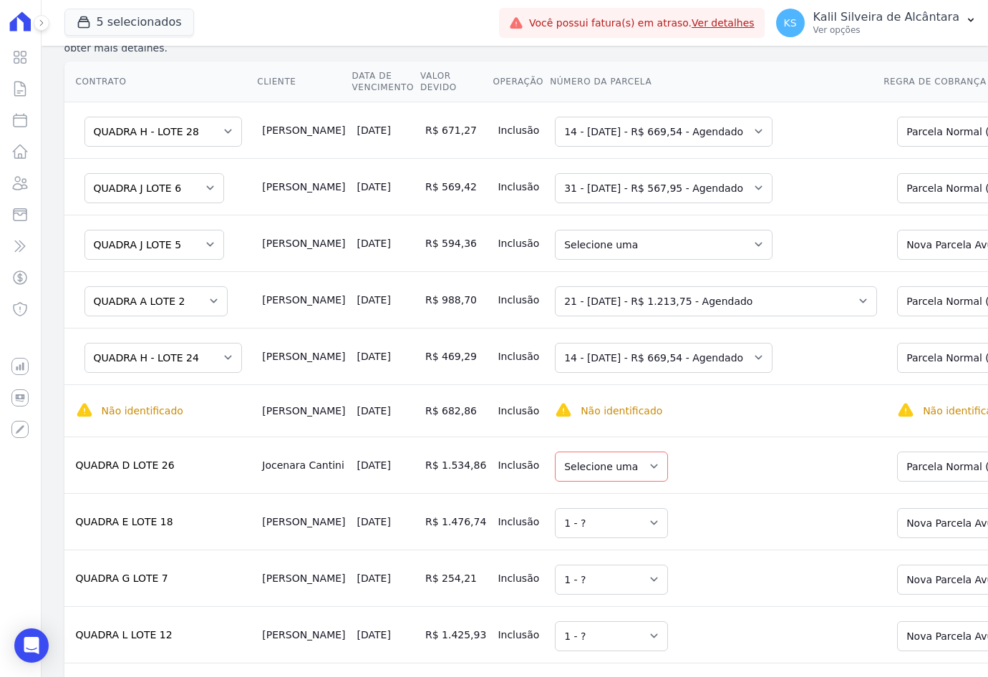
scroll to position [232, 0]
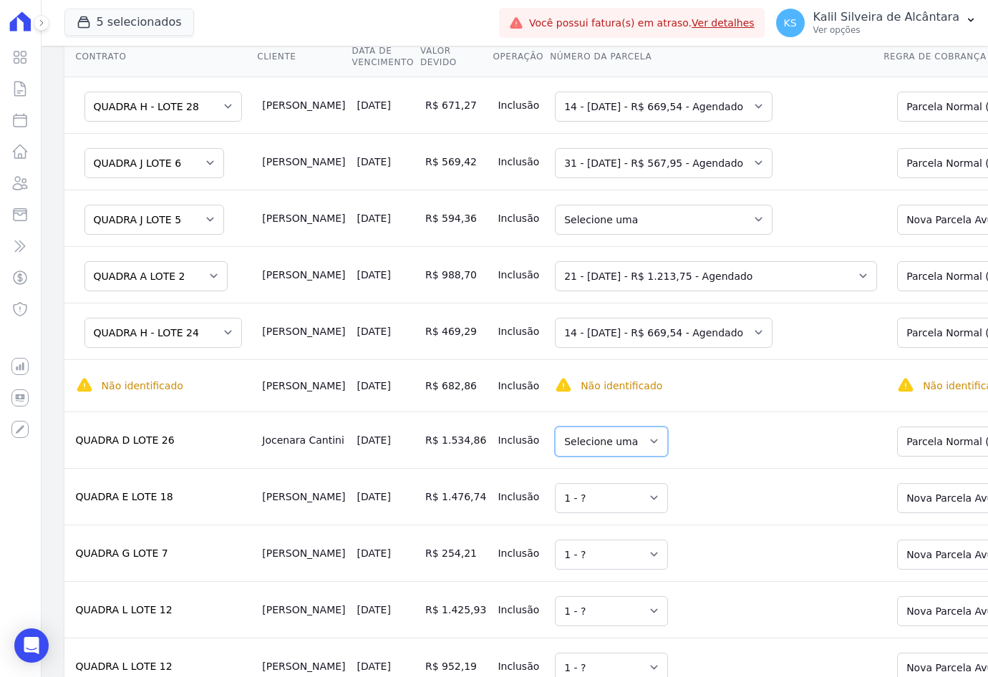
click at [555, 438] on select "Selecione uma" at bounding box center [611, 442] width 113 height 30
click at [897, 431] on select "Selecione uma Nova Parcela Avulsa Parcela Avulsa Existente Parcela Normal (23 X…" at bounding box center [998, 442] width 203 height 30
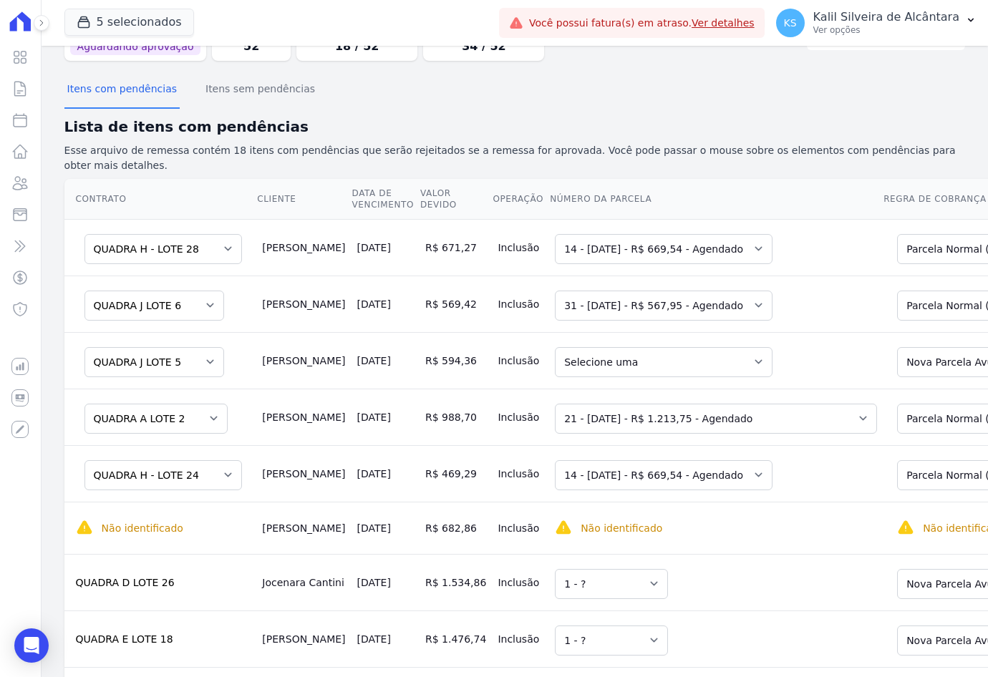
scroll to position [0, 0]
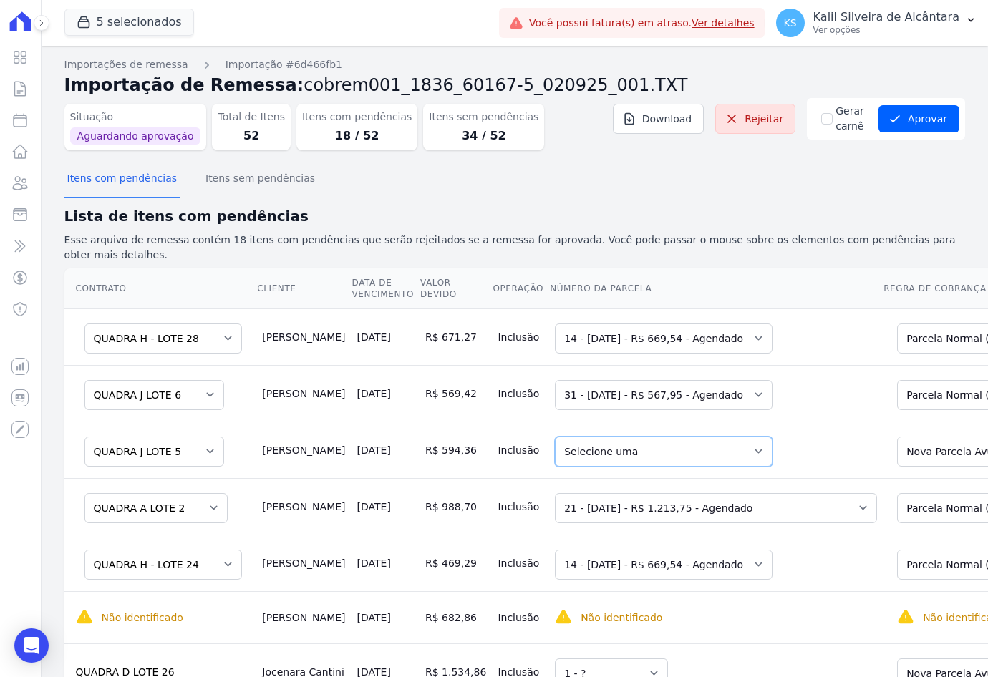
click at [666, 440] on select "Selecione uma 31 - [DATE] - R$ 567,95 - Agendado 32 - [DATE] - R$ 567,95 - Agen…" at bounding box center [664, 452] width 218 height 30
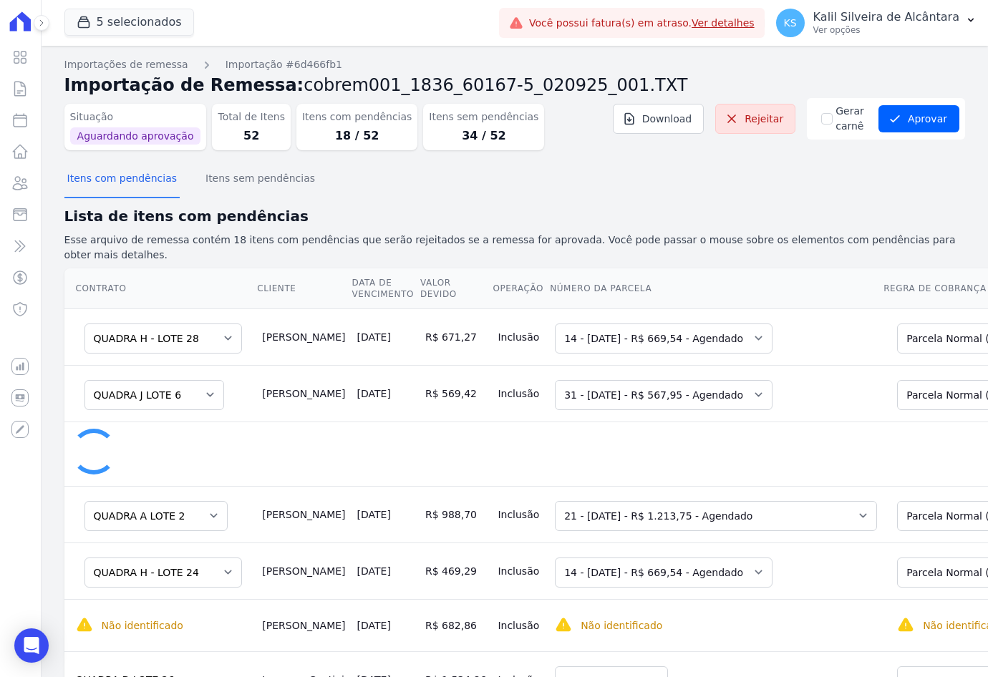
select select "none"
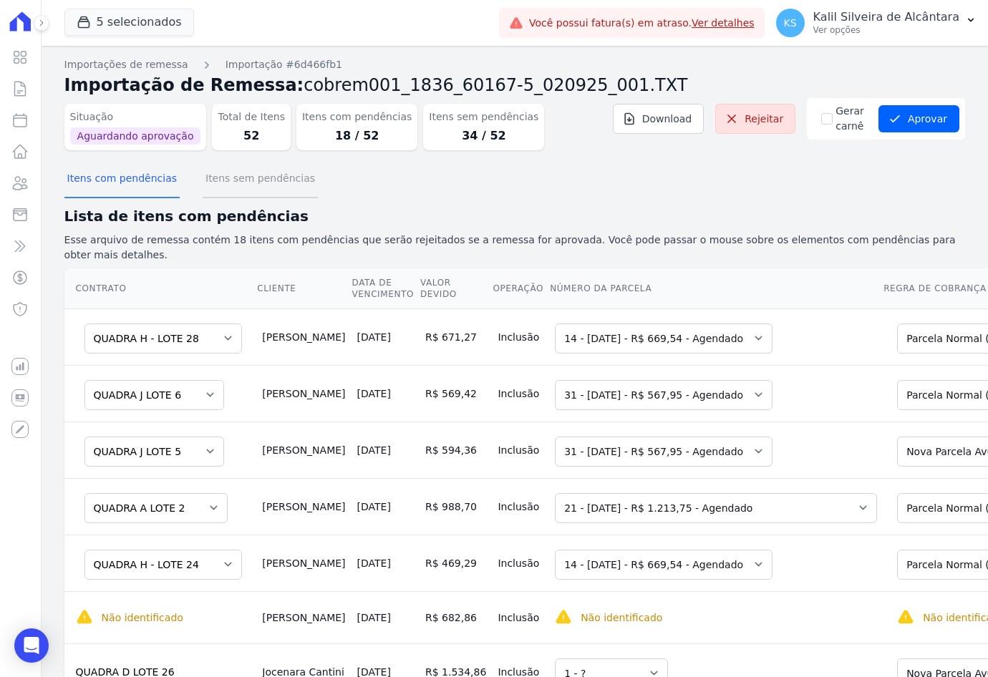
click at [235, 171] on button "Itens sem pendências" at bounding box center [260, 179] width 115 height 37
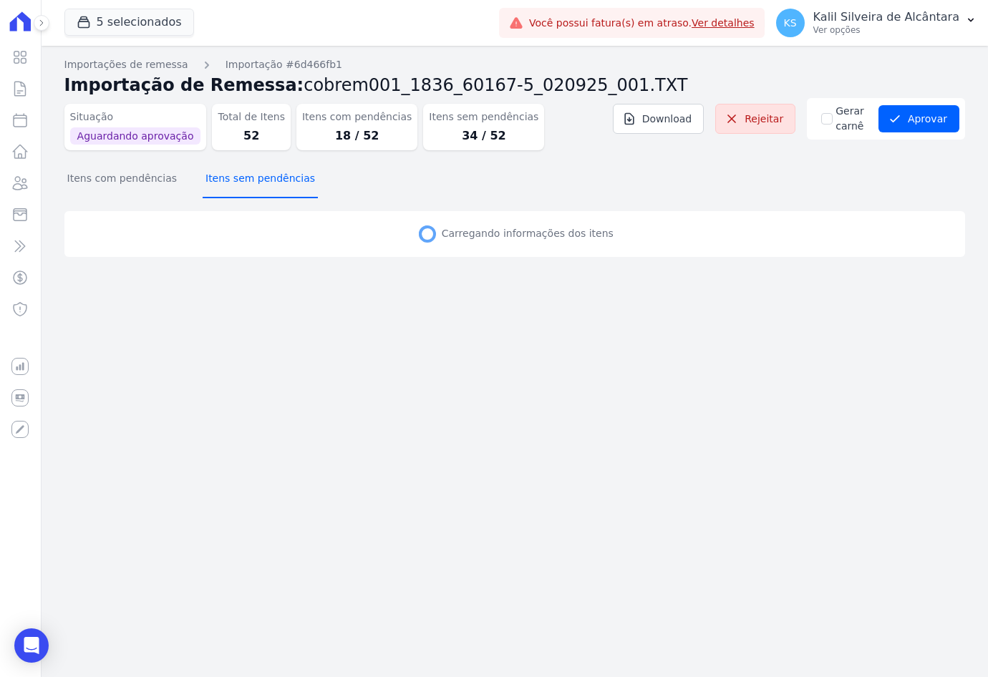
select select "none"
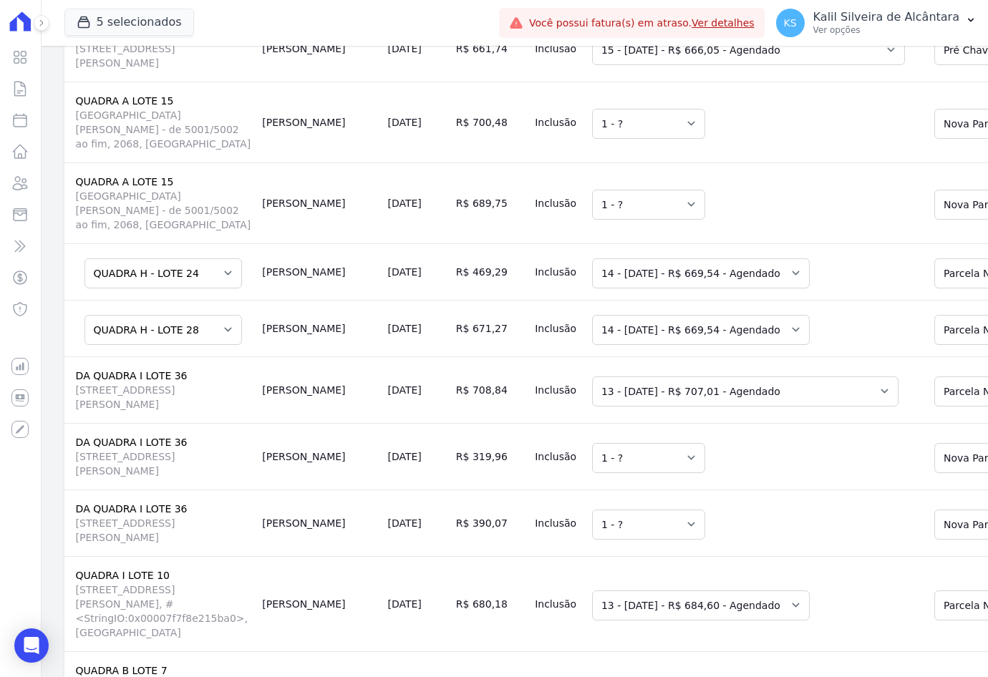
scroll to position [1288, 0]
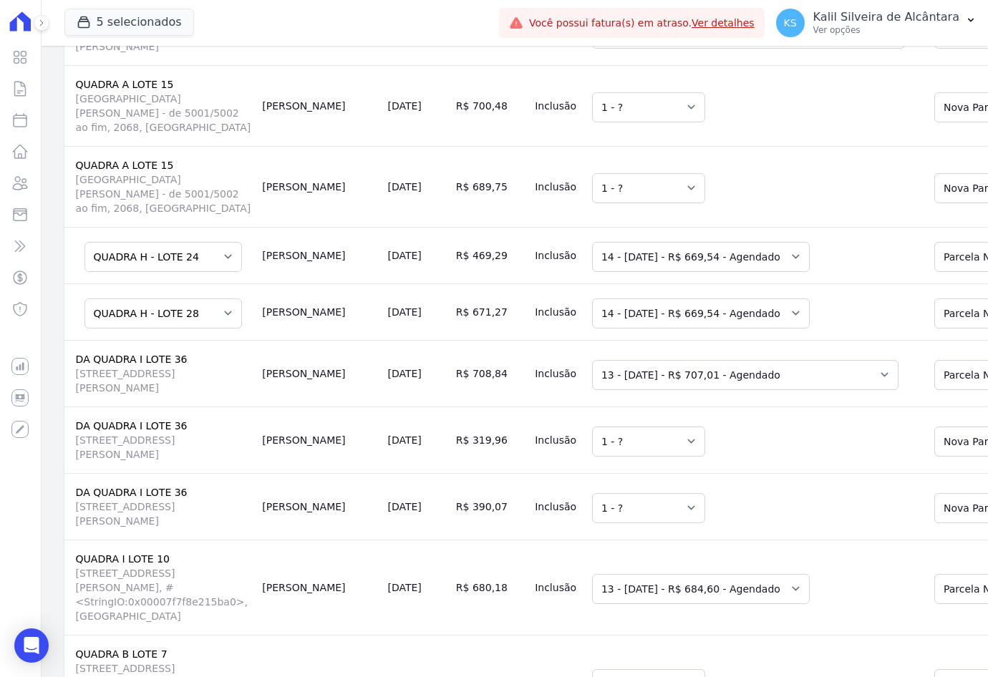
click at [261, 453] on td "[PERSON_NAME]" at bounding box center [318, 439] width 125 height 67
click at [450, 446] on td "R$ 319,96" at bounding box center [489, 439] width 79 height 67
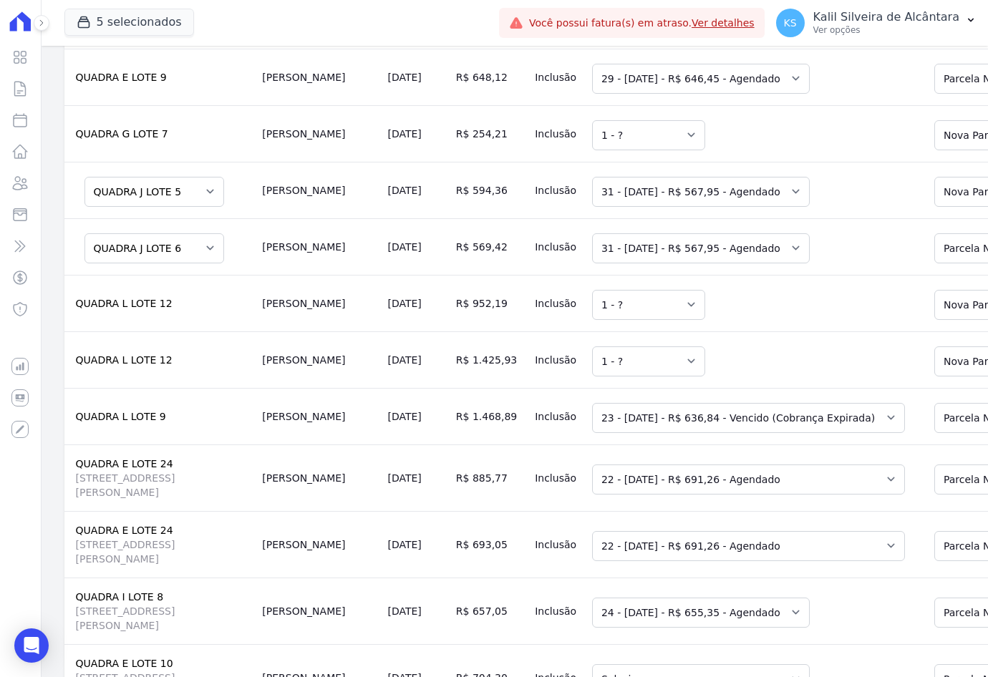
scroll to position [0, 0]
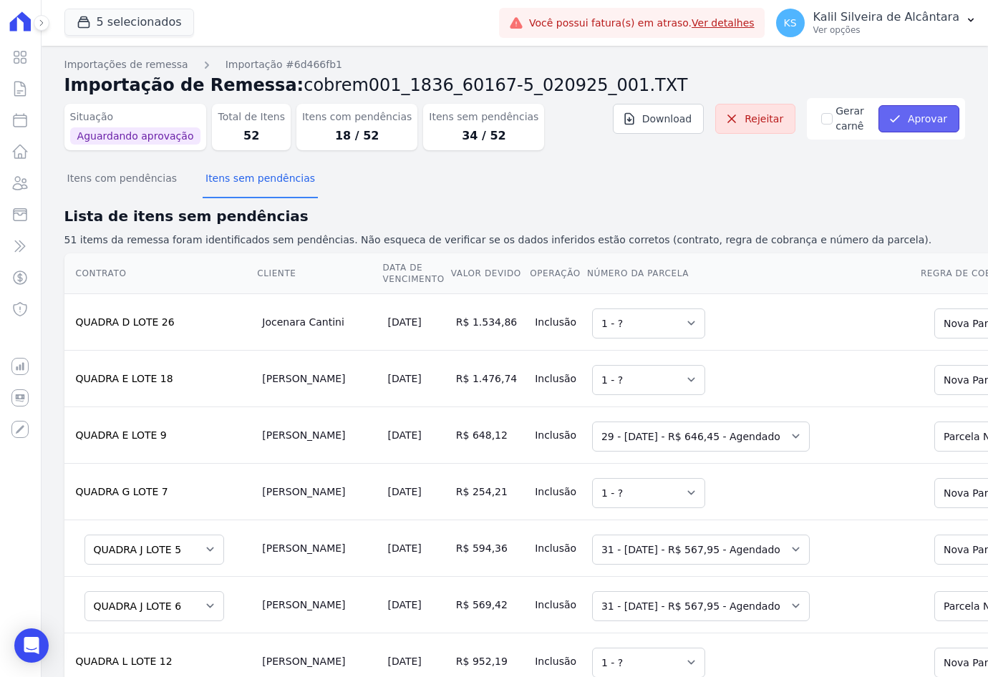
click at [927, 125] on button "Aprovar" at bounding box center [918, 118] width 81 height 27
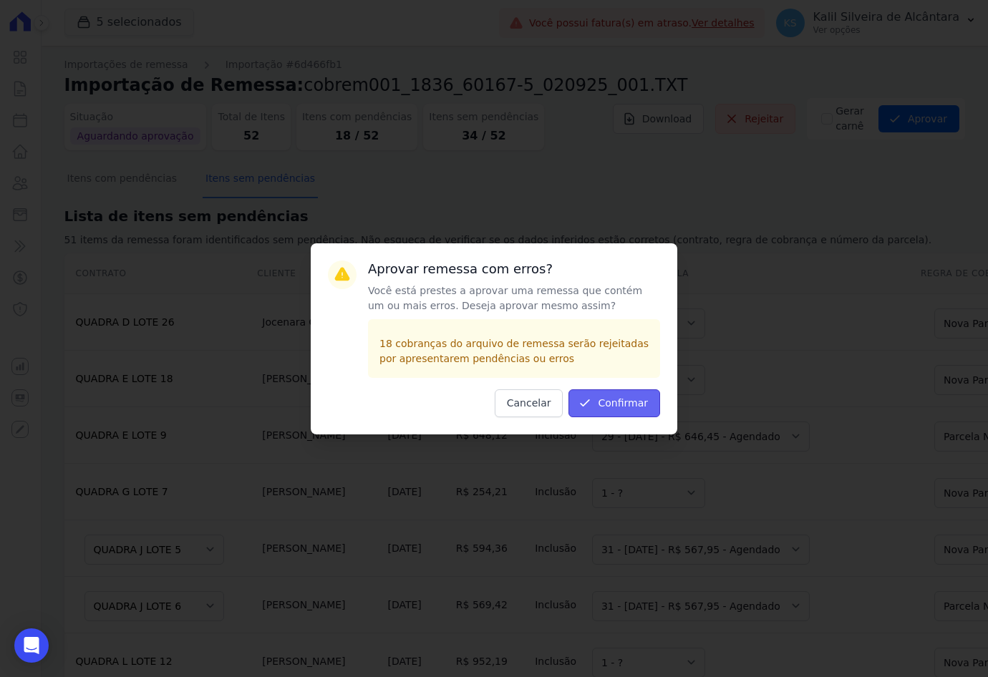
click at [614, 404] on button "Confirmar" at bounding box center [614, 403] width 92 height 28
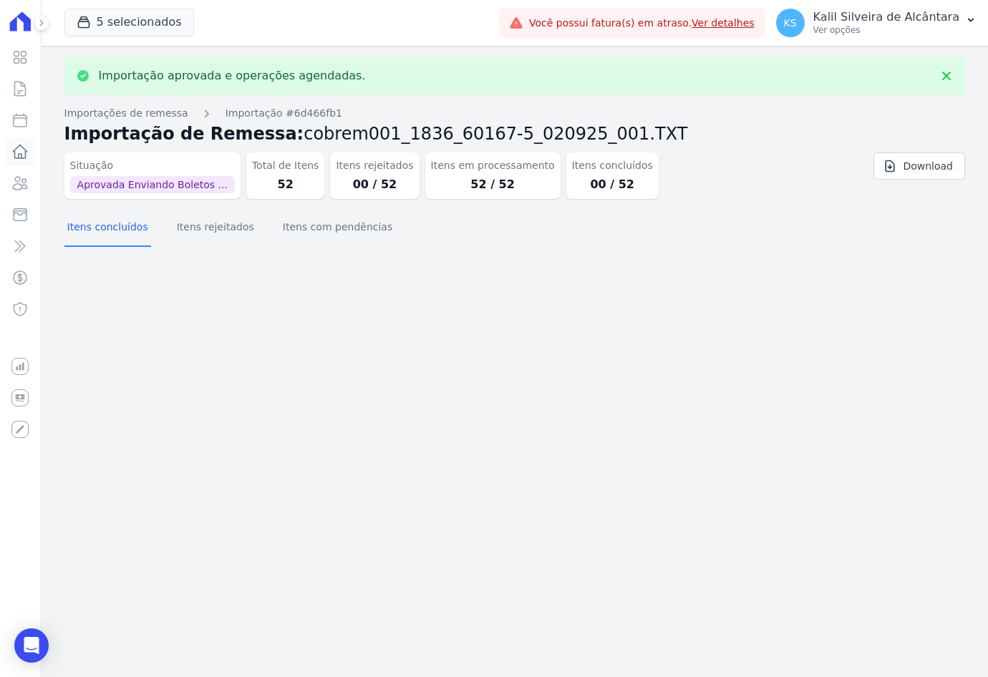
click at [12, 165] on link "Lotes" at bounding box center [20, 151] width 29 height 29
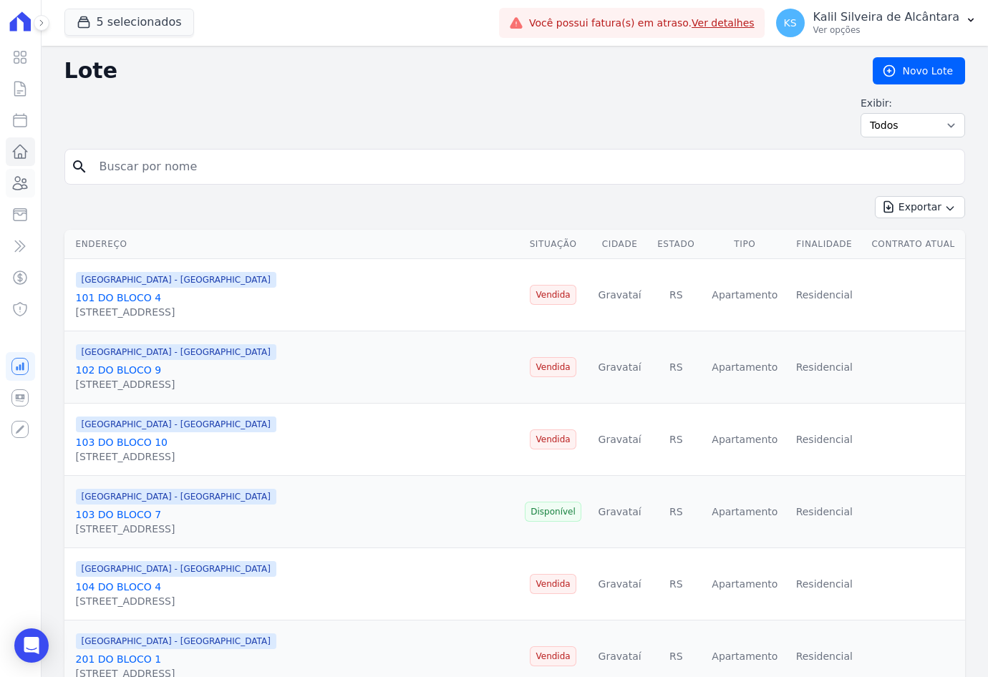
click at [25, 193] on link "Clientes" at bounding box center [20, 183] width 29 height 29
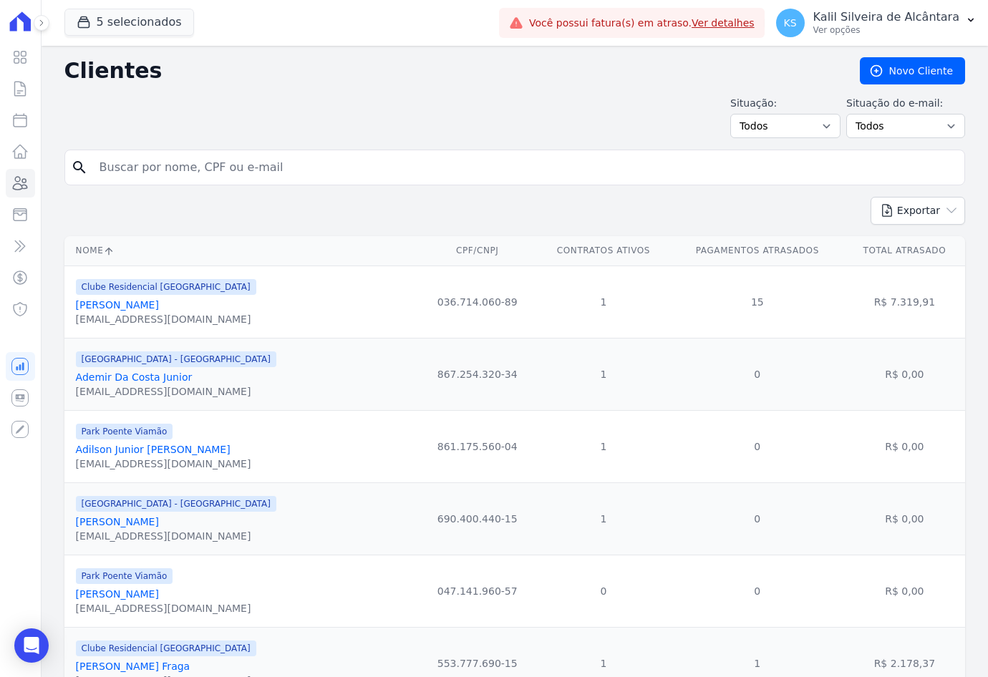
click at [195, 158] on input "search" at bounding box center [524, 167] width 867 height 29
type input "evandro"
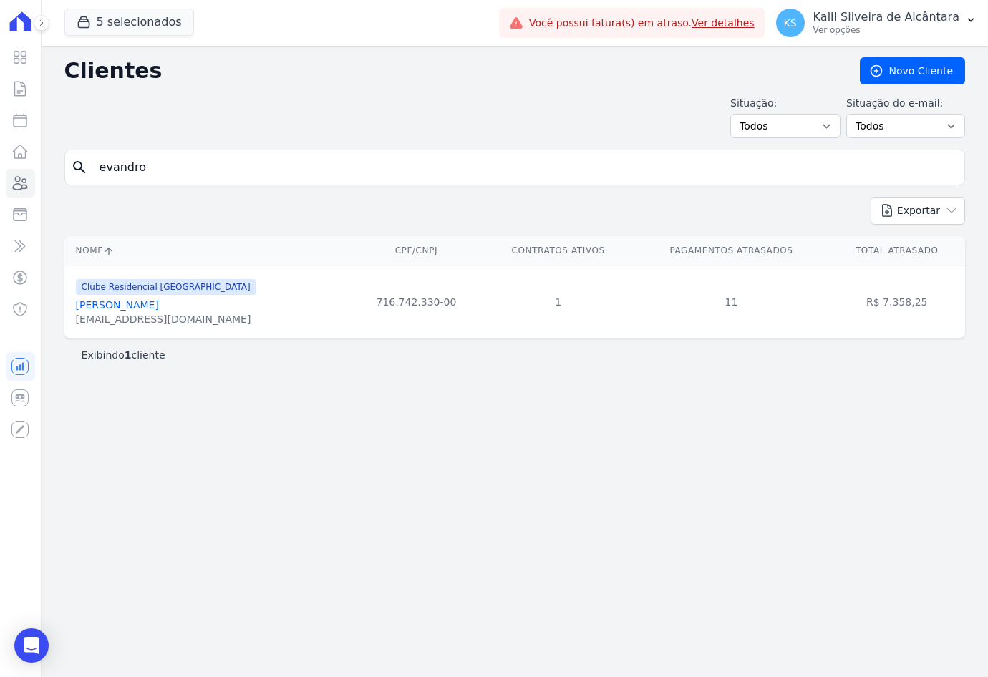
click at [177, 303] on div "[PERSON_NAME]" at bounding box center [166, 305] width 180 height 14
click at [159, 304] on link "[PERSON_NAME]" at bounding box center [117, 304] width 83 height 11
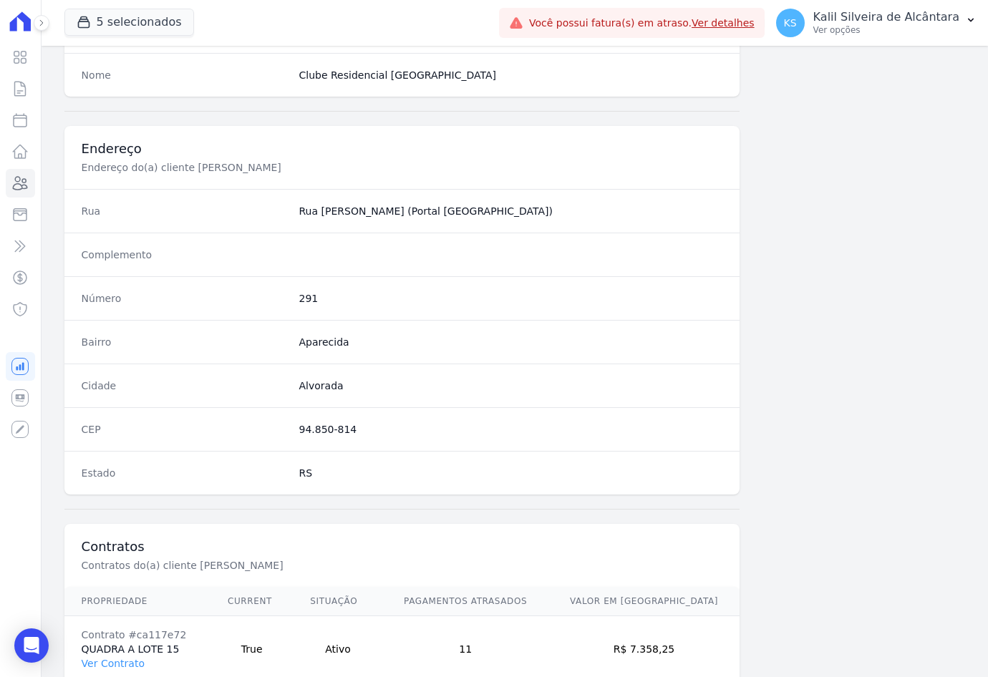
scroll to position [728, 0]
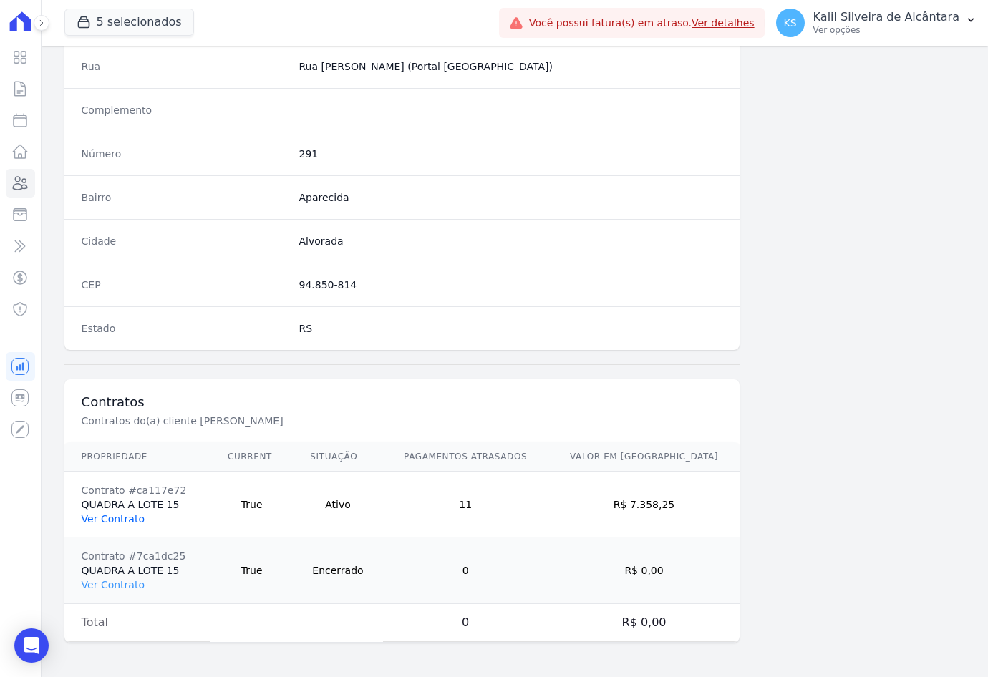
click at [113, 520] on link "Ver Contrato" at bounding box center [113, 518] width 63 height 11
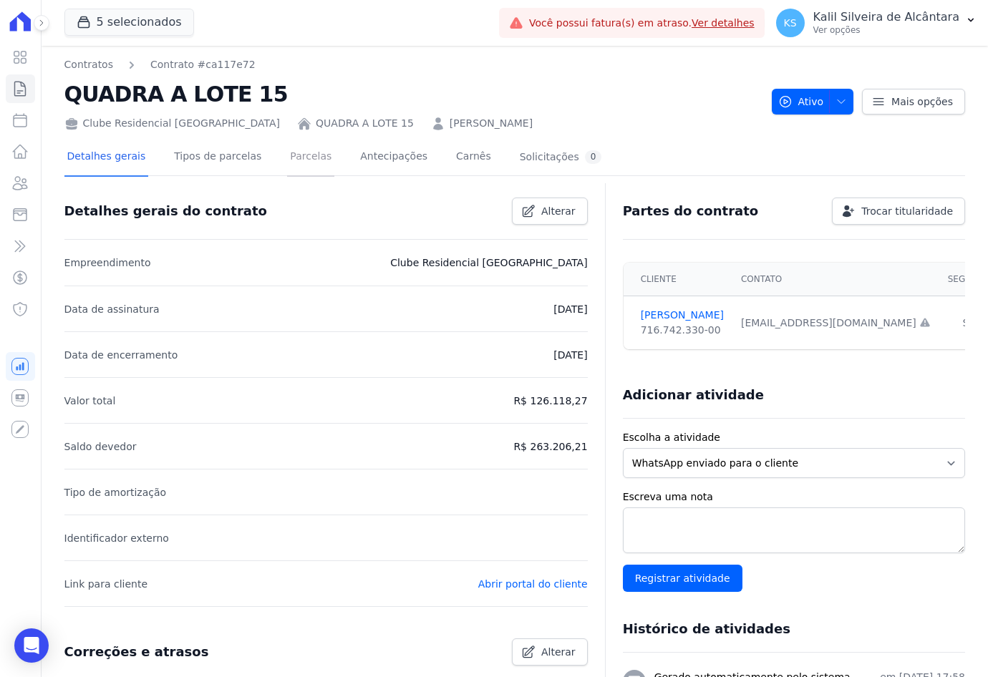
click at [307, 155] on link "Parcelas" at bounding box center [310, 158] width 47 height 38
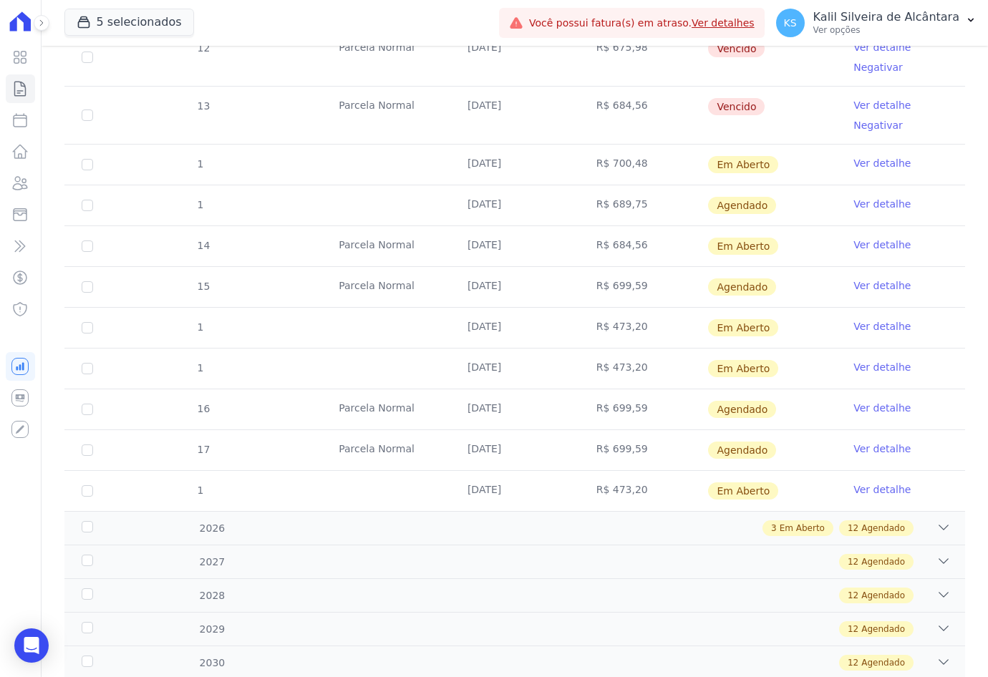
scroll to position [859, 0]
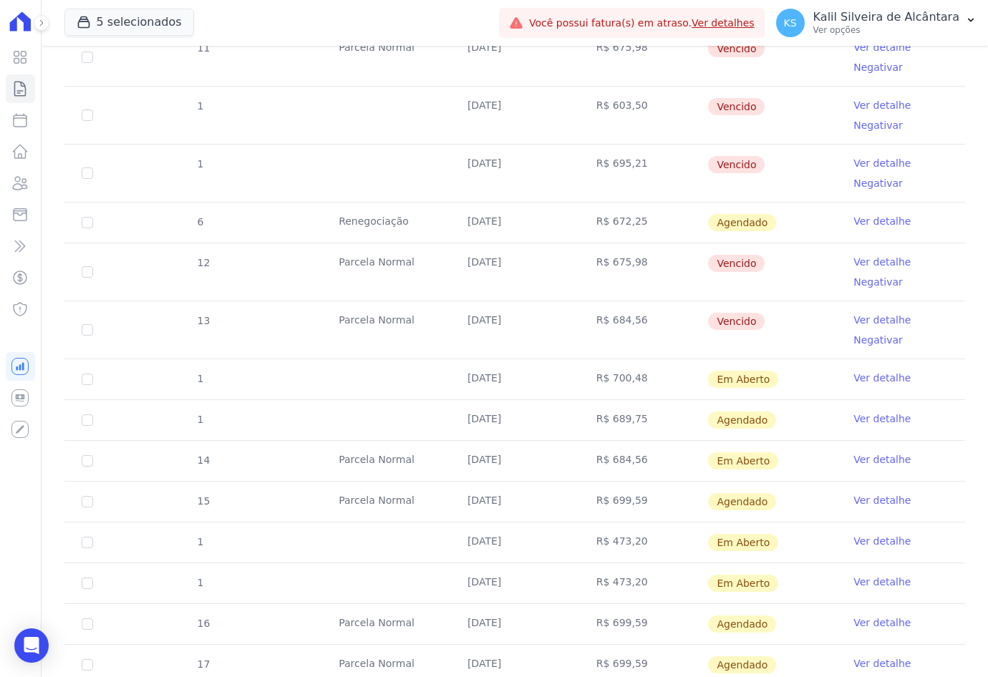
drag, startPoint x: 761, startPoint y: 381, endPoint x: 421, endPoint y: 359, distance: 340.7
click at [421, 359] on tr "1 [DATE] R$ 700,48 Em [GEOGRAPHIC_DATA] Ver detalhe" at bounding box center [514, 379] width 900 height 41
click at [605, 415] on td "R$ 689,75" at bounding box center [643, 420] width 129 height 40
drag, startPoint x: 760, startPoint y: 414, endPoint x: 444, endPoint y: 414, distance: 315.6
click at [444, 414] on tr "1 [DATE] R$ 689,75 [GEOGRAPHIC_DATA] Ver detalhe" at bounding box center [514, 419] width 900 height 41
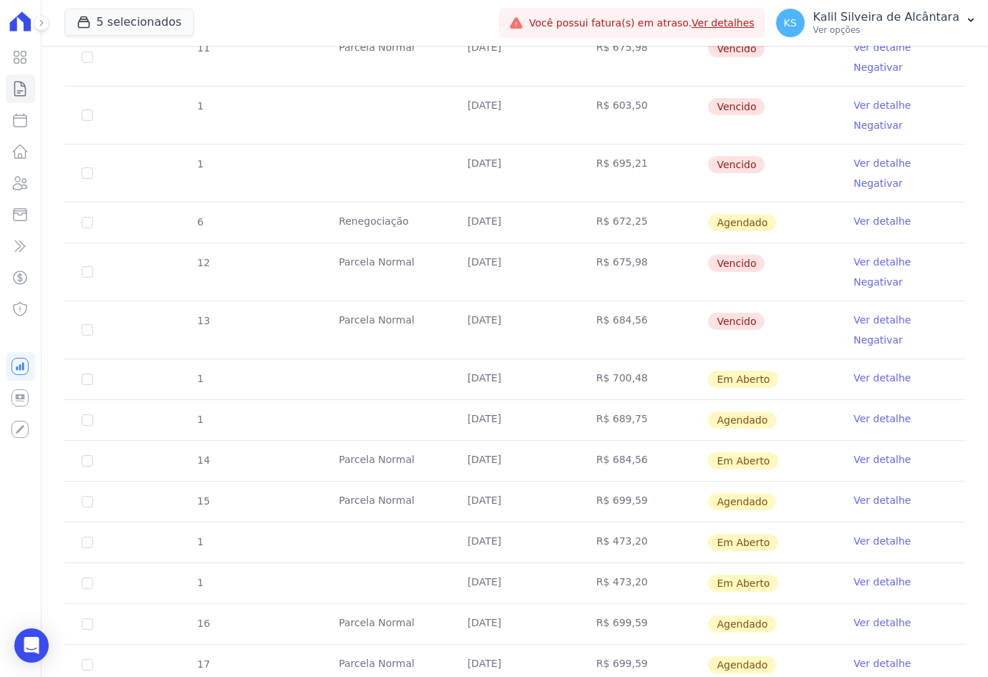
drag, startPoint x: 444, startPoint y: 414, endPoint x: 496, endPoint y: 463, distance: 71.4
click at [496, 463] on td "[DATE]" at bounding box center [514, 461] width 129 height 40
drag, startPoint x: 764, startPoint y: 462, endPoint x: 442, endPoint y: 459, distance: 322.0
click at [442, 459] on tr "14 [GEOGRAPHIC_DATA] [DATE] R$ 684,56 Em [GEOGRAPHIC_DATA] Ver detalhe" at bounding box center [514, 460] width 900 height 41
click at [866, 459] on link "Ver detalhe" at bounding box center [881, 459] width 57 height 14
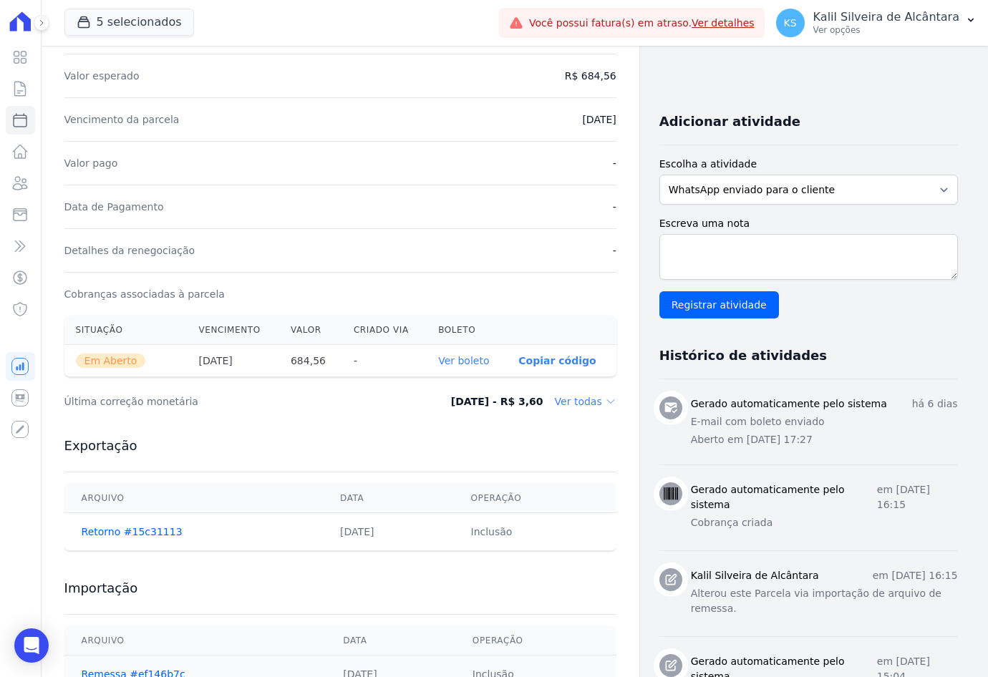
scroll to position [501, 0]
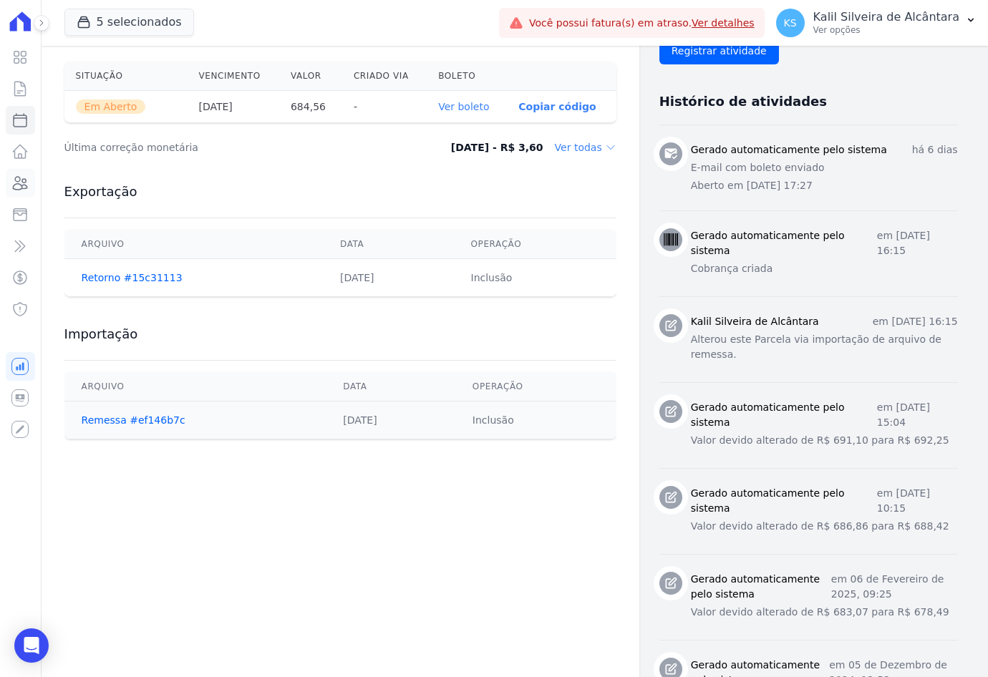
click at [24, 183] on icon at bounding box center [19, 183] width 17 height 17
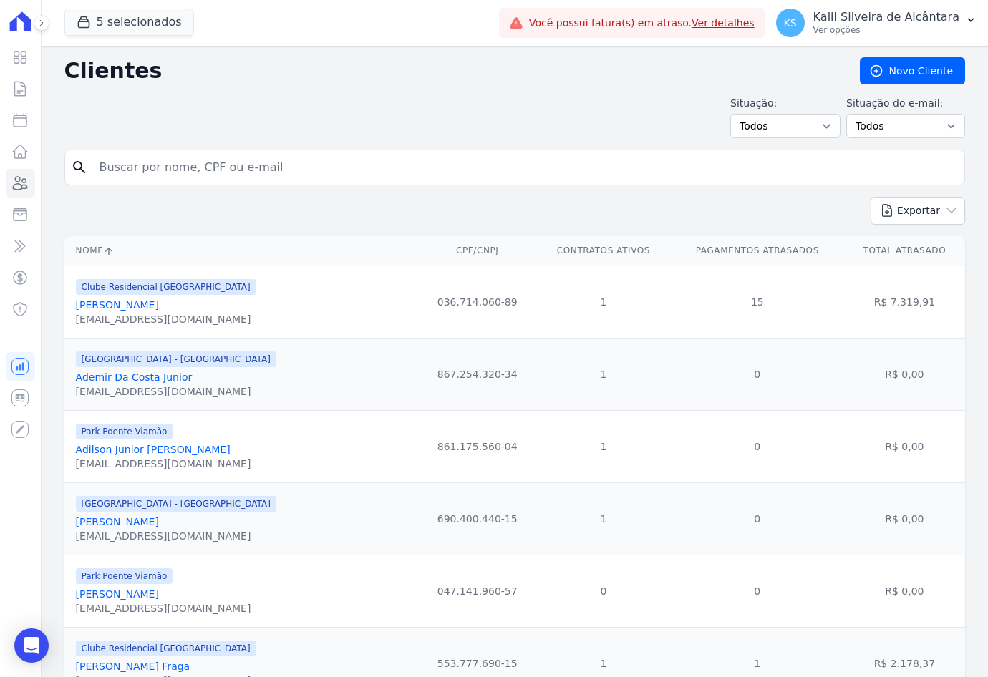
click at [135, 169] on input "search" at bounding box center [524, 167] width 867 height 29
type input "[PERSON_NAME]"
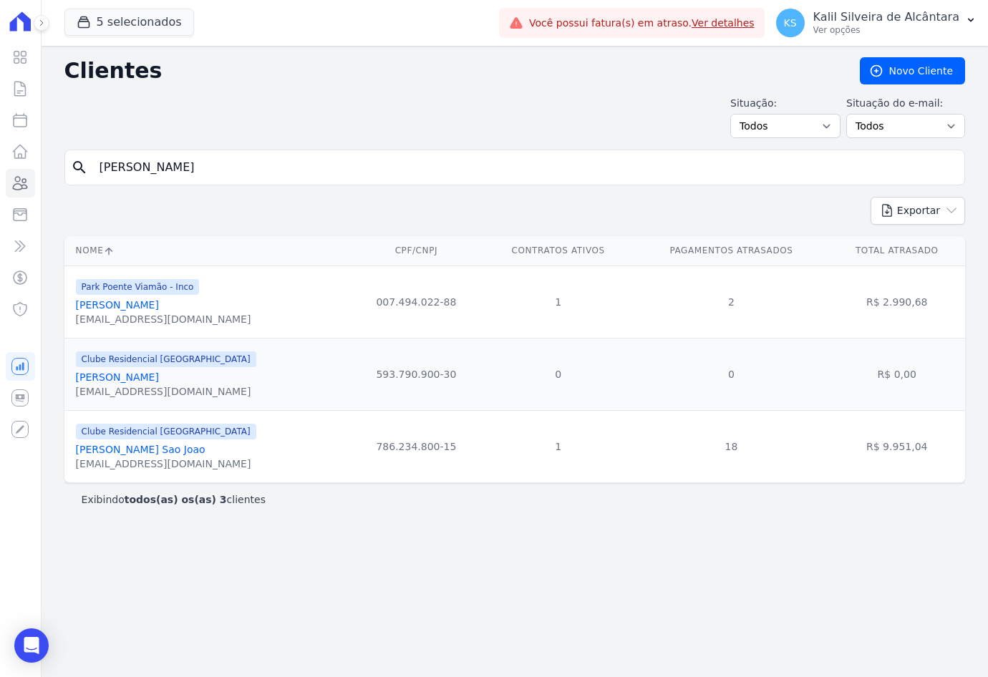
click at [165, 455] on link "[PERSON_NAME] Sao Joao" at bounding box center [141, 449] width 130 height 11
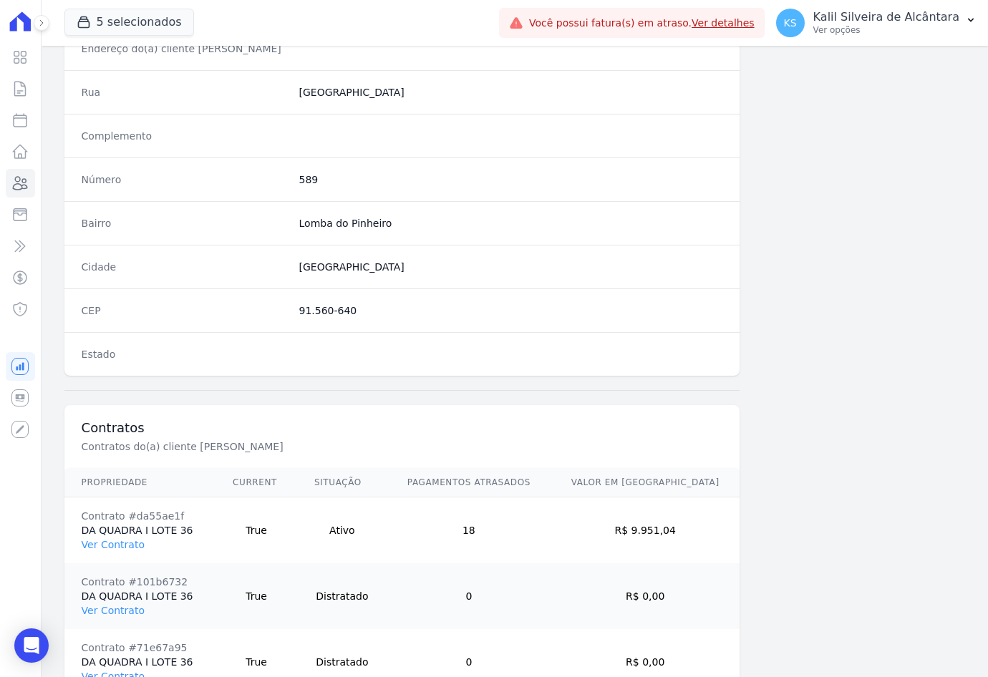
scroll to position [794, 0]
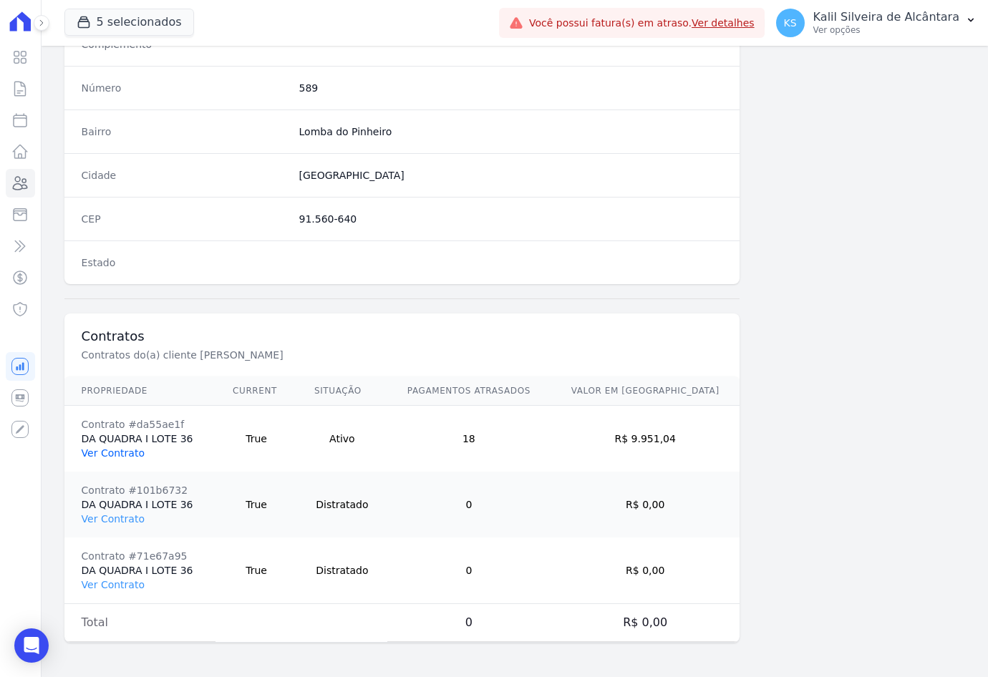
click at [117, 456] on link "Ver Contrato" at bounding box center [113, 452] width 63 height 11
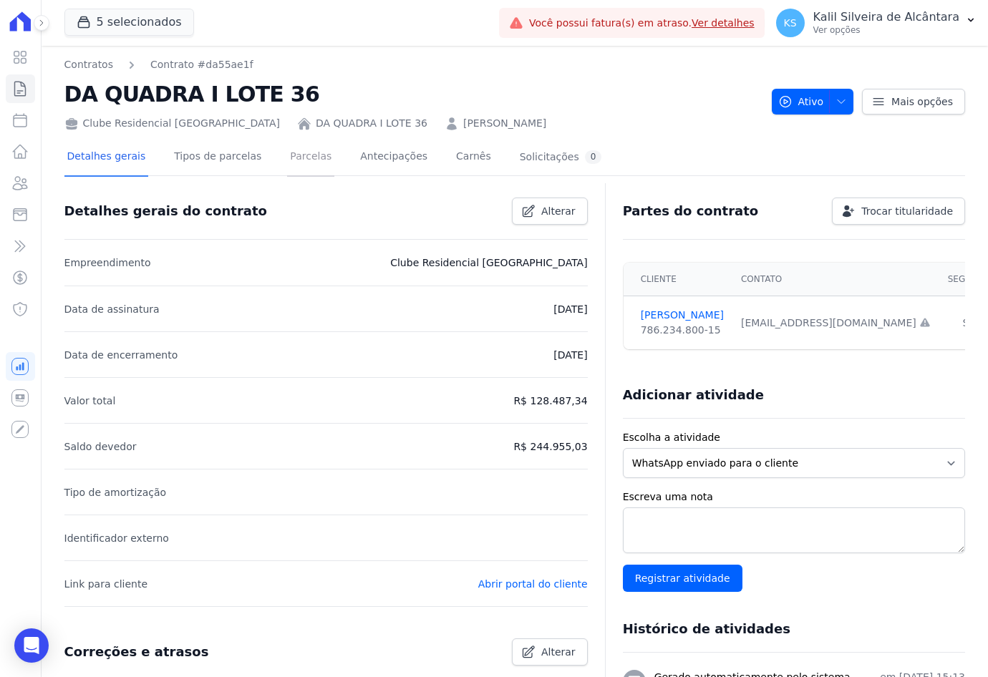
click at [303, 152] on link "Parcelas" at bounding box center [310, 158] width 47 height 38
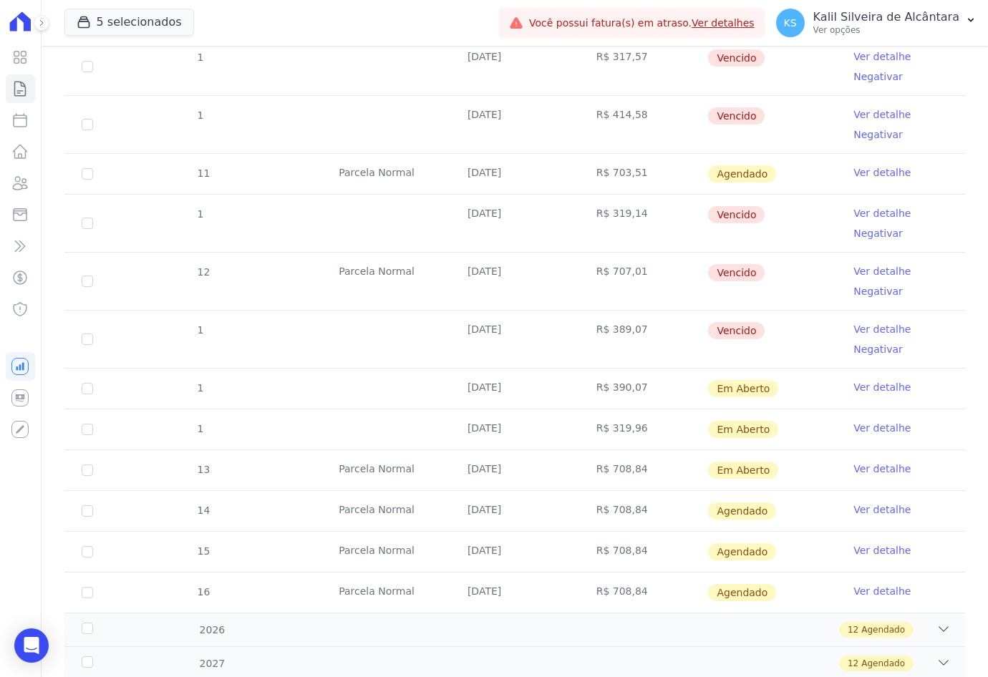
scroll to position [787, 0]
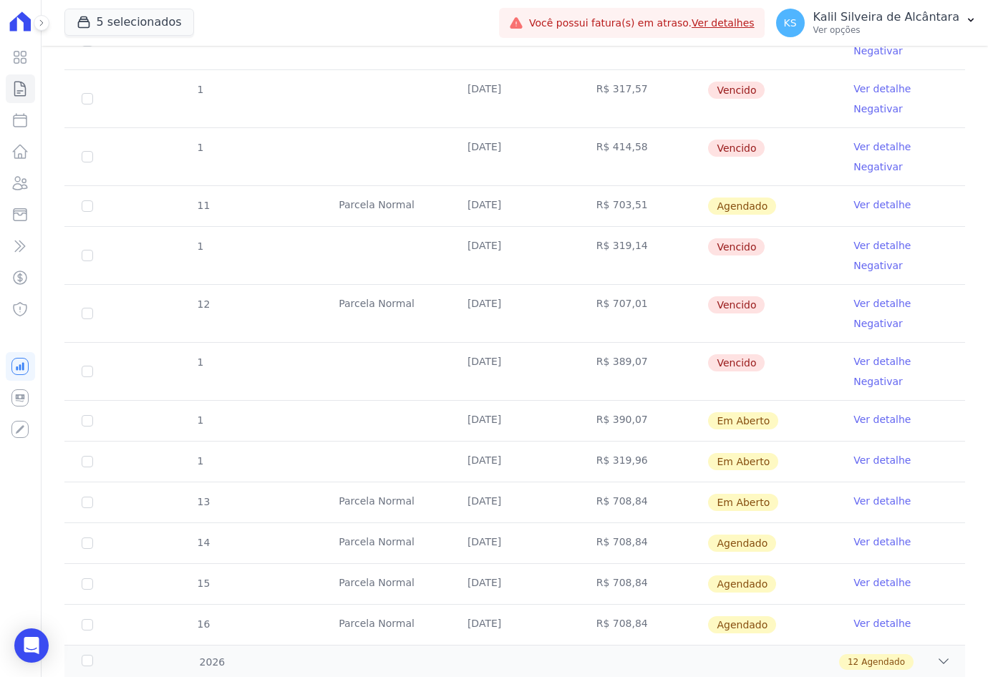
drag, startPoint x: 776, startPoint y: 458, endPoint x: 418, endPoint y: 424, distance: 360.2
click at [418, 424] on tbody "5 [GEOGRAPHIC_DATA] [DATE] R$ 683,05 [GEOGRAPHIC_DATA] Ver detalhe Negativar 6 …" at bounding box center [514, 96] width 900 height 1096
drag, startPoint x: 826, startPoint y: 502, endPoint x: 462, endPoint y: 423, distance: 372.0
click at [462, 423] on tbody "5 [GEOGRAPHIC_DATA] [DATE] R$ 683,05 [GEOGRAPHIC_DATA] Ver detalhe Negativar 6 …" at bounding box center [514, 96] width 900 height 1096
click at [877, 422] on link "Ver detalhe" at bounding box center [881, 419] width 57 height 14
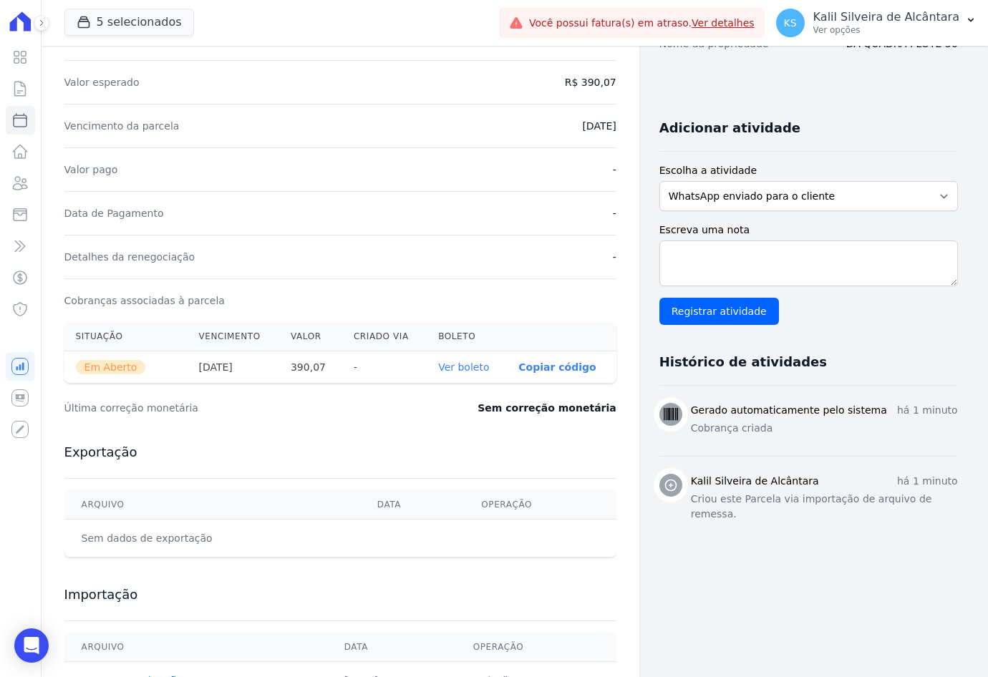
scroll to position [303, 0]
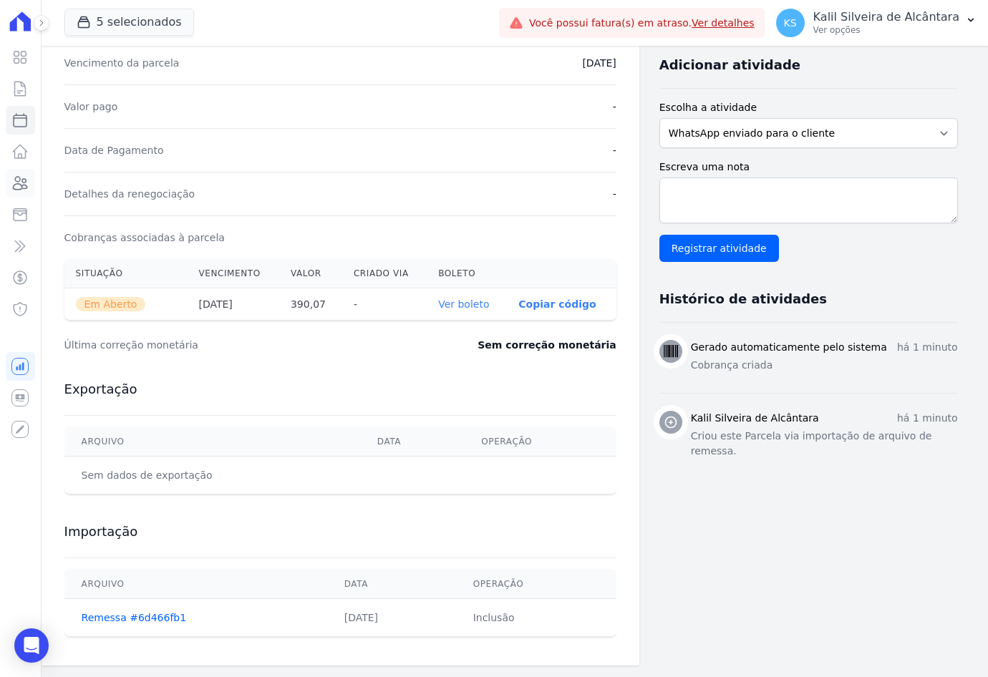
click at [23, 178] on icon at bounding box center [19, 183] width 17 height 17
